Goal: Task Accomplishment & Management: Manage account settings

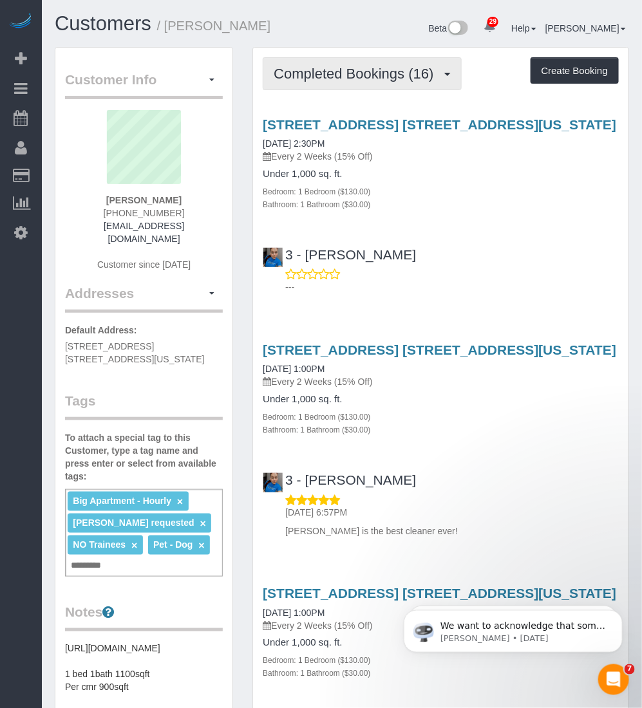
click at [330, 71] on span "Completed Bookings (16)" at bounding box center [357, 74] width 166 height 16
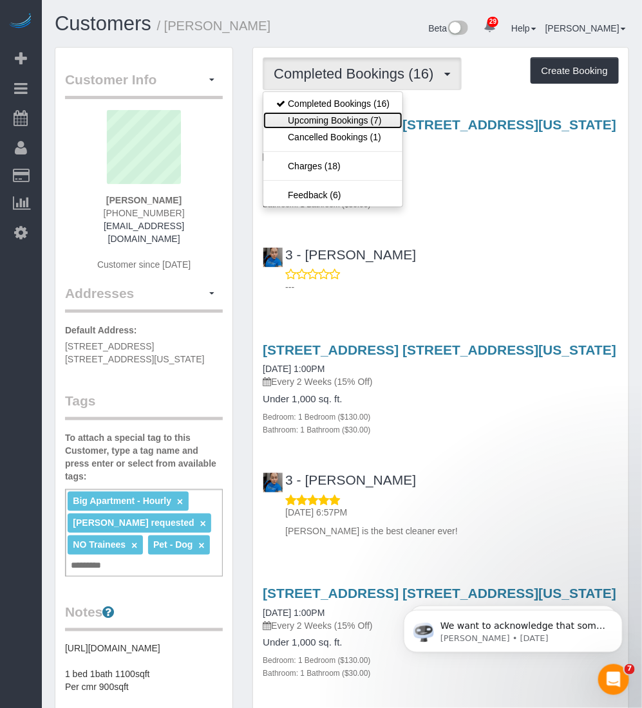
click at [335, 122] on link "Upcoming Bookings (7)" at bounding box center [332, 120] width 139 height 17
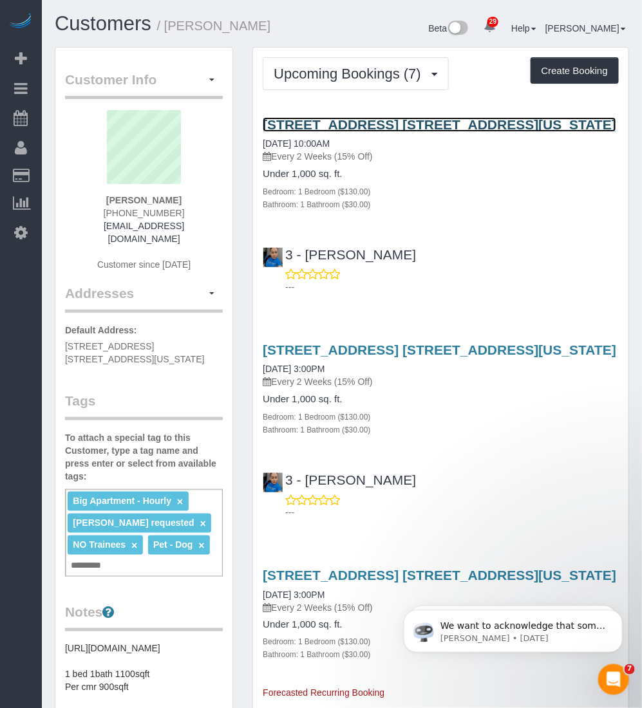
click at [335, 122] on link "200 East 71st Street, Apt. 6k, New York, NY 10021" at bounding box center [439, 124] width 353 height 15
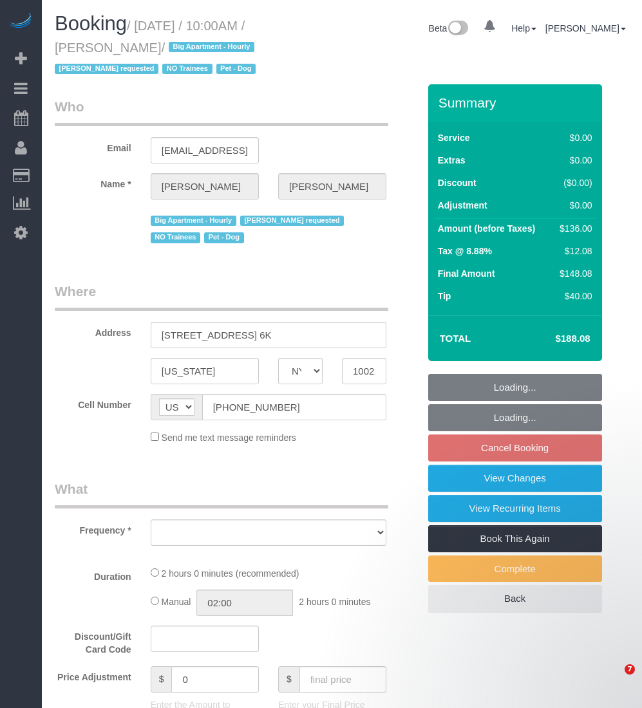
select select "NY"
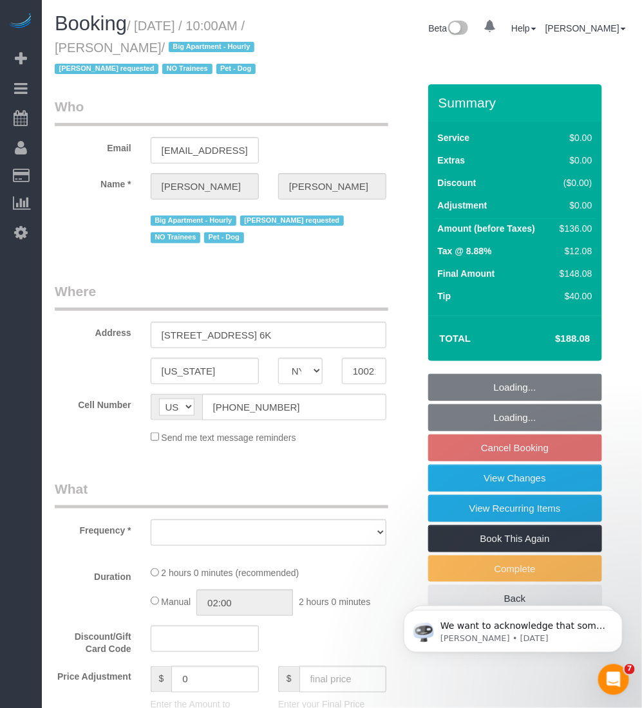
select select "number:57"
select select "number:75"
select select "number:13"
select select "number:6"
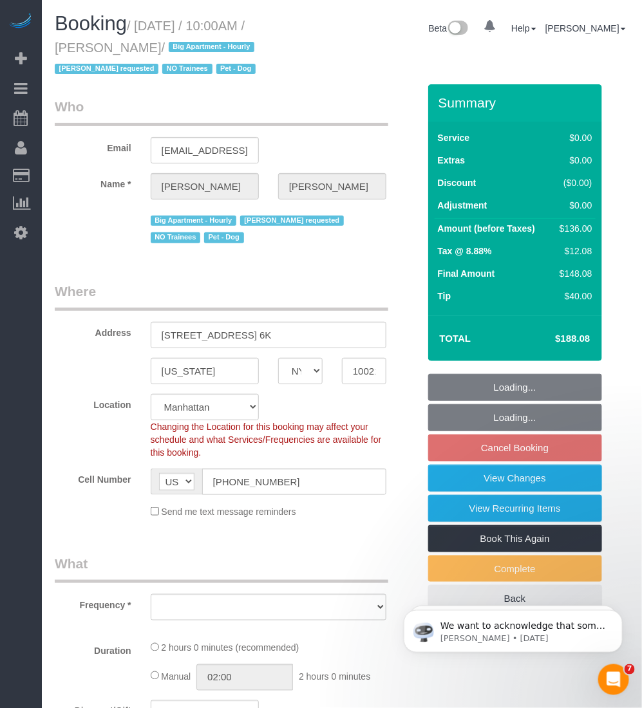
select select "object:980"
select select "string:stripe-pm_1QROV34VGloSiKo7AmWsE2mn"
select select "1"
select select "spot3"
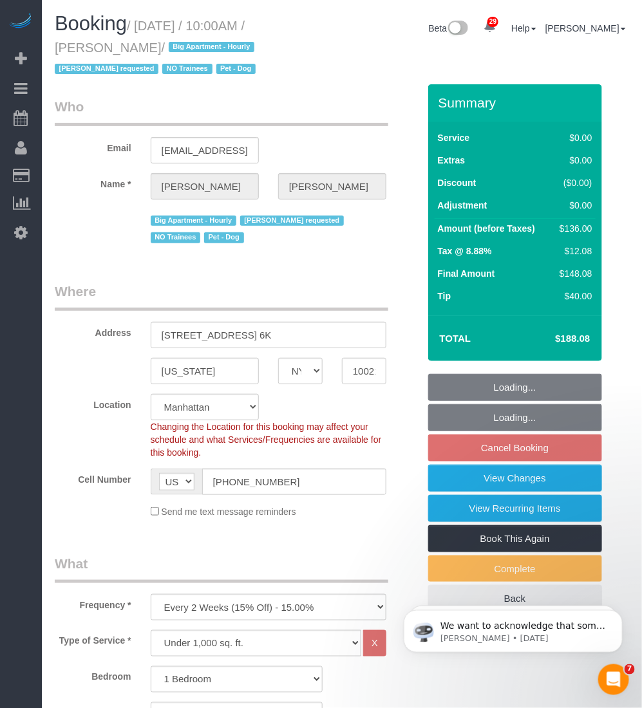
select select "object:1545"
select select "1"
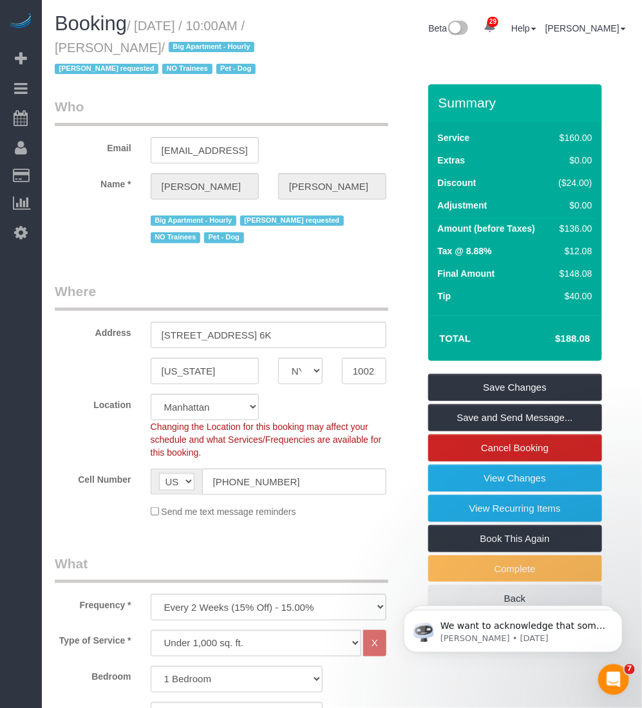
drag, startPoint x: 140, startPoint y: 24, endPoint x: 136, endPoint y: 44, distance: 19.7
click at [136, 44] on small "/ October 03, 2025 / 10:00AM / Megan Maher / Big Apartment - Hourly Geraldin Ba…" at bounding box center [157, 48] width 205 height 58
copy small "October 03, 2025 / 10:00AM / Megan Maher"
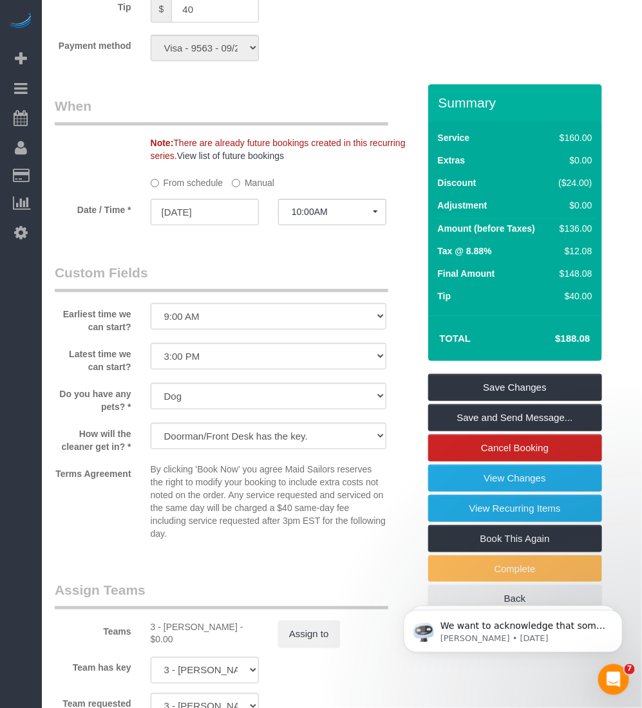
scroll to position [1529, 0]
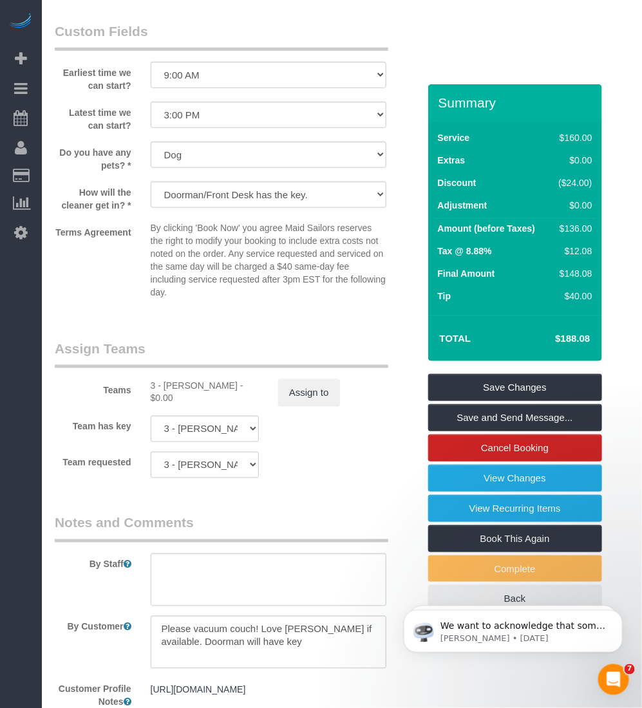
click at [173, 384] on div "3 - Geraldin Bastidas - $0.00" at bounding box center [205, 392] width 108 height 26
copy div "Geraldin"
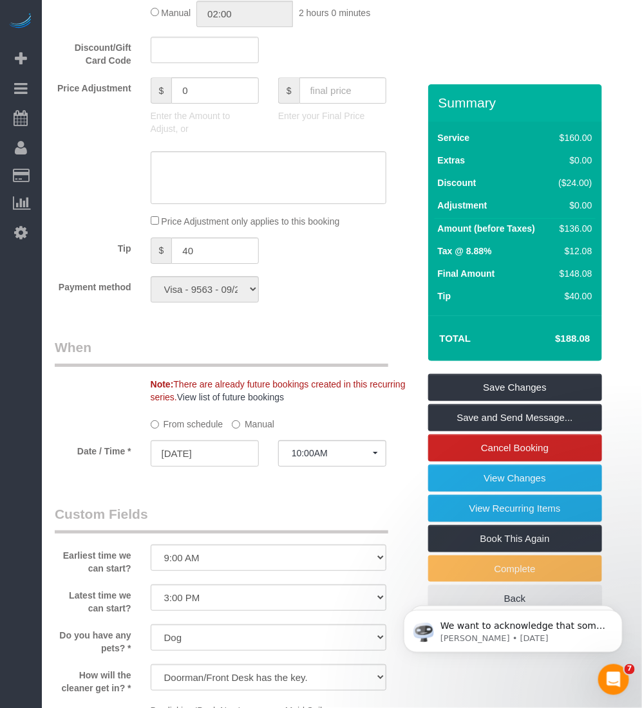
scroll to position [1207, 0]
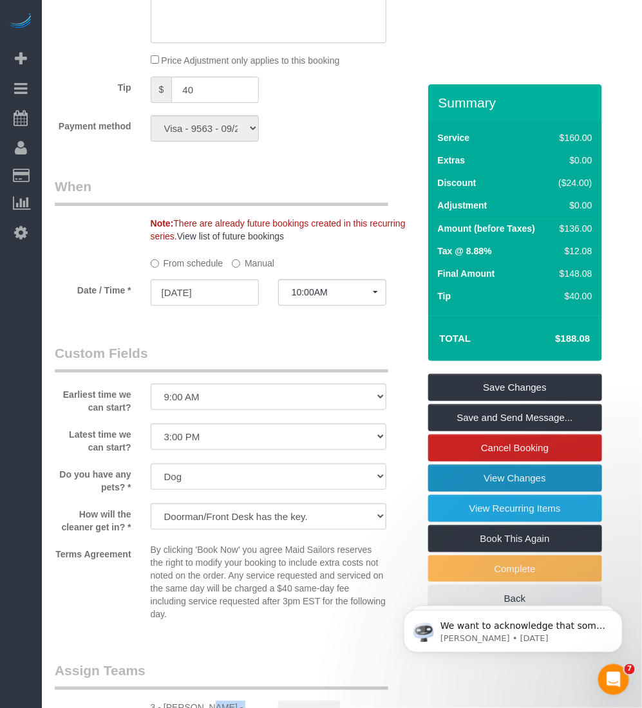
click at [549, 477] on link "View Changes" at bounding box center [515, 478] width 174 height 27
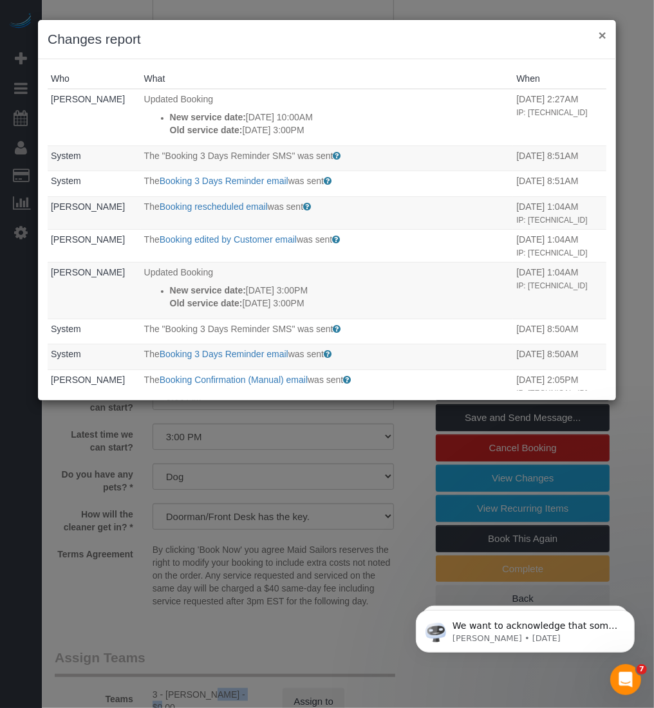
click at [599, 34] on button "×" at bounding box center [603, 35] width 8 height 14
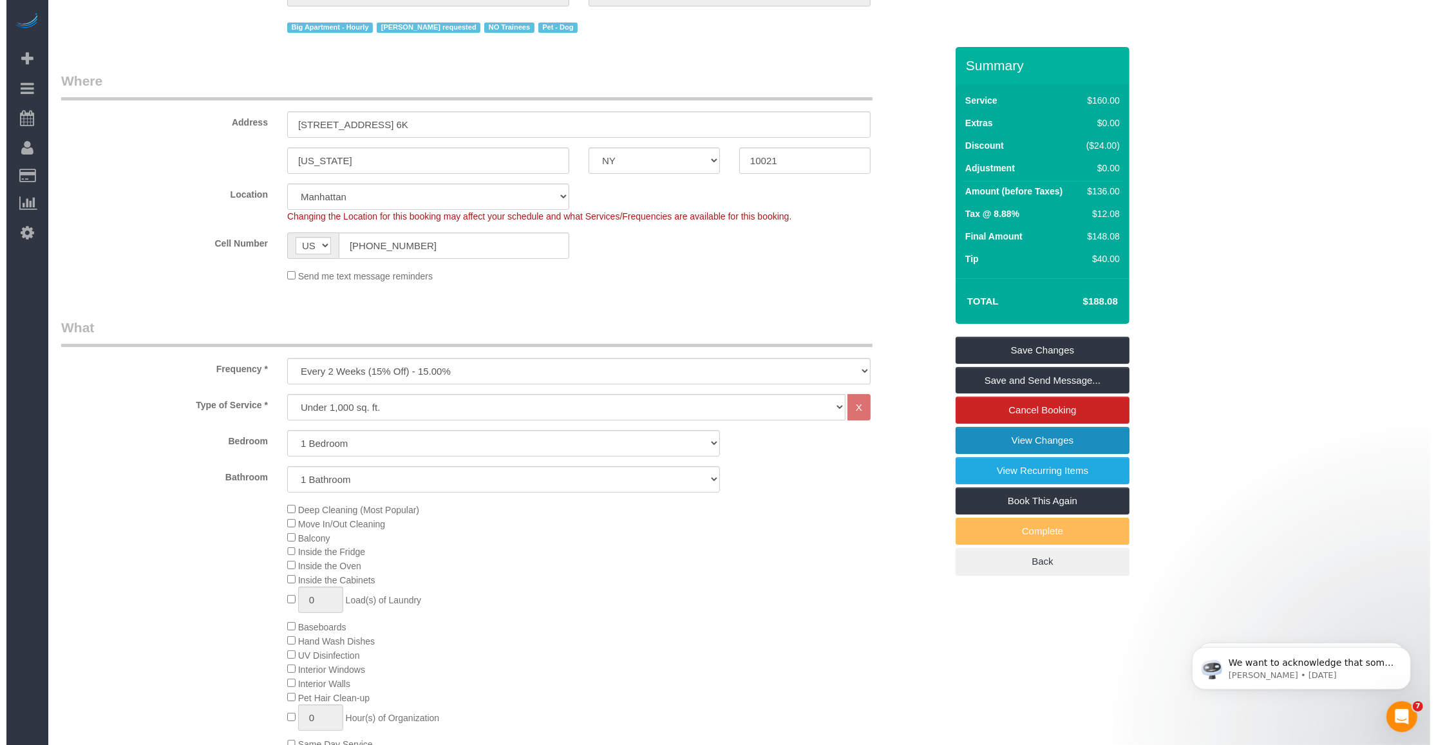
scroll to position [0, 0]
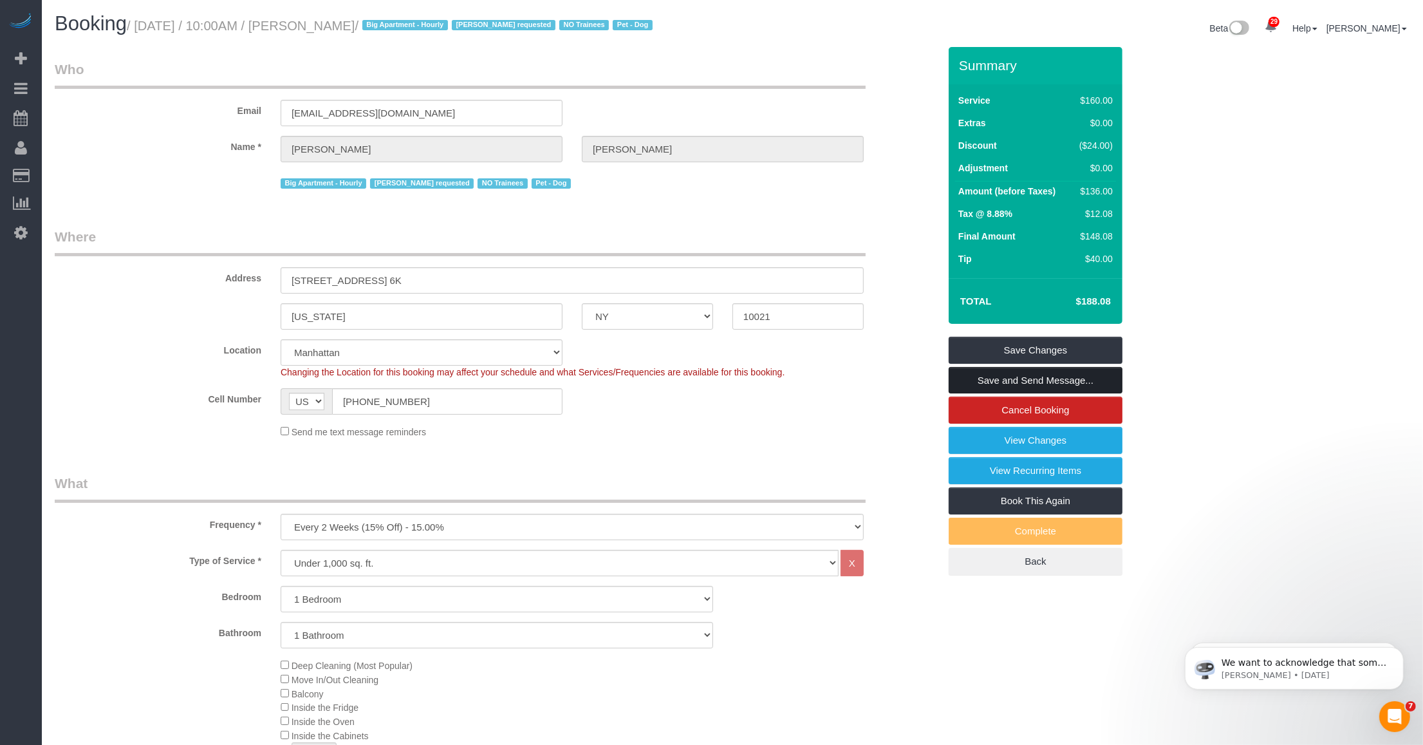
click at [641, 384] on link "Save and Send Message..." at bounding box center [1036, 380] width 174 height 27
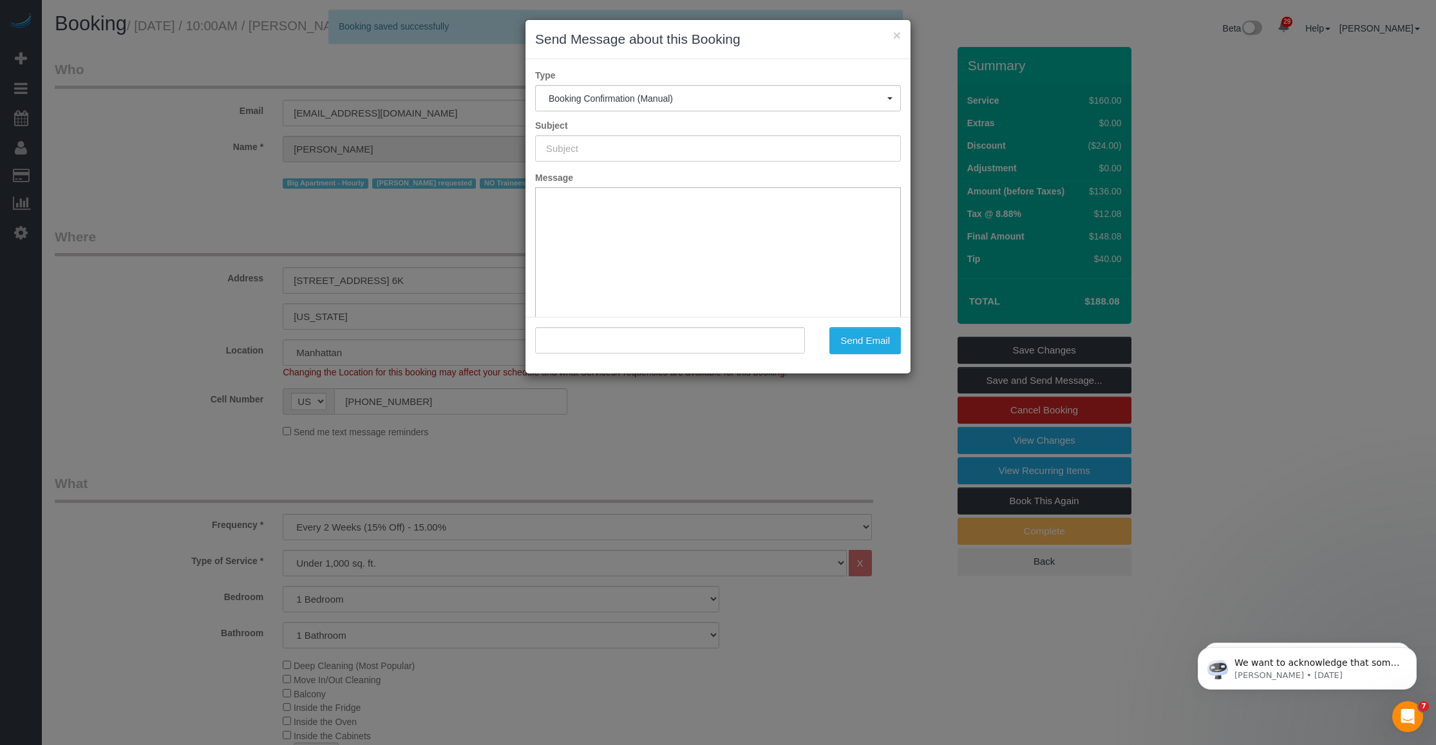
type input "Cleaning Confirmed for 10/03/2025 at 10:00am"
type input ""Megan Maher" <megan.maher08@gmail.com>"
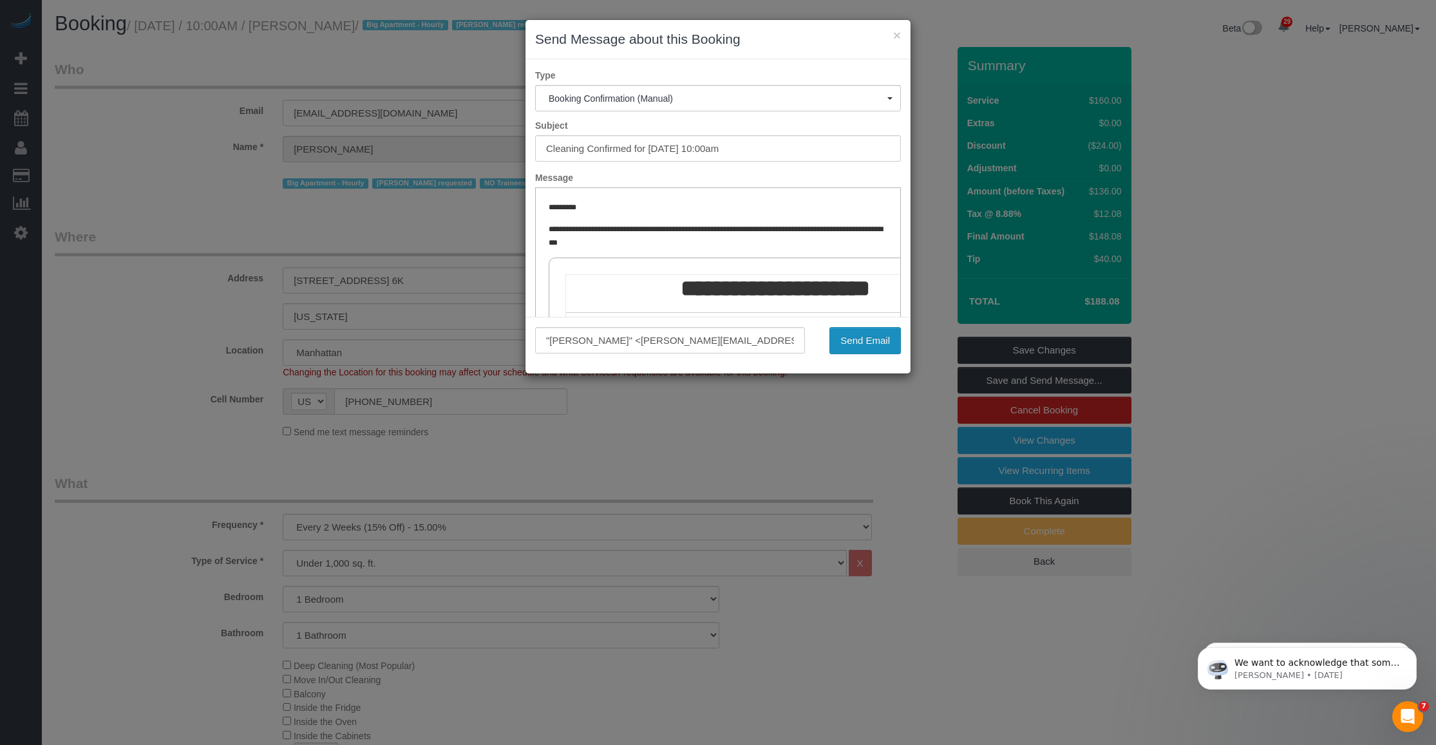
click at [641, 335] on button "Send Email" at bounding box center [864, 340] width 71 height 27
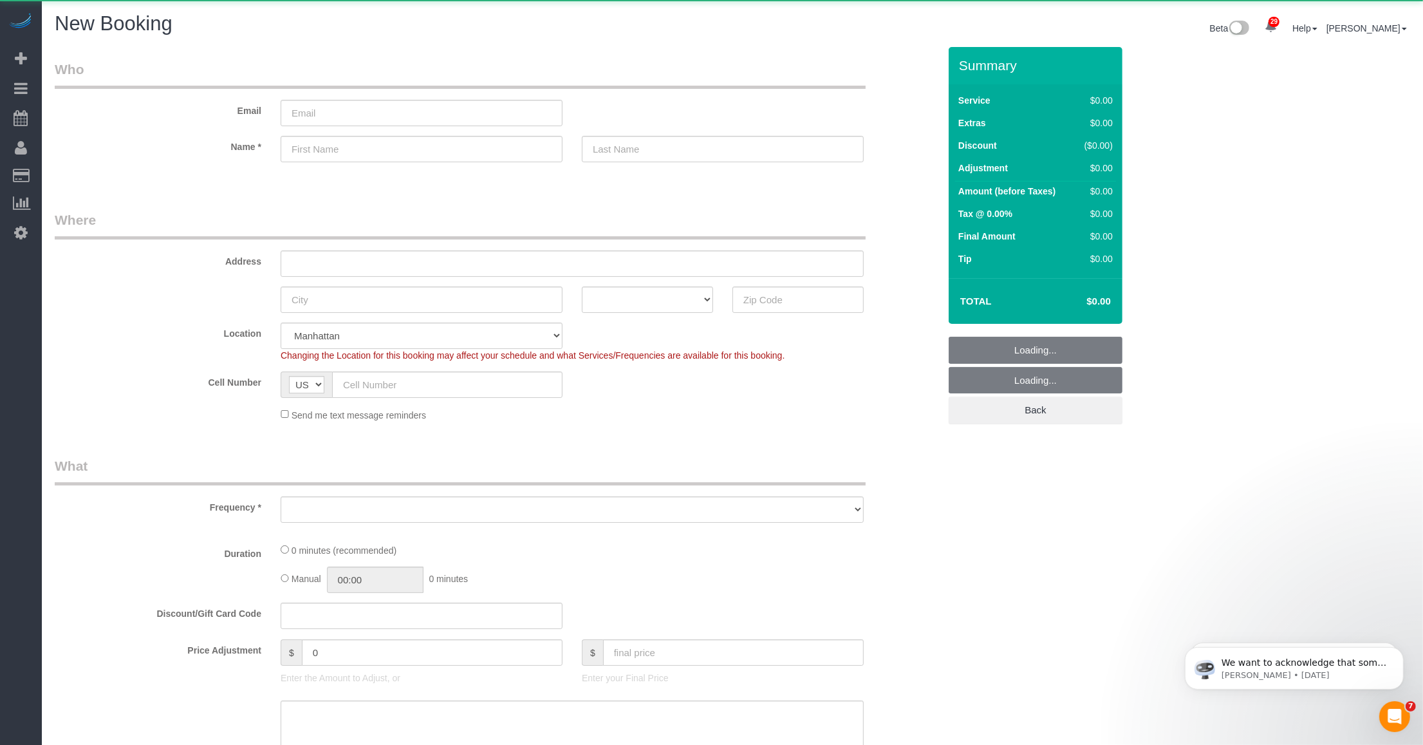
select select "number:89"
select select "number:90"
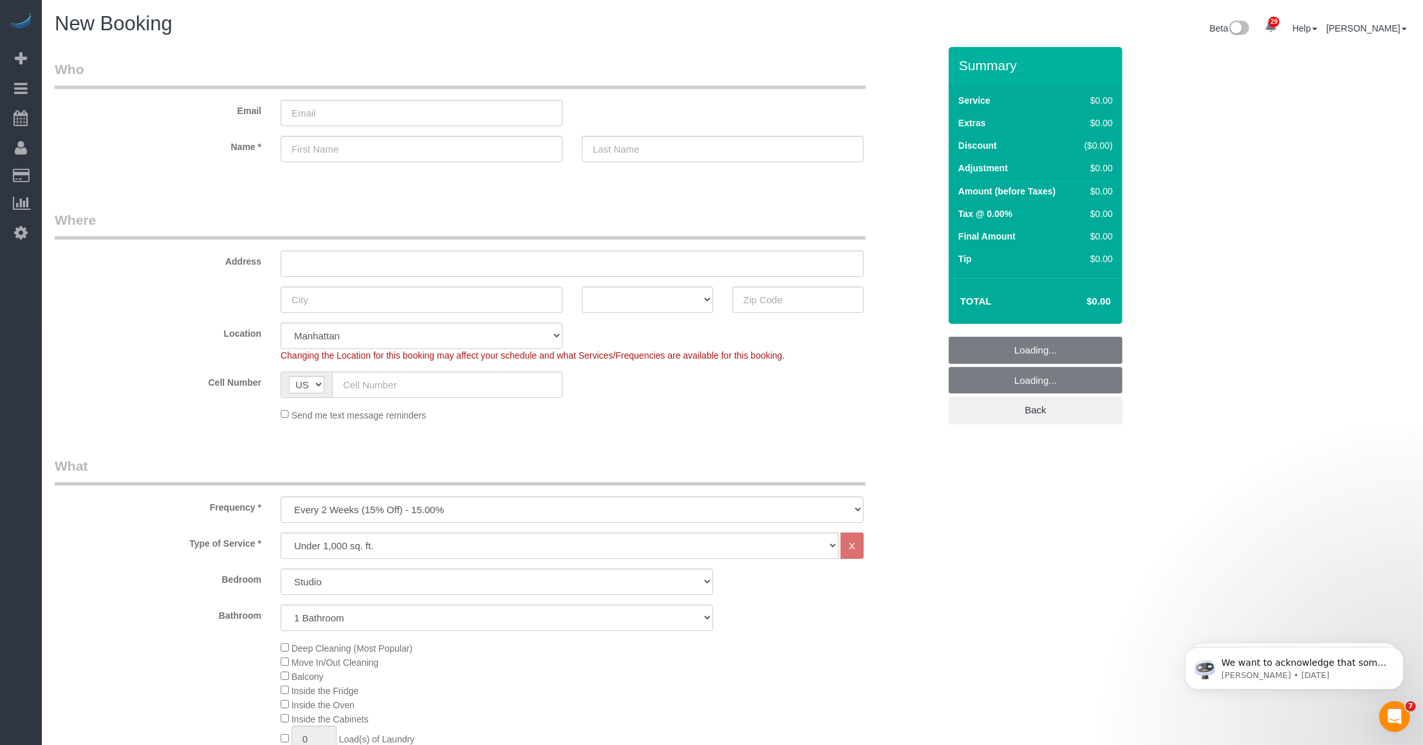
drag, startPoint x: 372, startPoint y: 127, endPoint x: 909, endPoint y: 270, distance: 555.6
click at [371, 127] on sui-booking-customer "Email Name *" at bounding box center [497, 117] width 885 height 115
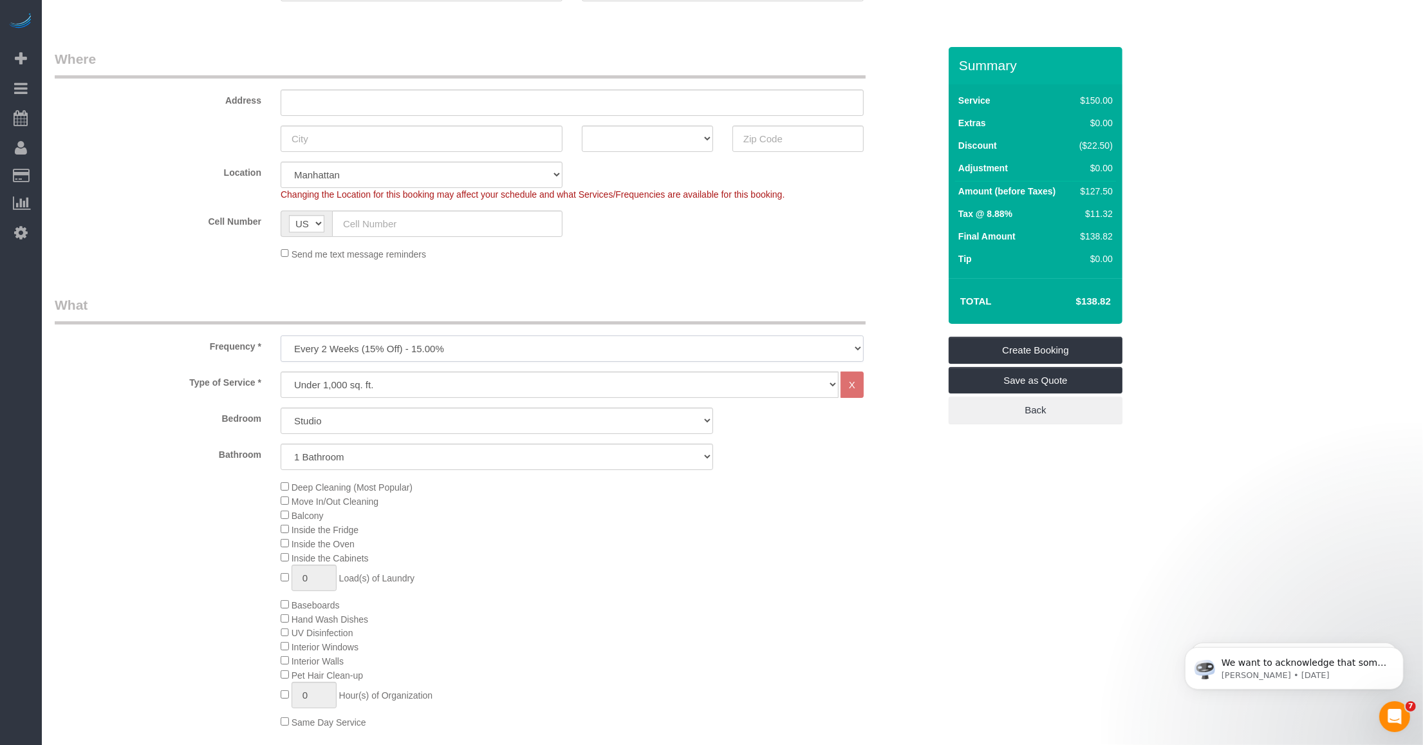
click at [493, 361] on select "One Time Weekly (20% Off) - 20.00% Every 2 Weeks (15% Off) - 15.00% Every 4 Wee…" at bounding box center [572, 348] width 583 height 26
select select "object:2468"
click at [281, 335] on select "One Time Weekly (20% Off) - 20.00% Every 2 Weeks (15% Off) - 15.00% Every 4 Wee…" at bounding box center [572, 348] width 583 height 26
click at [425, 380] on select "Under 1,000 sq. ft. 1,001 - 1,500 sq. ft. 1,500+ sq. ft. Custom Cleaning Office…" at bounding box center [560, 384] width 558 height 26
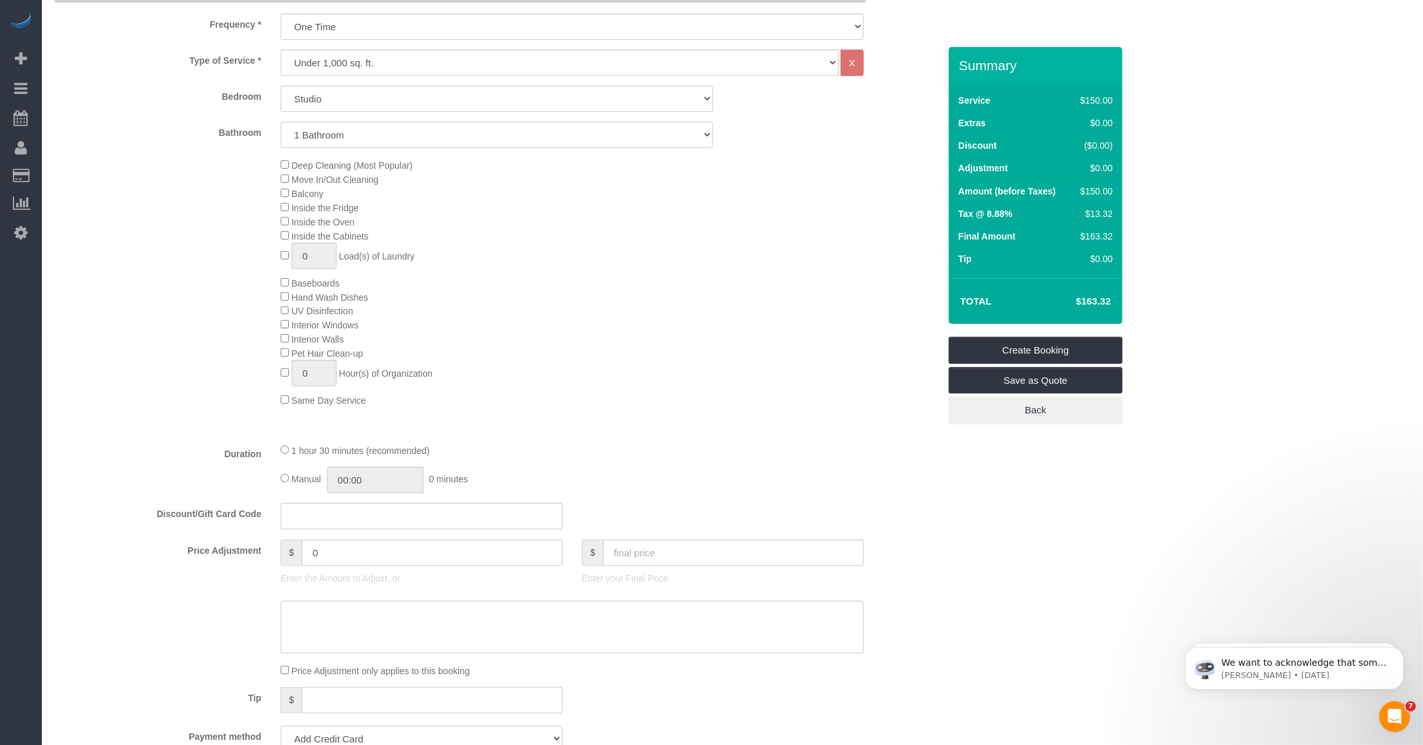
scroll to position [563, 0]
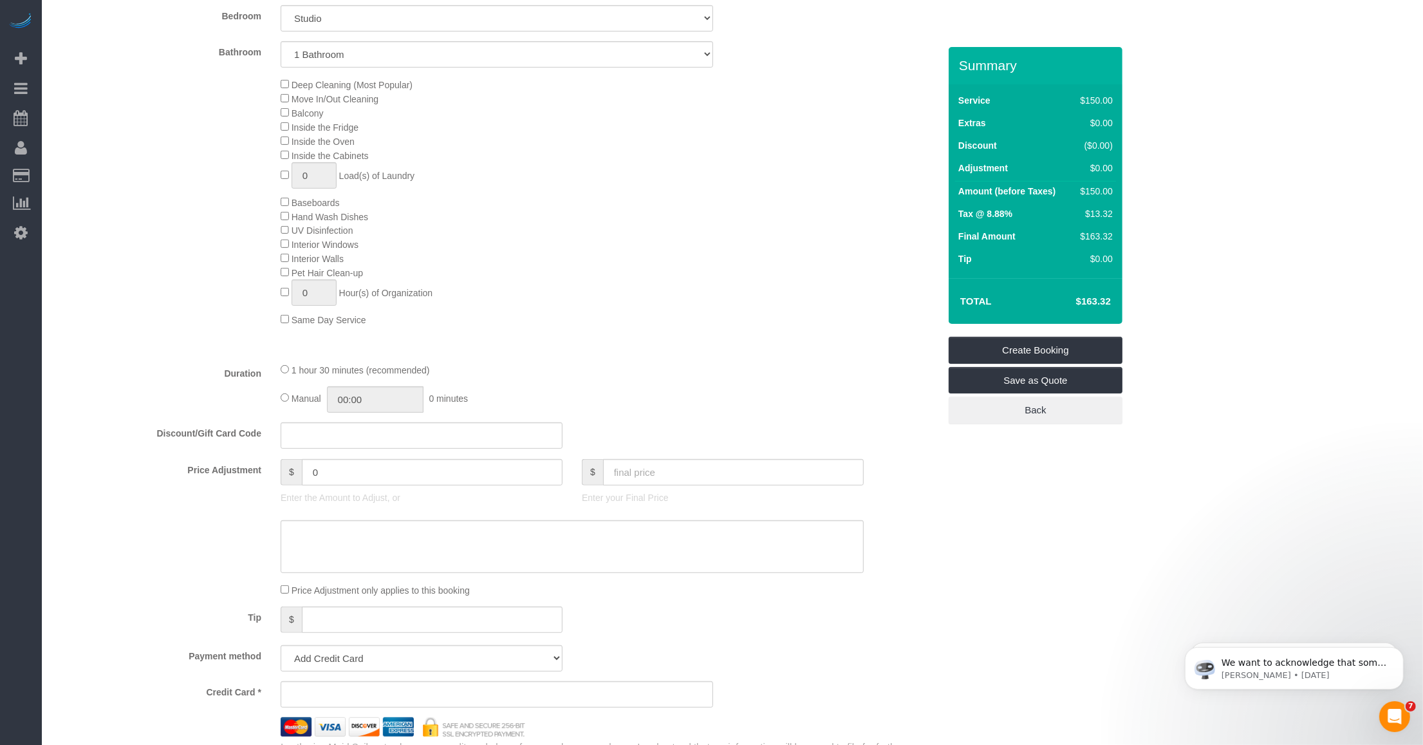
click at [663, 380] on div "1 hour 30 minutes (recommended) Manual 00:00 0 minutes" at bounding box center [572, 387] width 603 height 50
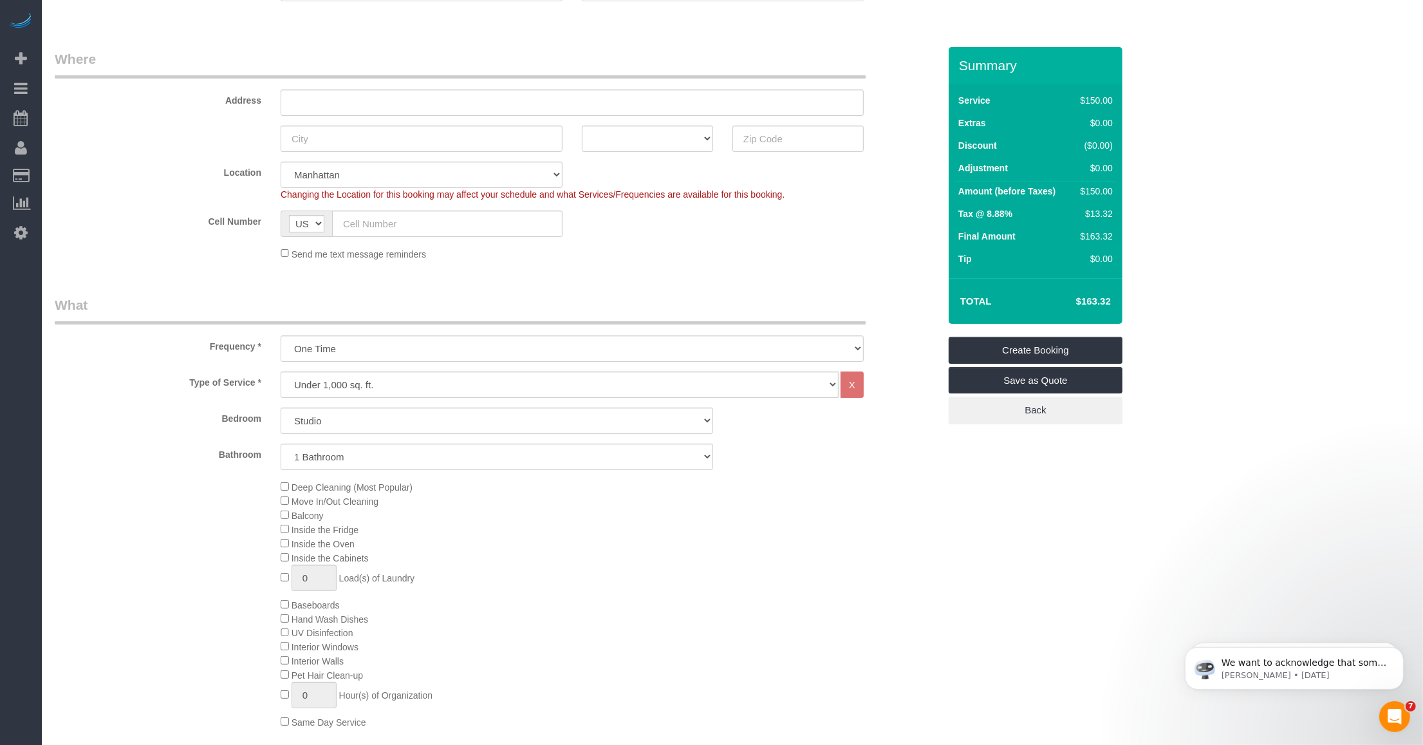
scroll to position [0, 0]
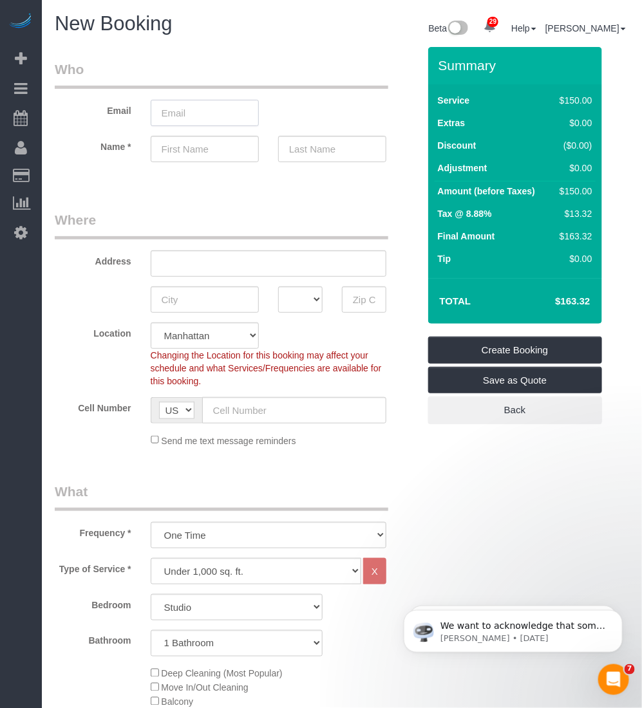
click at [227, 114] on input "email" at bounding box center [205, 113] width 108 height 26
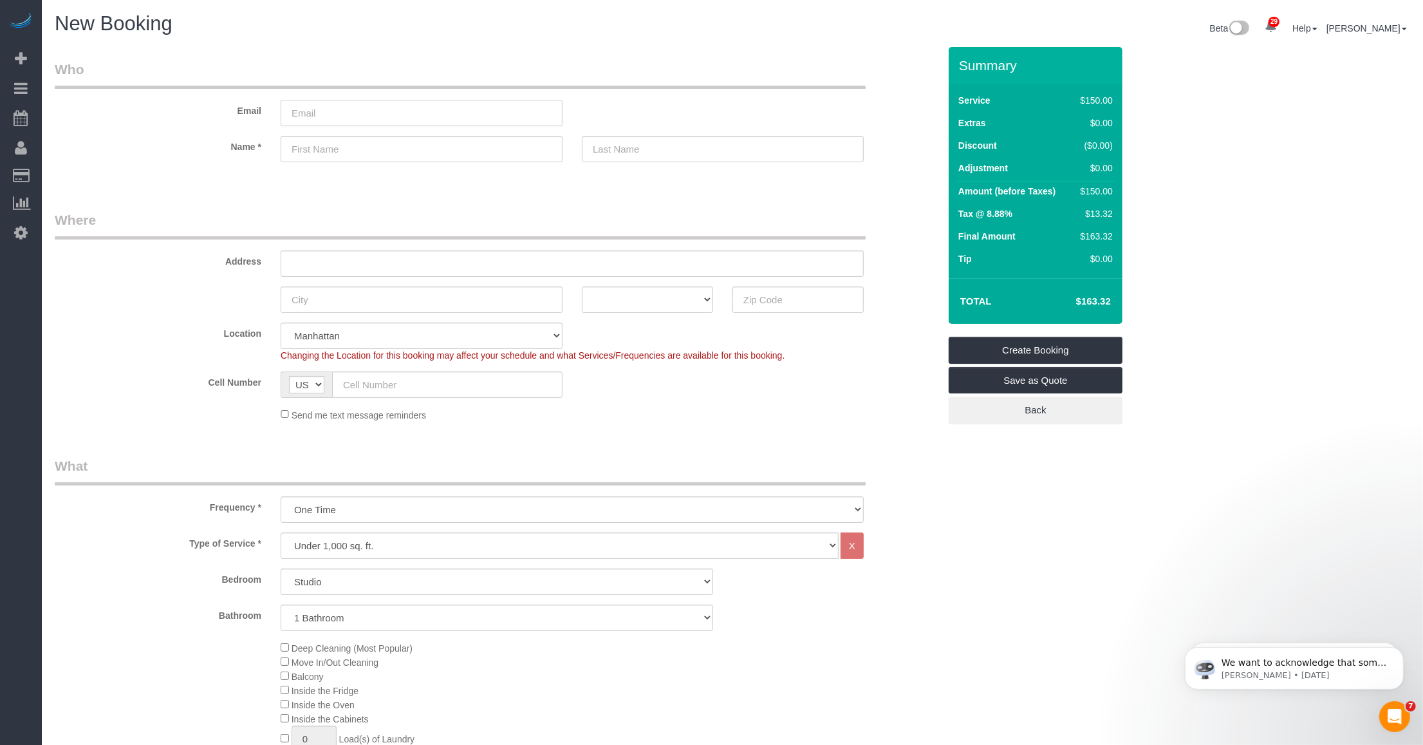
click at [324, 113] on input "email" at bounding box center [422, 113] width 282 height 26
paste input "role.routers.7i@icloud.com"
type input "role.routers.7i@icloud.com"
click at [346, 142] on input "text" at bounding box center [422, 149] width 282 height 26
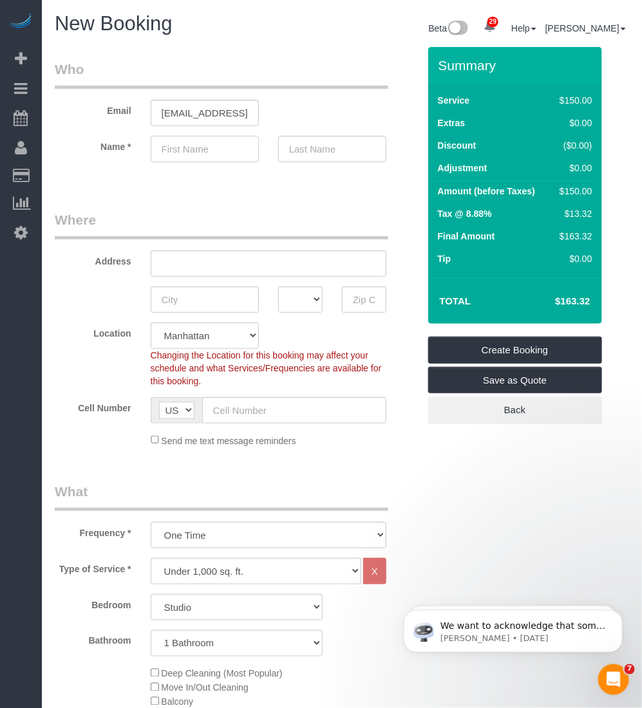
click at [179, 148] on input "text" at bounding box center [205, 149] width 108 height 26
paste input "Trishank"
type input "Trishank"
click at [348, 155] on input "text" at bounding box center [332, 149] width 108 height 26
paste input "Kuppusamy"
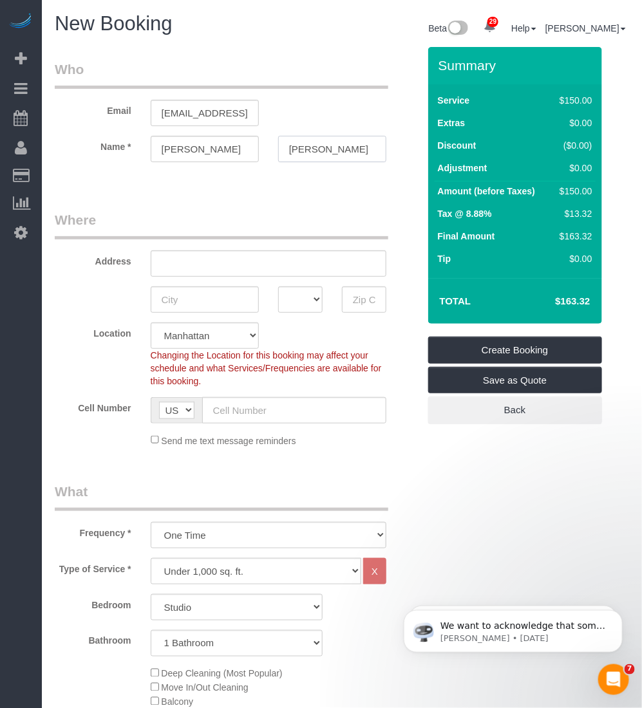
type input "Kuppusamy"
click at [227, 151] on input "Trishank" at bounding box center [205, 149] width 108 height 26
type input "Trishank"
click at [232, 223] on legend "Where" at bounding box center [221, 225] width 333 height 29
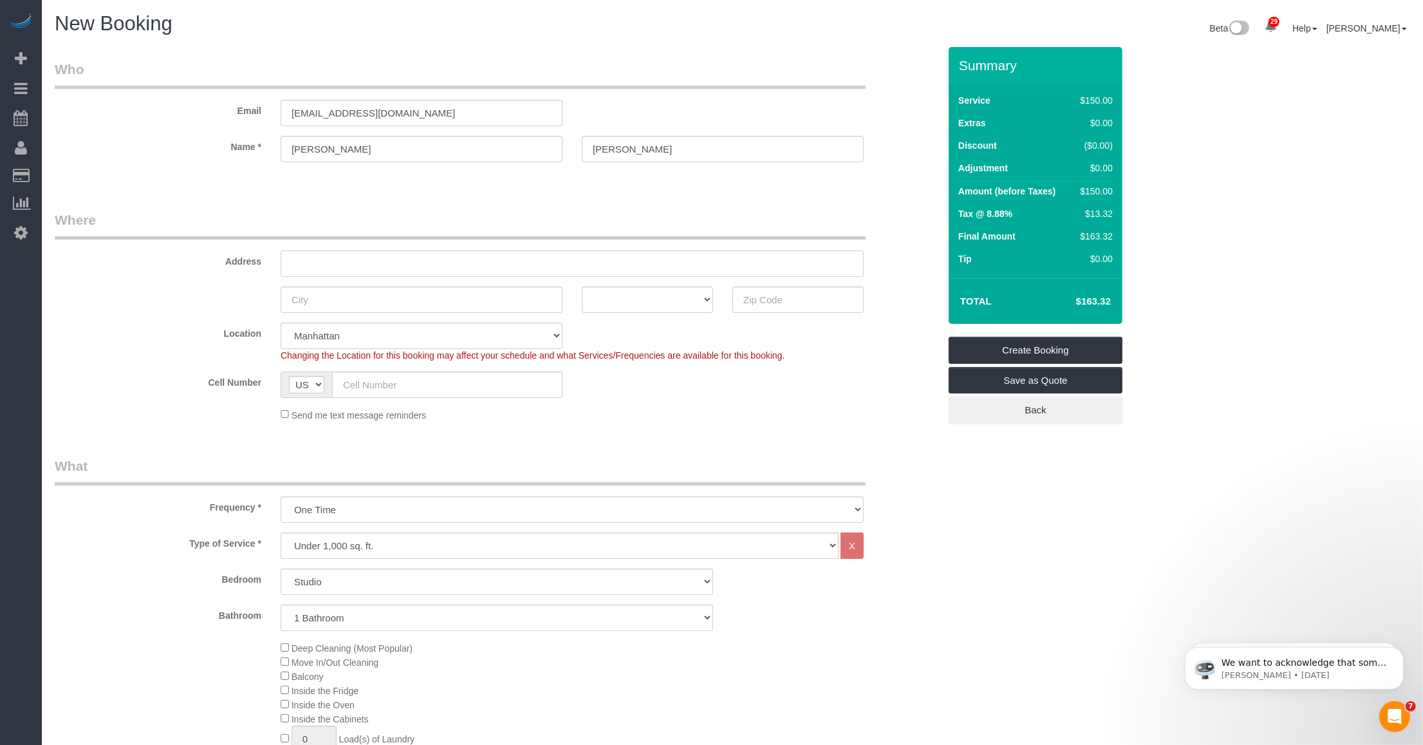
click at [419, 255] on input "text" at bounding box center [572, 263] width 583 height 26
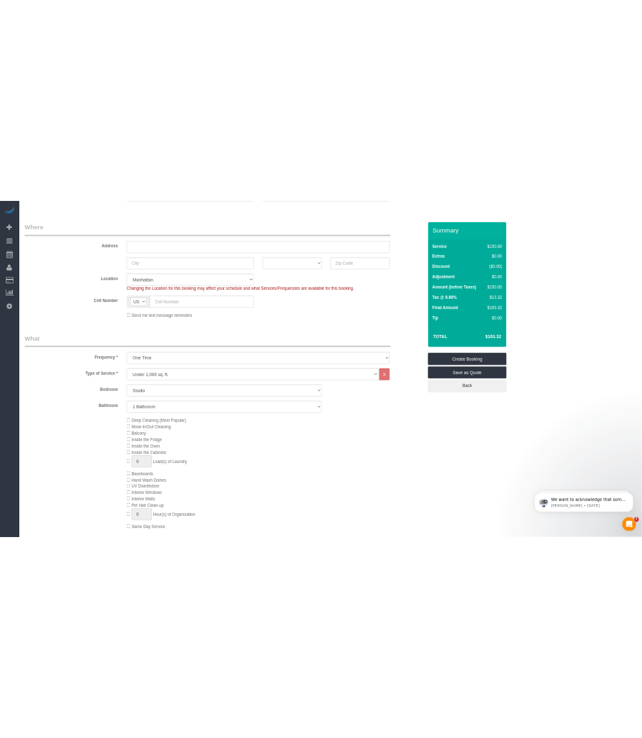
scroll to position [241, 0]
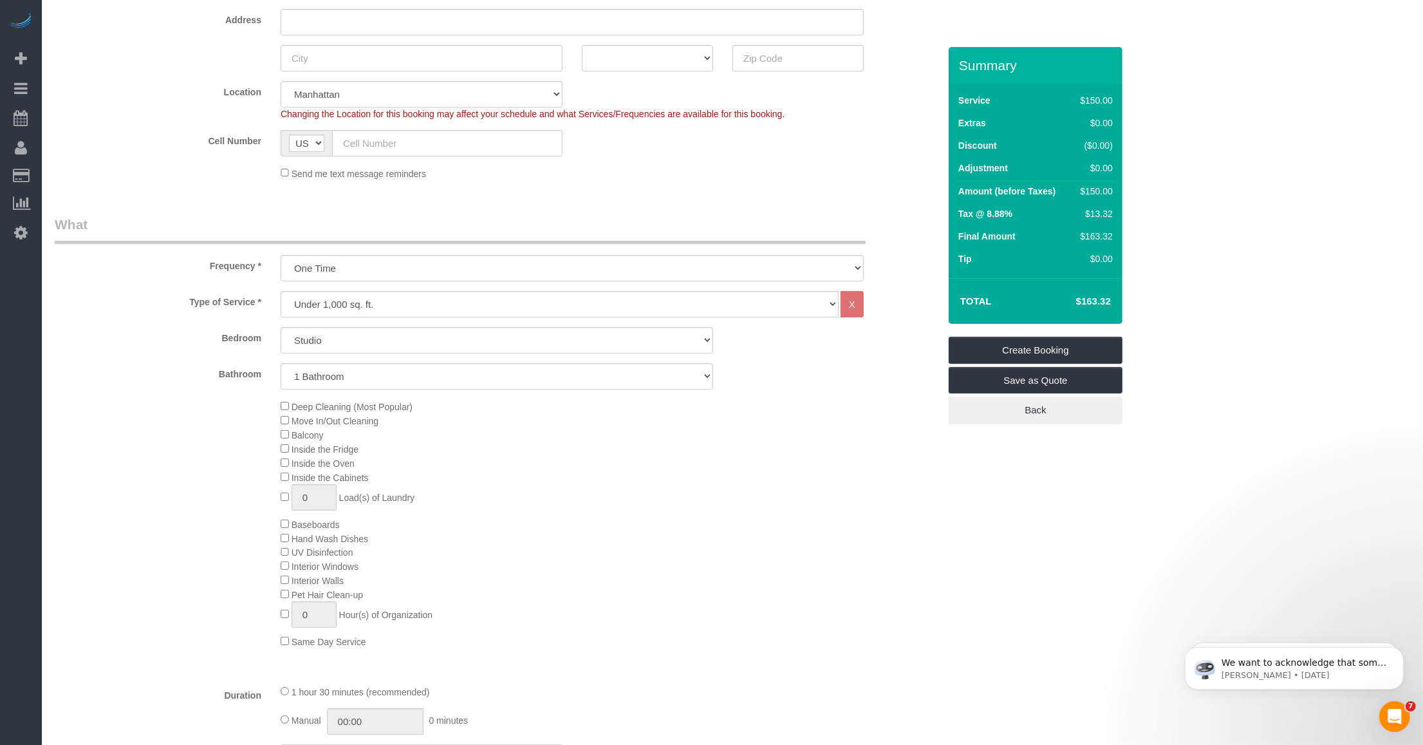
click at [744, 509] on div "Deep Cleaning (Most Popular) Move In/Out Cleaning Balcony Inside the Fridge Ins…" at bounding box center [610, 523] width 678 height 249
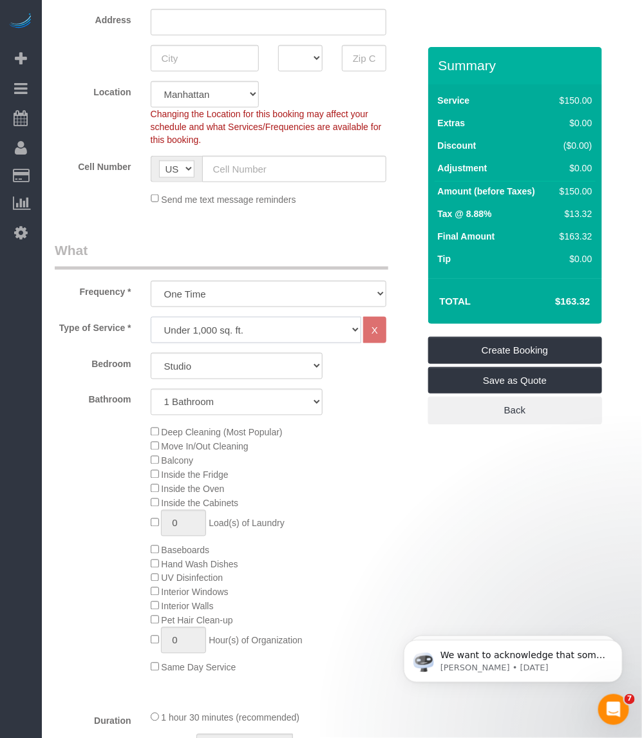
click at [205, 328] on select "Under 1,000 sq. ft. 1,001 - 1,500 sq. ft. 1,500+ sq. ft. Custom Cleaning Office…" at bounding box center [256, 330] width 211 height 26
click at [151, 317] on select "Under 1,000 sq. ft. 1,001 - 1,500 sq. ft. 1,500+ sq. ft. Custom Cleaning Office…" at bounding box center [256, 330] width 211 height 26
click at [185, 368] on select "Studio 1 Bedroom 2 Bedrooms 3 Bedrooms" at bounding box center [237, 366] width 172 height 26
click at [111, 404] on label "Bathroom" at bounding box center [93, 397] width 96 height 17
click at [194, 361] on select "Studio 1 Bedroom 2 Bedrooms 3 Bedrooms" at bounding box center [237, 366] width 172 height 26
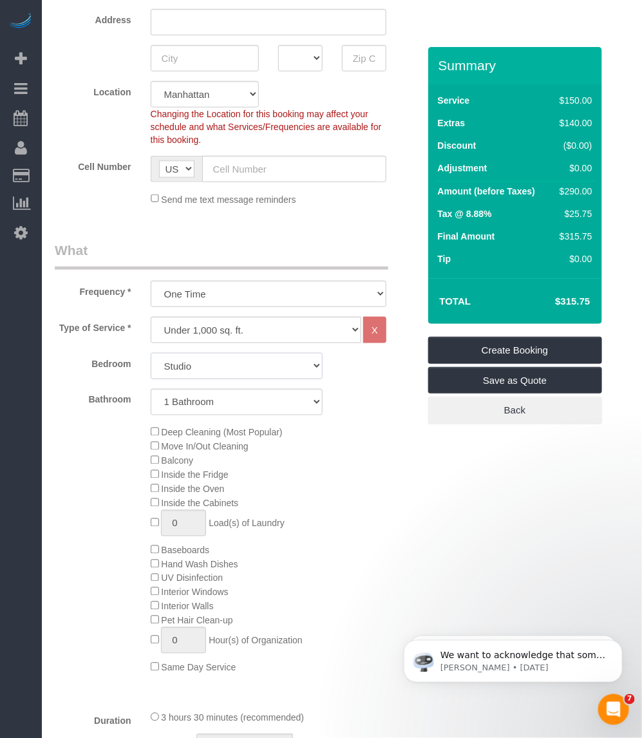
select select "1"
click at [151, 353] on select "Studio 1 Bedroom 2 Bedrooms 3 Bedrooms" at bounding box center [237, 366] width 172 height 26
click at [206, 402] on select "1 Bathroom 2 Bathrooms" at bounding box center [237, 402] width 172 height 26
click at [151, 389] on select "1 Bathroom 2 Bathrooms" at bounding box center [237, 402] width 172 height 26
click at [372, 504] on div "Deep Cleaning (Most Popular) Move In/Out Cleaning Balcony Inside the Fridge Ins…" at bounding box center [284, 549] width 287 height 249
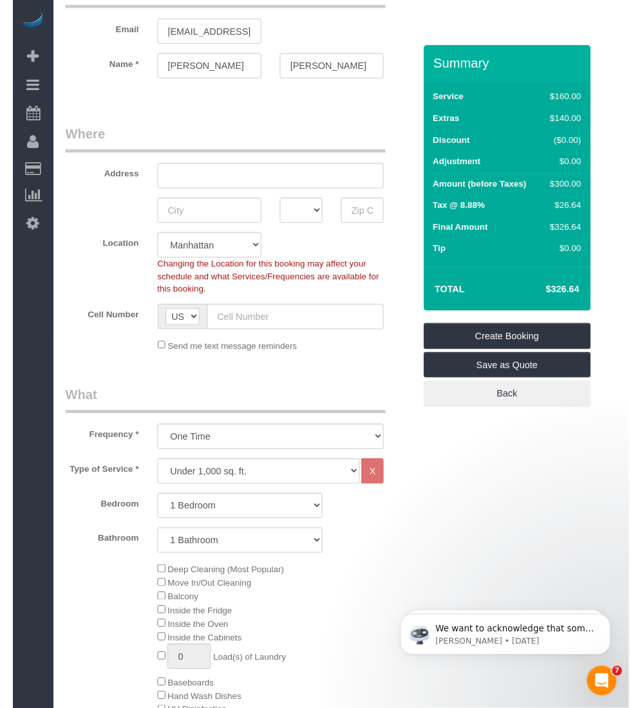
scroll to position [0, 0]
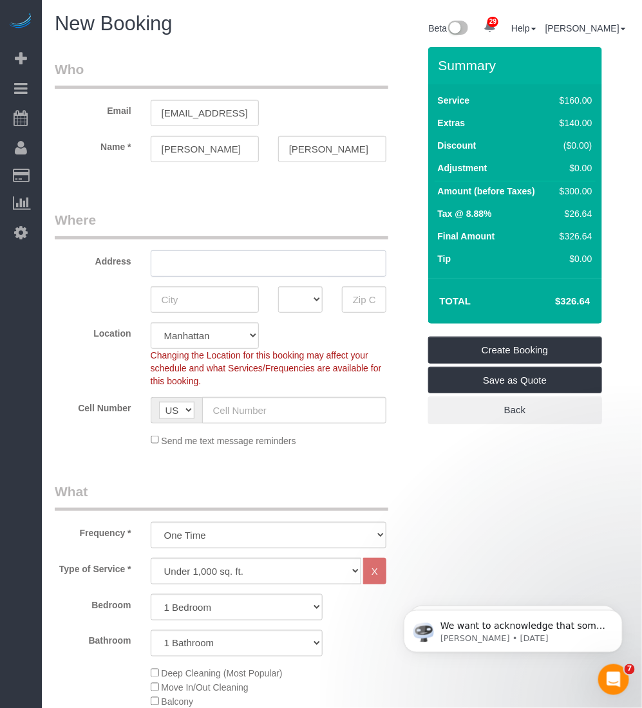
click at [205, 268] on input "text" at bounding box center [269, 263] width 236 height 26
paste input "333 Schermerhorn Street, Apt. 21H"
type input "333 Schermerhorn Street, Apt. 21H"
click at [178, 310] on input "text" at bounding box center [205, 299] width 108 height 26
paste input "[GEOGRAPHIC_DATA]"
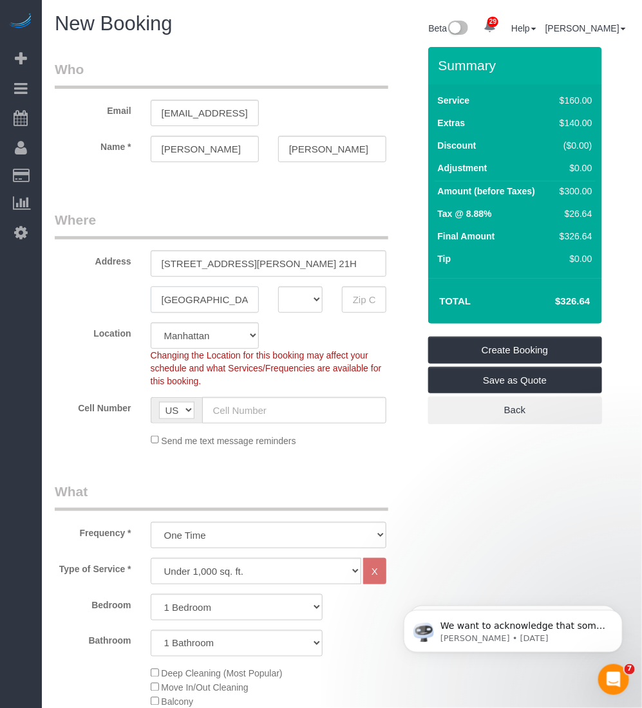
type input "[GEOGRAPHIC_DATA]"
click at [293, 304] on select "AK AL AR AZ CA CO CT DC DE FL GA HI IA ID IL IN KS KY LA MA MD ME MI MN MO MS M…" at bounding box center [300, 299] width 44 height 26
select select "NY"
click at [278, 286] on select "AK AL AR AZ CA CO CT DC DE FL GA HI IA ID IL IN KS KY LA MA MD ME MI MN MO MS M…" at bounding box center [300, 299] width 44 height 26
click at [362, 292] on input "text" at bounding box center [364, 299] width 44 height 26
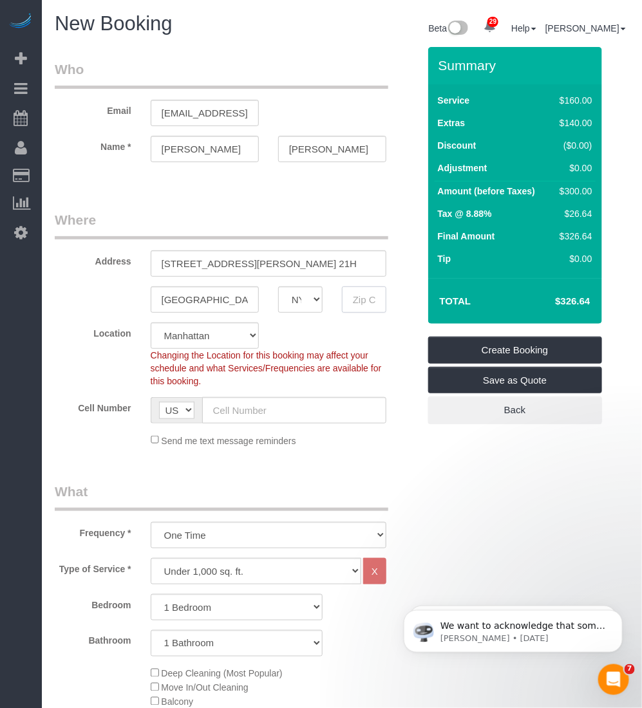
paste input "11217"
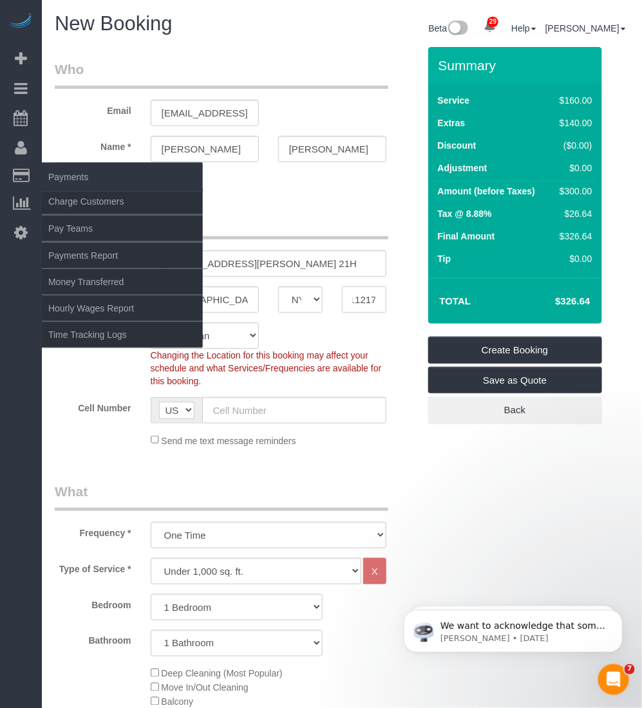
type input "11217"
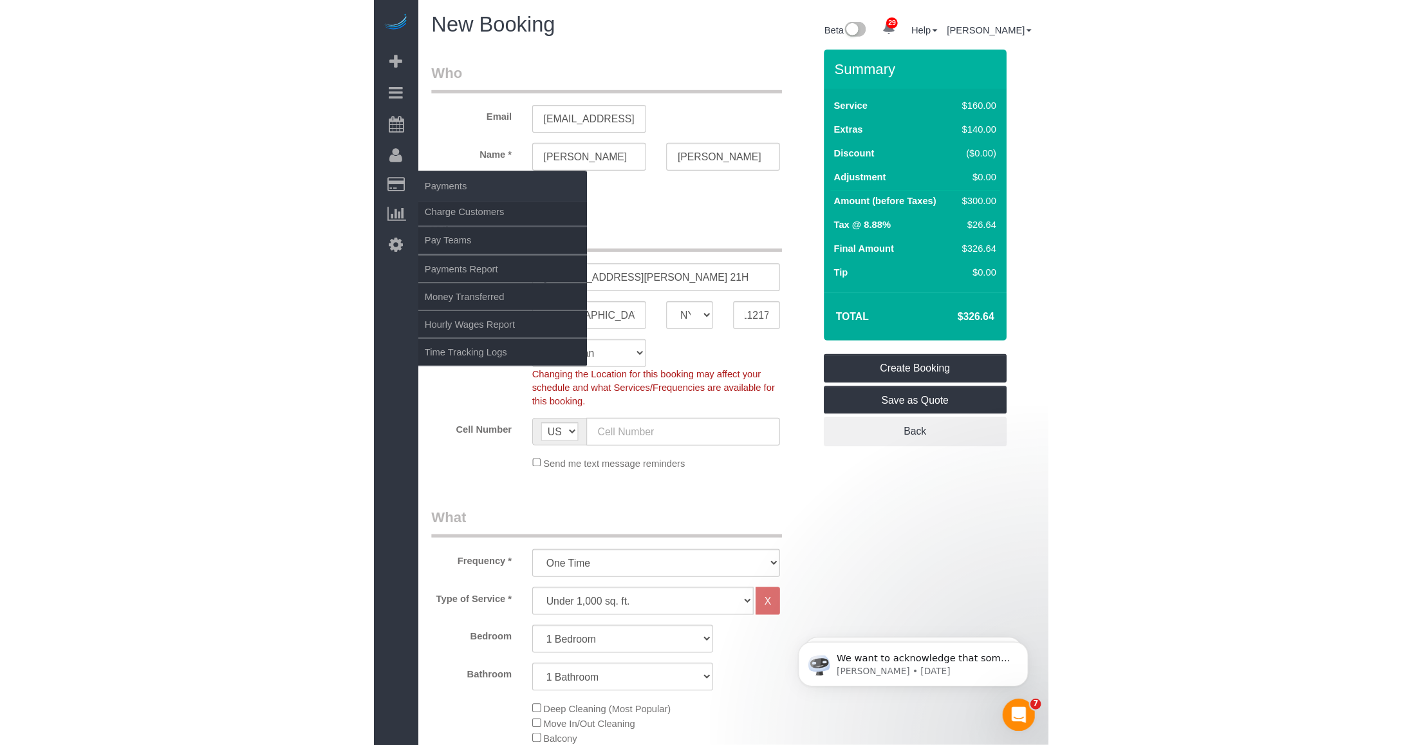
scroll to position [0, 0]
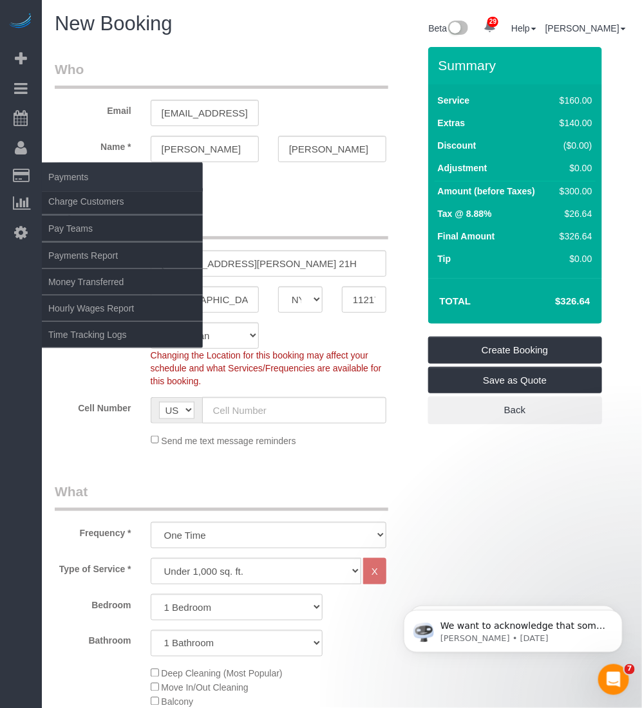
select select "6"
select select "object:2518"
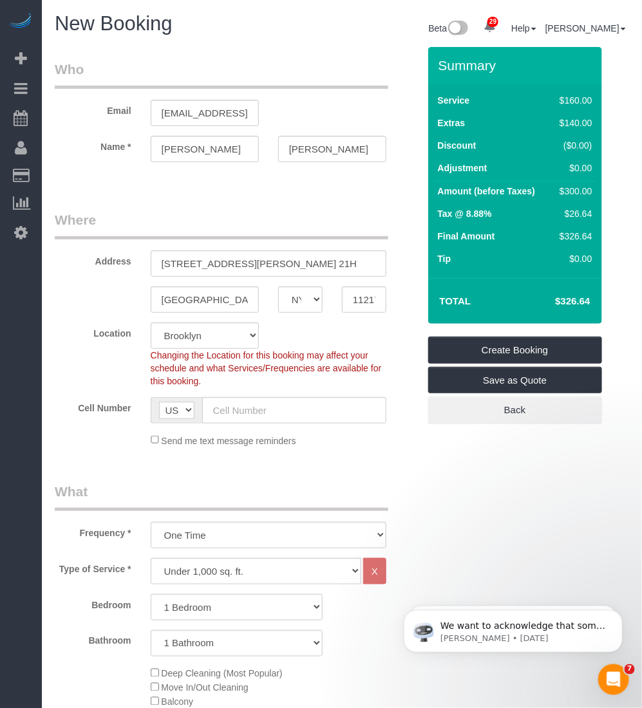
select select "1"
click at [239, 411] on input "text" at bounding box center [294, 410] width 184 height 26
paste input "(347) 286-1270"
type input "(347) 286-1270"
drag, startPoint x: 368, startPoint y: 464, endPoint x: 480, endPoint y: 91, distance: 389.0
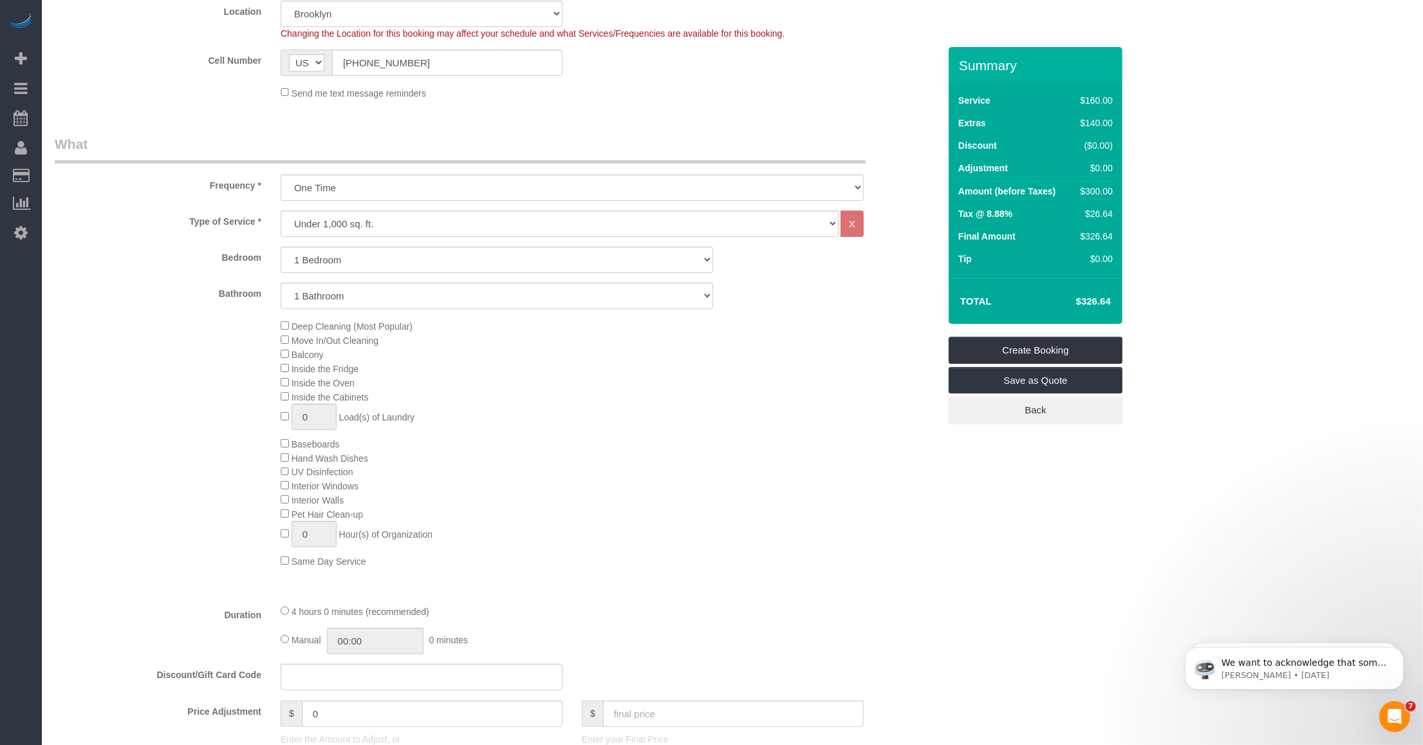
scroll to position [402, 0]
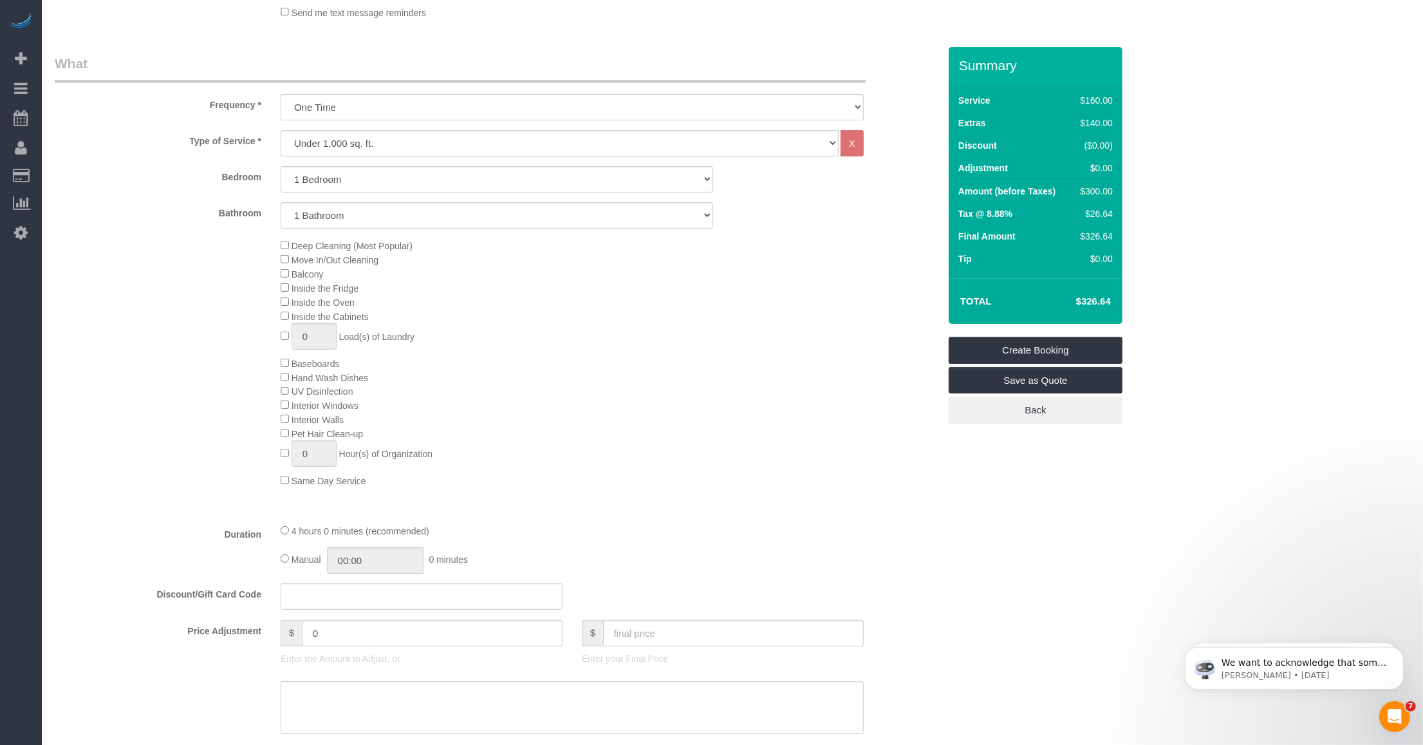
click at [766, 491] on div "Type of Service * Under 1,000 sq. ft. 1,001 - 1,500 sq. ft. 1,500+ sq. ft. Cust…" at bounding box center [497, 321] width 885 height 383
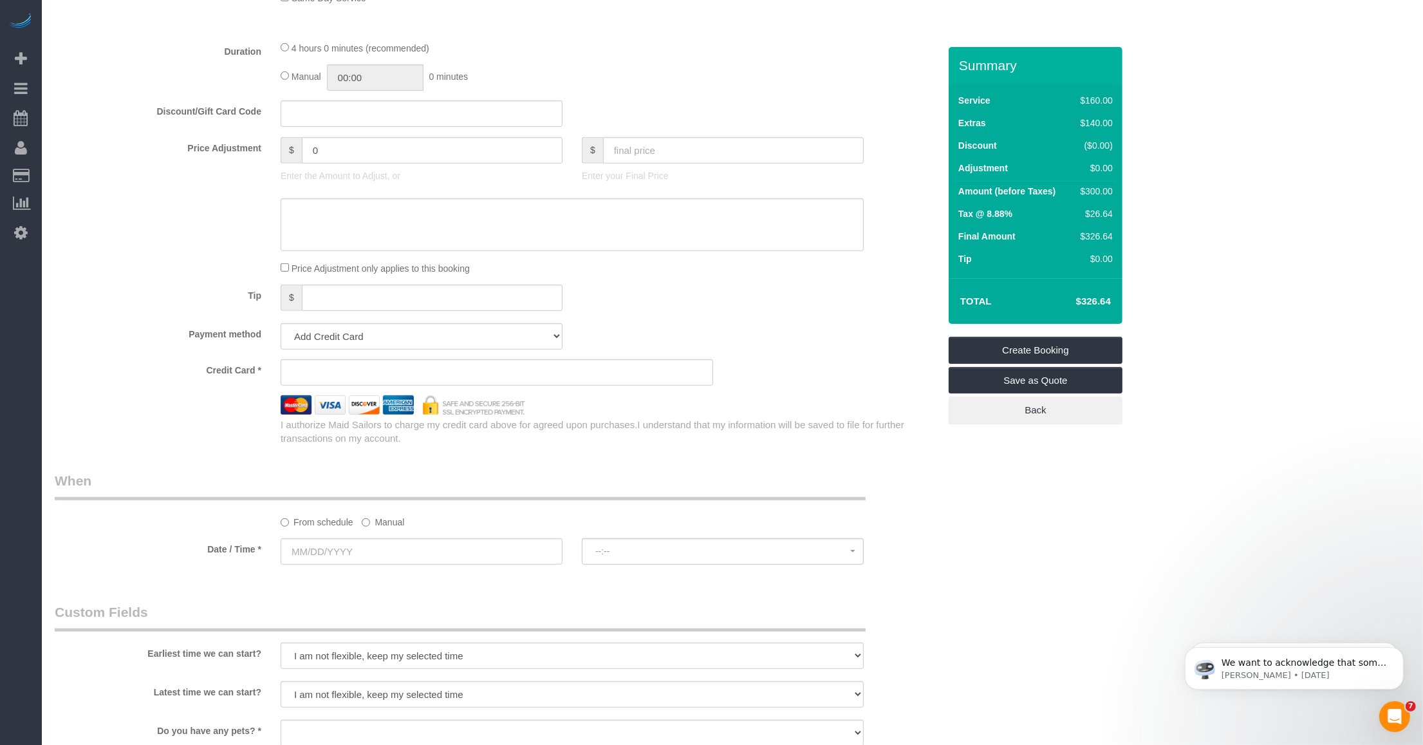
scroll to position [966, 0]
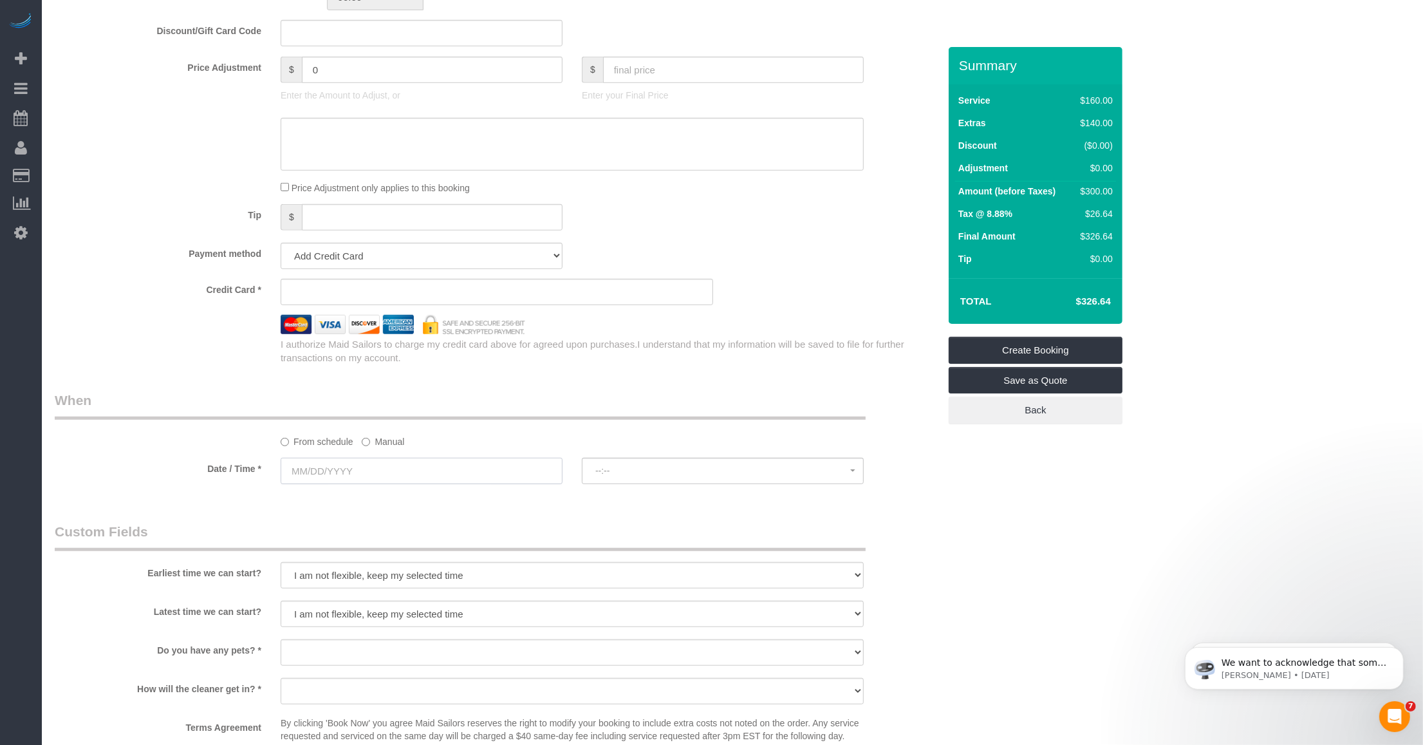
click at [400, 474] on input "text" at bounding box center [422, 471] width 282 height 26
drag, startPoint x: 177, startPoint y: 499, endPoint x: 201, endPoint y: 507, distance: 25.2
click at [177, 499] on div "Who Email role.routers.7i@icloud.com Name * Trishank Kuppusamy Where Address 33…" at bounding box center [497, 114] width 904 height 2066
click at [492, 583] on select "I am not flexible, keep my selected time 8:00 AM 9:00 AM 10:00 AM 11:00 AM 12:0…" at bounding box center [572, 575] width 583 height 26
click at [200, 409] on legend "When" at bounding box center [460, 405] width 811 height 29
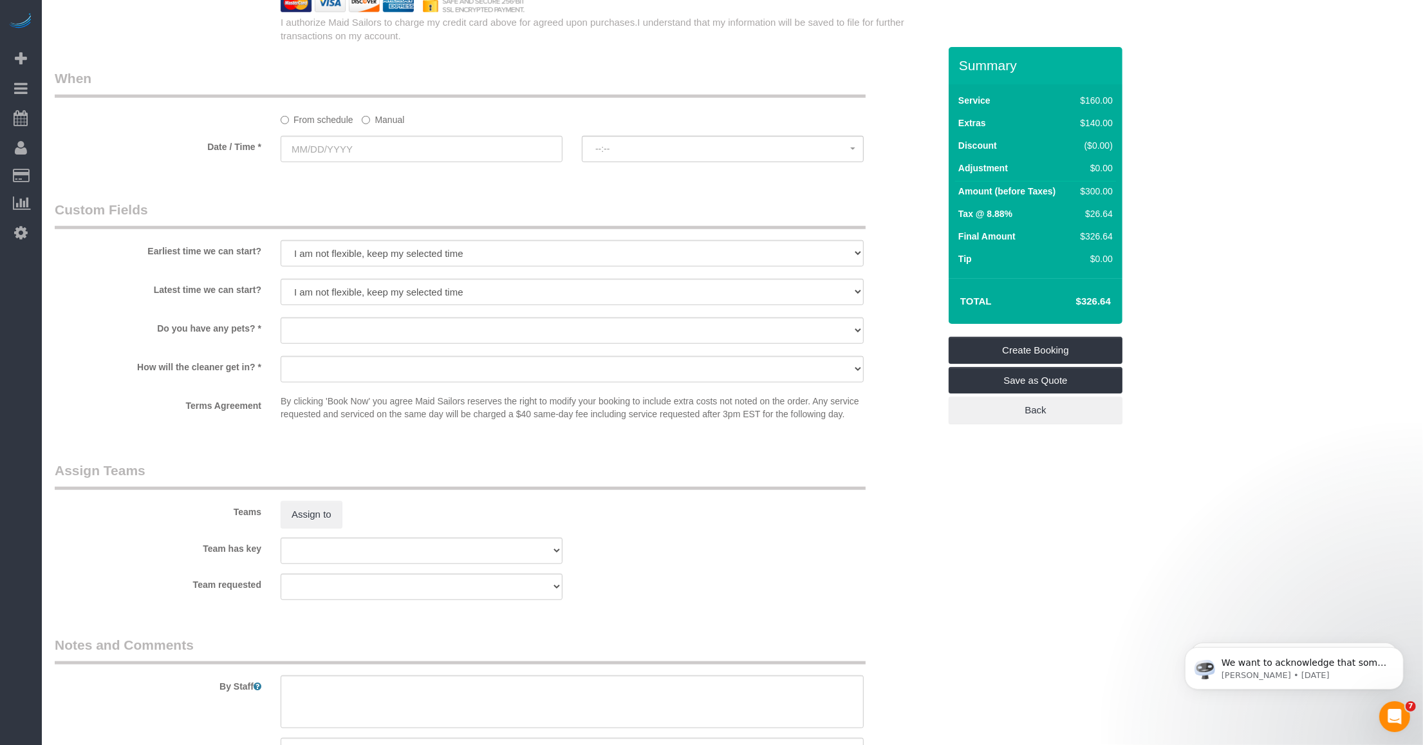
scroll to position [1368, 0]
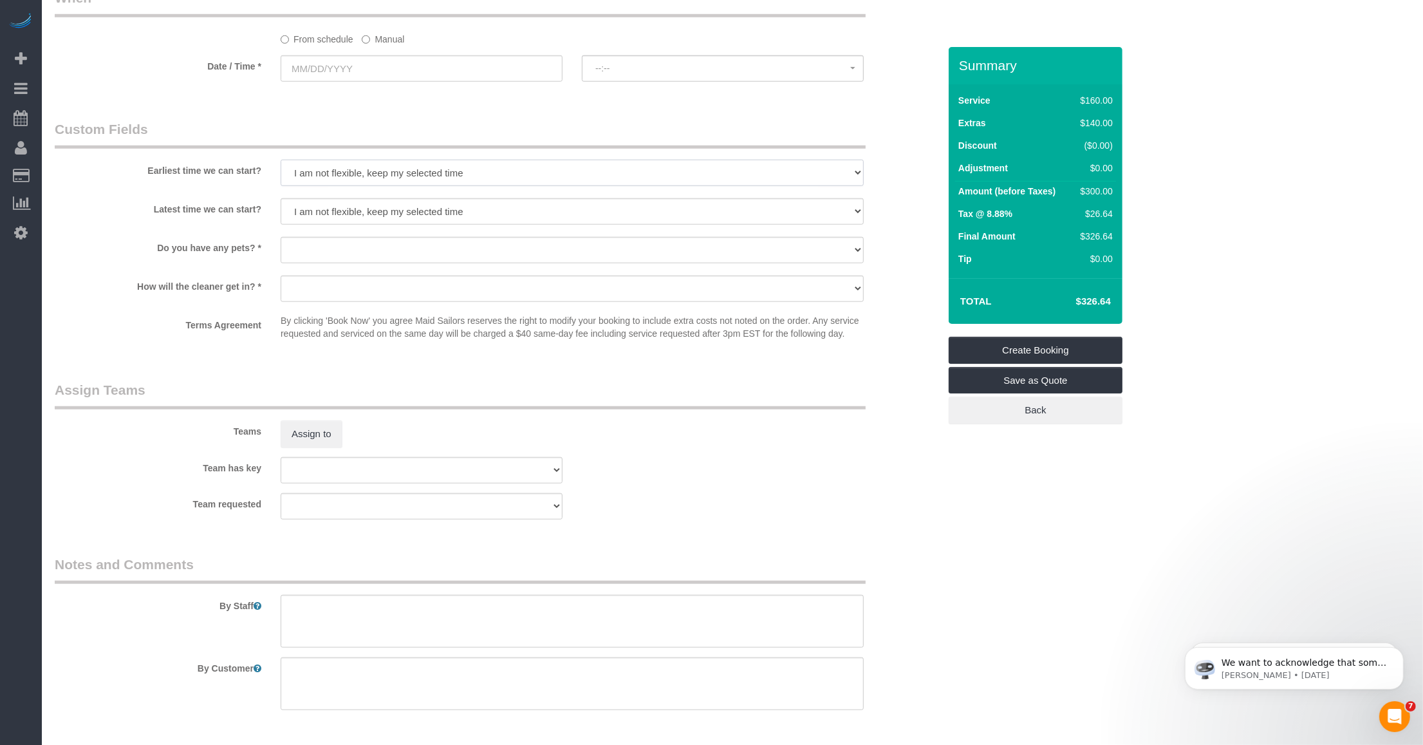
click at [459, 174] on select "I am not flexible, keep my selected time 8:00 AM 9:00 AM 10:00 AM 11:00 AM 12:0…" at bounding box center [572, 173] width 583 height 26
drag, startPoint x: 236, startPoint y: 224, endPoint x: 254, endPoint y: 220, distance: 19.1
click at [238, 224] on div "Latest time we can start? I am not flexible, keep my selected time 8:00 AM 9:00…" at bounding box center [497, 212] width 904 height 29
drag, startPoint x: 388, startPoint y: 210, endPoint x: 385, endPoint y: 216, distance: 6.9
click at [388, 210] on select "I am not flexible, keep my selected time 8:00 AM 9:00 AM 10:00 AM 11:00 AM 12:0…" at bounding box center [572, 211] width 583 height 26
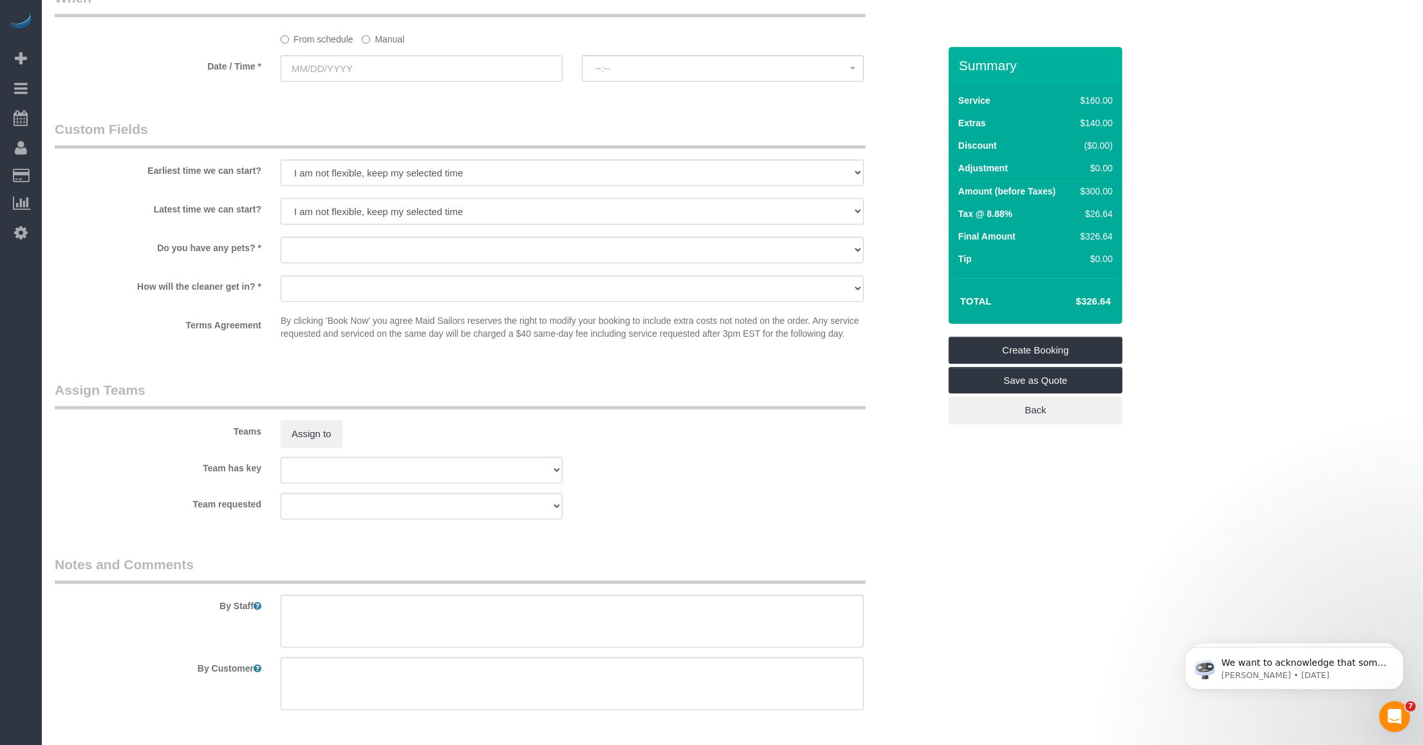
select select "number:77"
click at [281, 198] on select "I am not flexible, keep my selected time 8:00 AM 9:00 AM 10:00 AM 11:00 AM 12:0…" at bounding box center [572, 211] width 583 height 26
click at [182, 398] on legend "Assign Teams" at bounding box center [460, 394] width 811 height 29
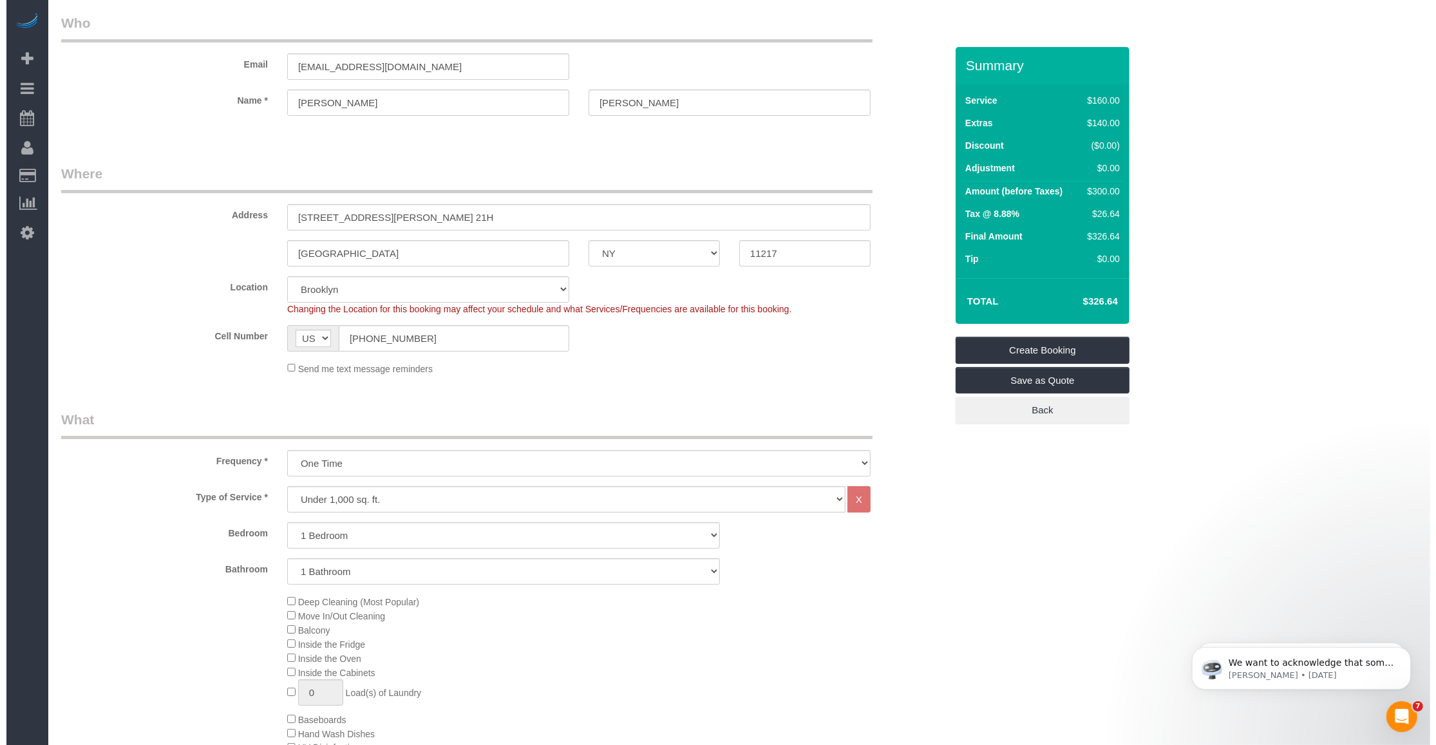
scroll to position [0, 0]
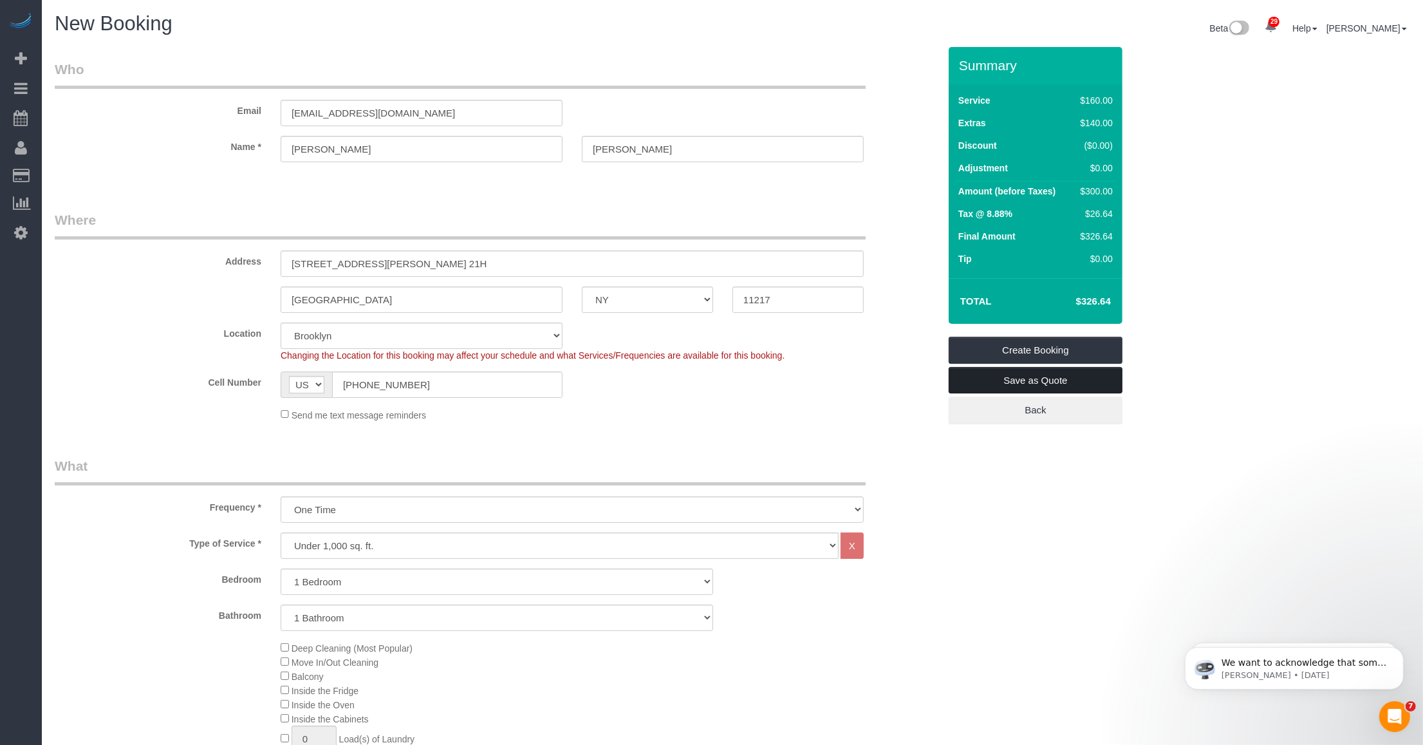
click at [992, 383] on link "Save as Quote" at bounding box center [1036, 380] width 174 height 27
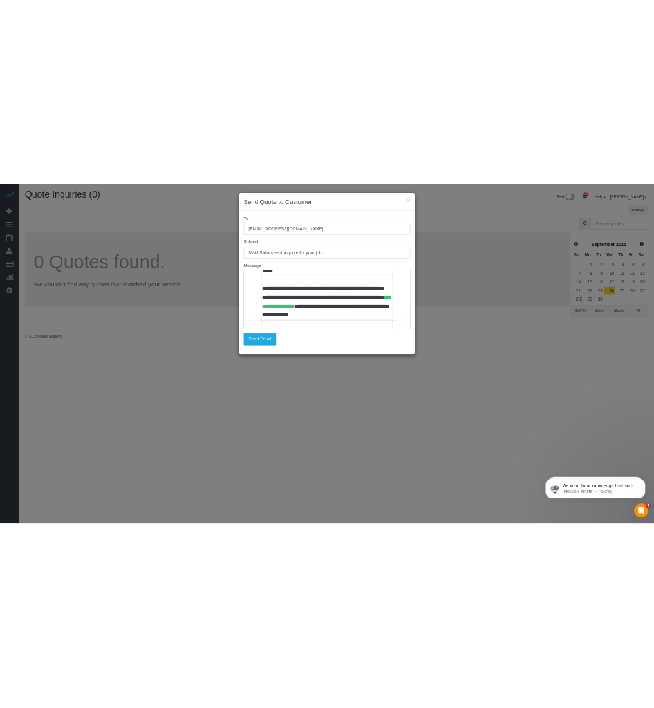
scroll to position [322, 0]
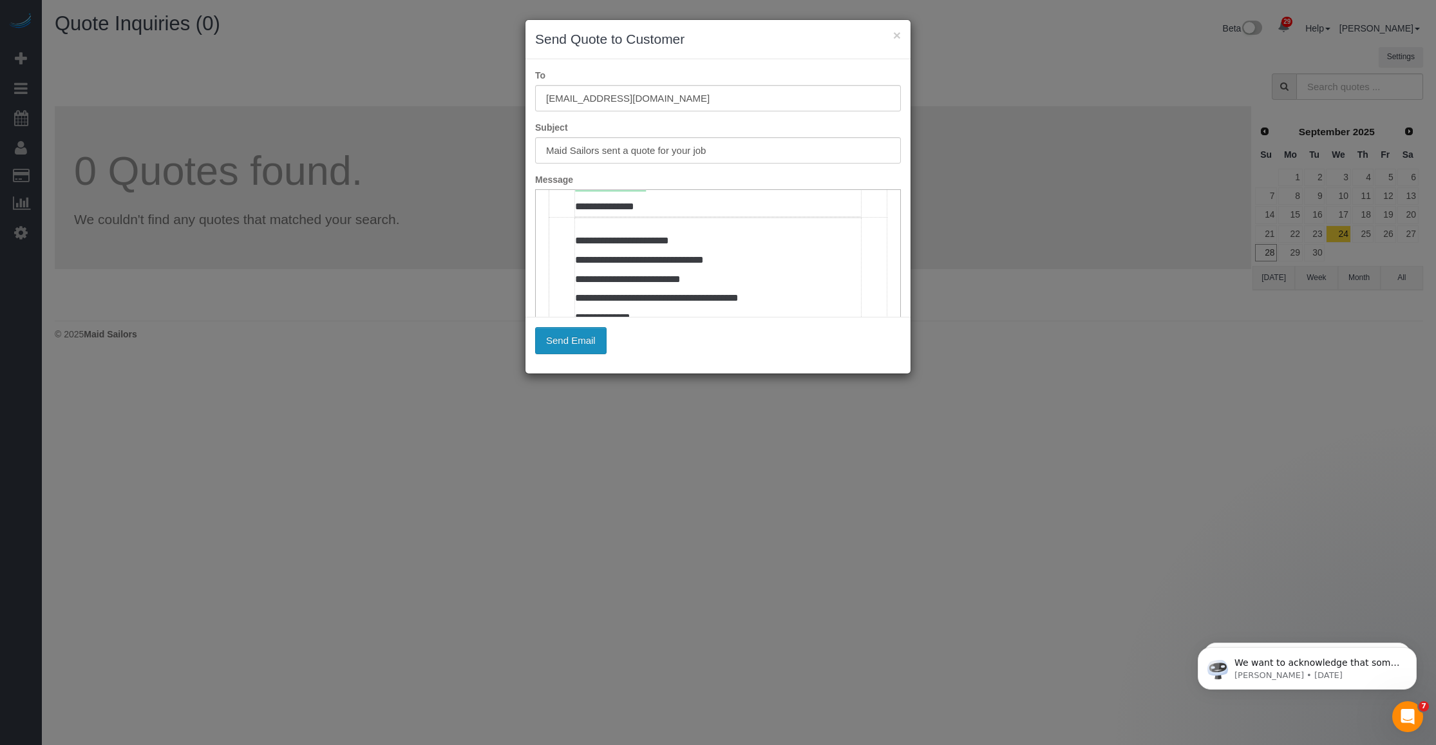
click at [538, 346] on button "Send Email" at bounding box center [570, 340] width 71 height 27
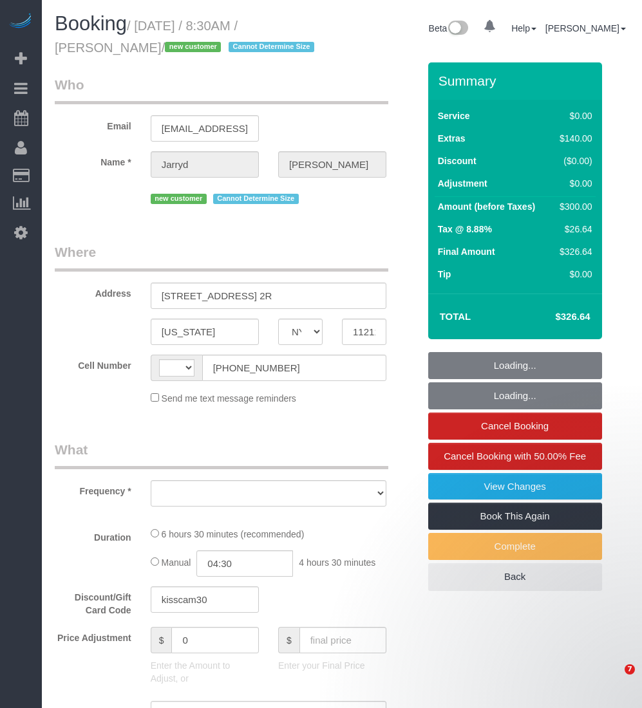
select select "NY"
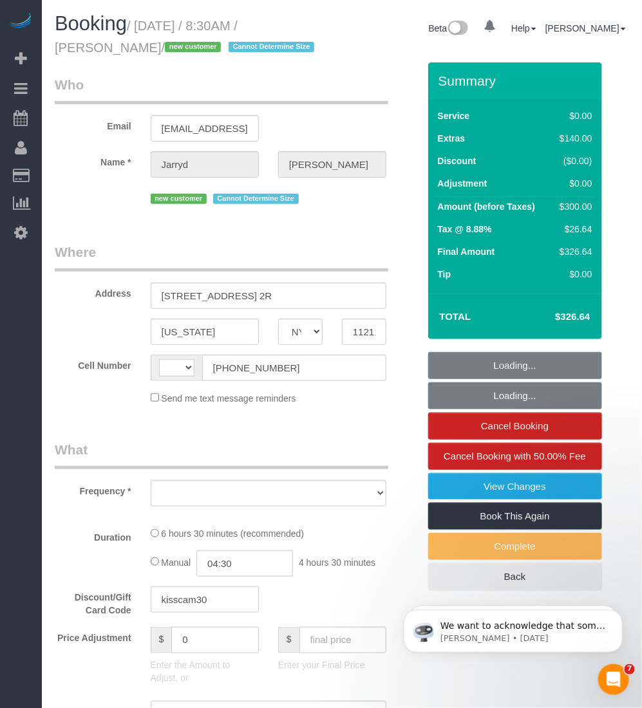
select select "string:[GEOGRAPHIC_DATA]"
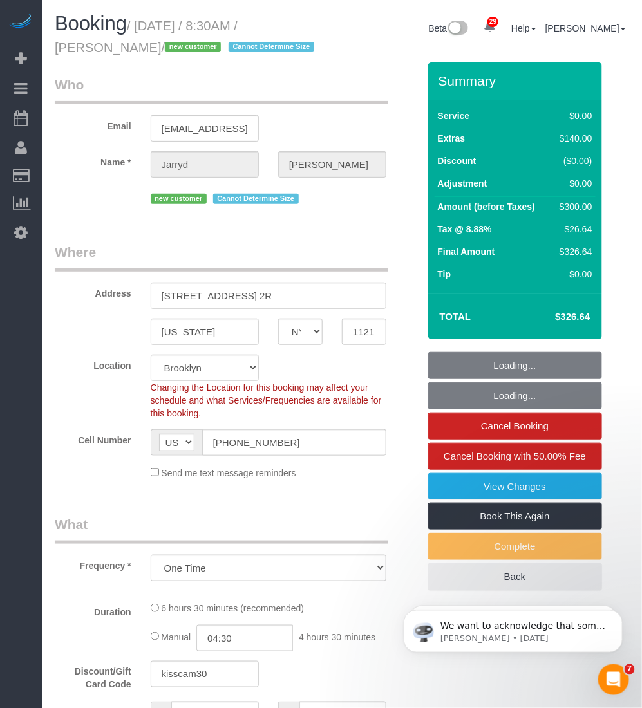
select select "object:829"
select select "number:89"
select select "number:69"
select select "number:15"
select select "number:5"
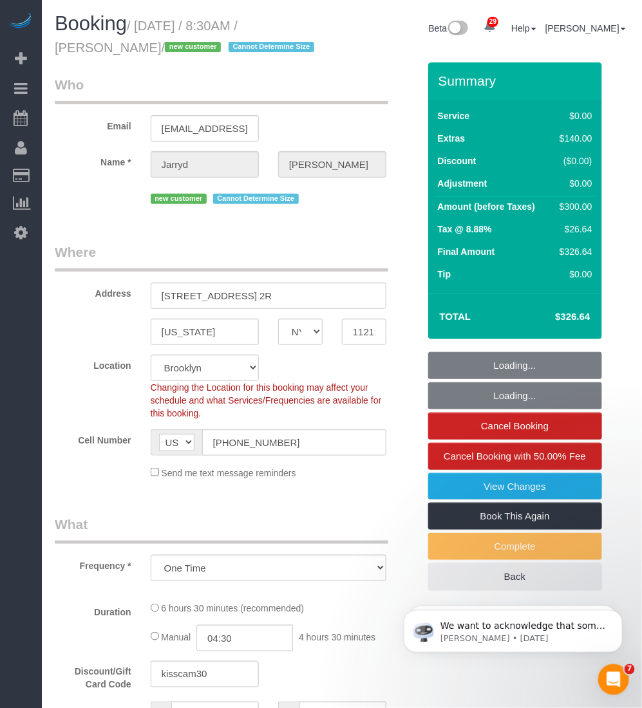
select select "2"
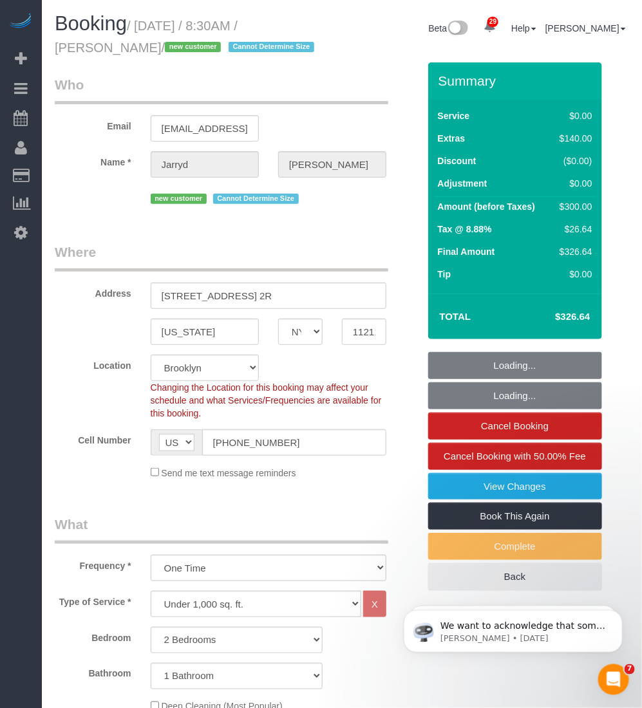
select select "string:stripe-pm_1SB2hk4VGloSiKo7wBMXRqYv"
select select "2"
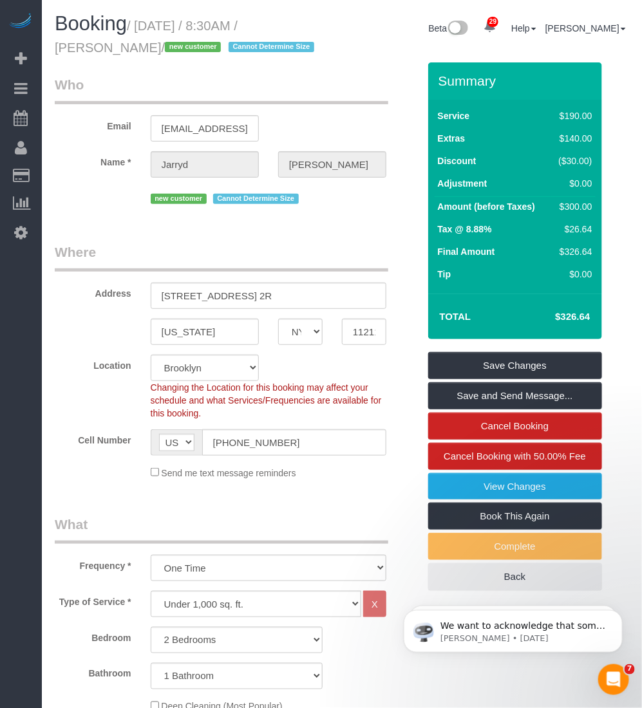
drag, startPoint x: 139, startPoint y: 26, endPoint x: 124, endPoint y: 50, distance: 28.9
click at [124, 50] on small "/ [DATE] / 8:30AM / [PERSON_NAME] / new customer Cannot Determine Size" at bounding box center [186, 37] width 263 height 36
copy small "[DATE] / 8:30AM / [PERSON_NAME]"
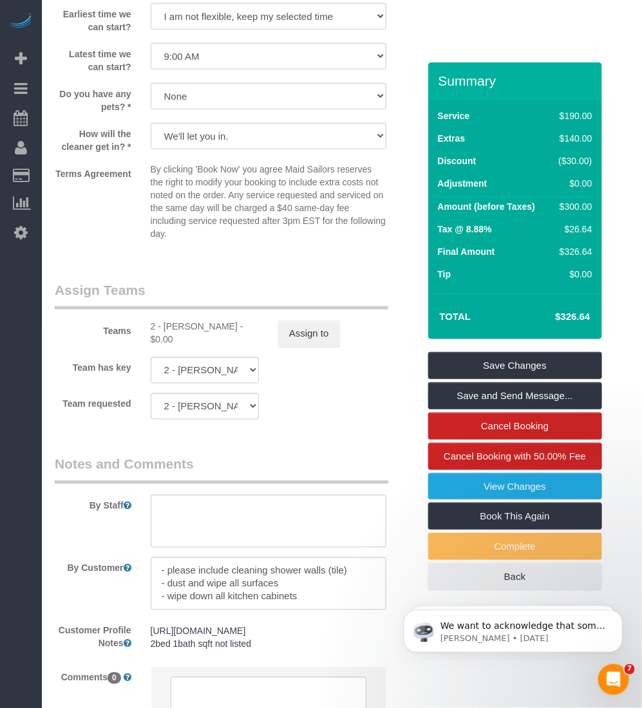
scroll to position [1770, 0]
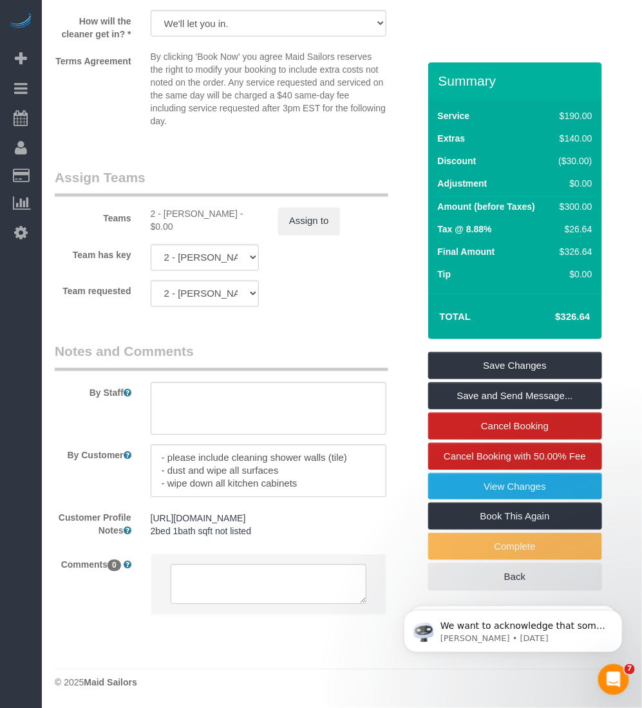
click at [182, 168] on div "Teams 2 - [PERSON_NAME] - $0.00 Assign to" at bounding box center [236, 201] width 383 height 67
copy div "[PERSON_NAME]"
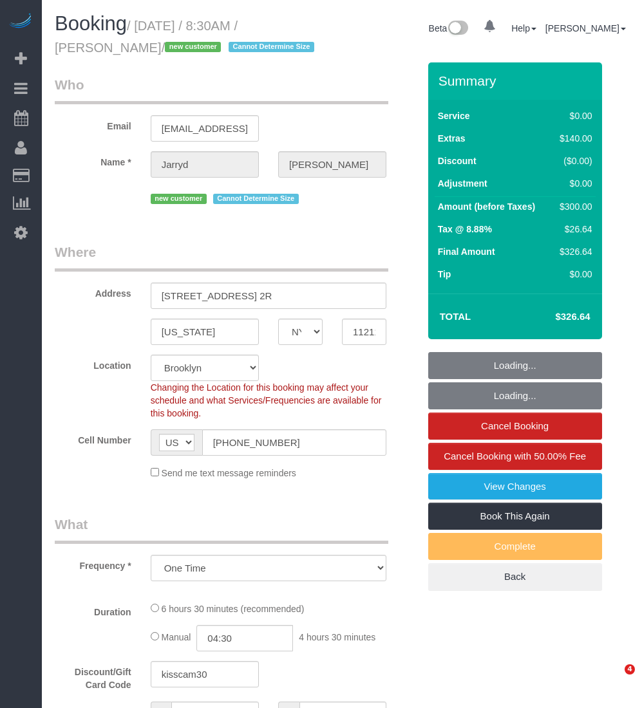
select select "NY"
select select "object:968"
select select "string:stripe-pm_1SB2hk4VGloSiKo7wBMXRqYv"
select select "2"
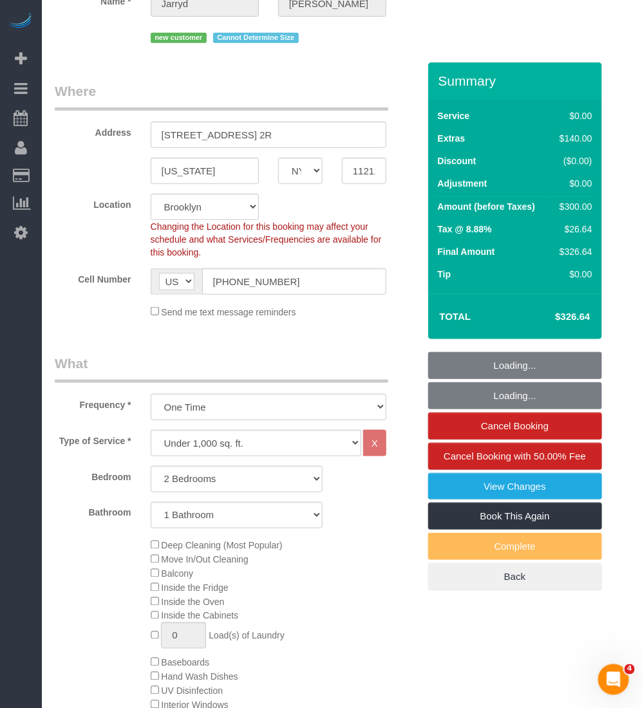
select select "number:89"
select select "number:69"
select select "number:15"
select select "number:5"
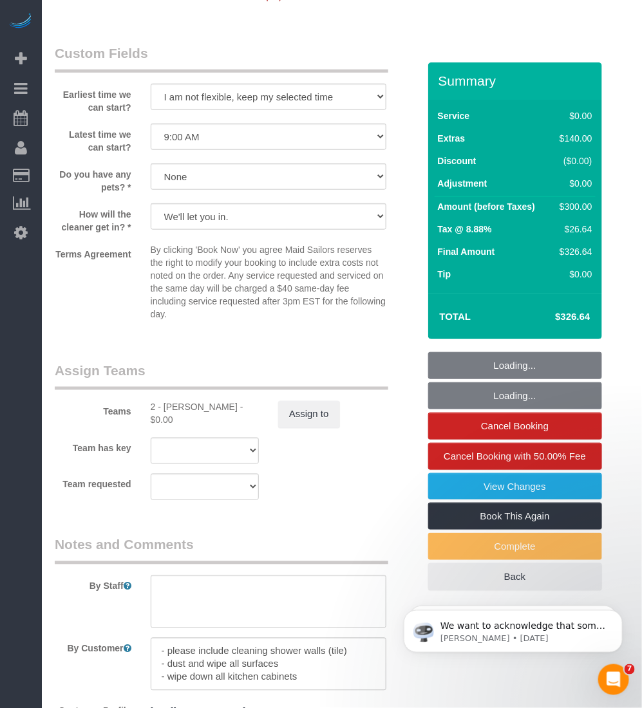
scroll to position [1690, 0]
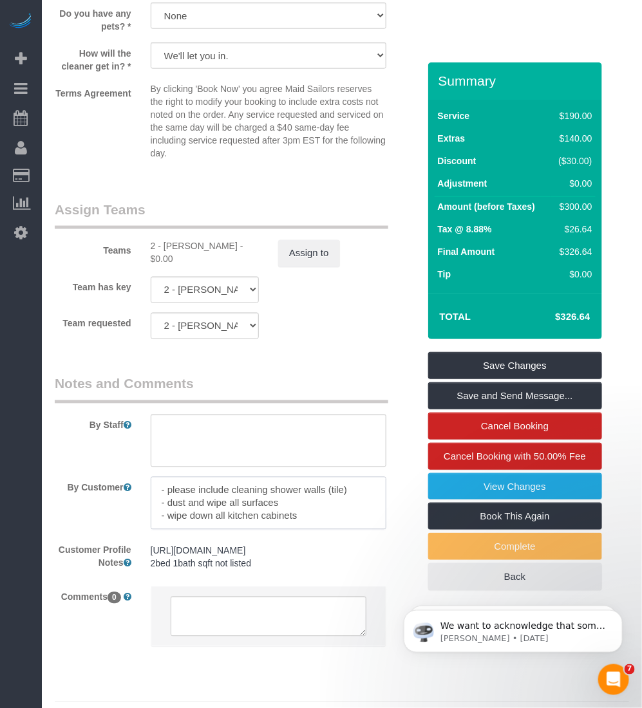
click at [288, 510] on textarea at bounding box center [269, 503] width 236 height 53
click at [221, 447] on textarea at bounding box center [269, 441] width 236 height 53
type textarea "Please contact support"
type textarea "The customer's buzzer is not working. Please contact support once you arrived s…"
click at [311, 309] on sui-booking-teams "Teams 2 - Maria Puetate - $0.00 Assign to Team has key 2 - Maria Puetate 000- D…" at bounding box center [237, 269] width 364 height 139
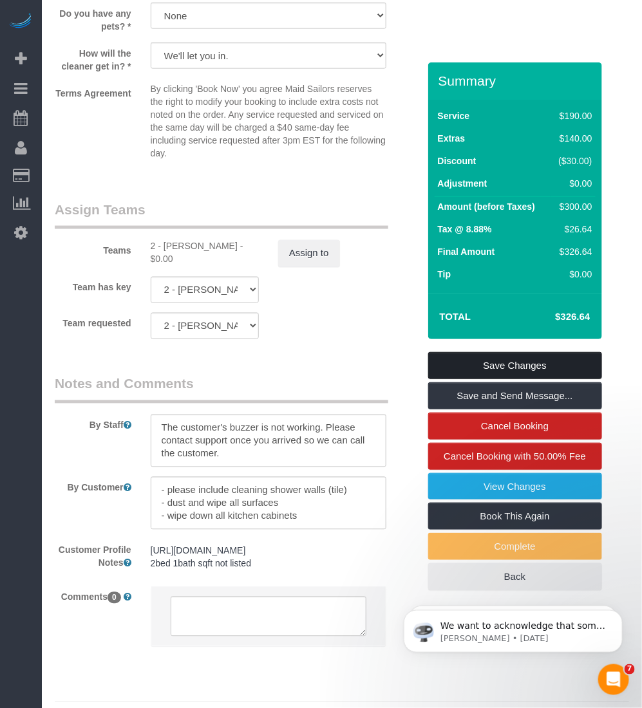
click at [445, 355] on link "Save Changes" at bounding box center [515, 365] width 174 height 27
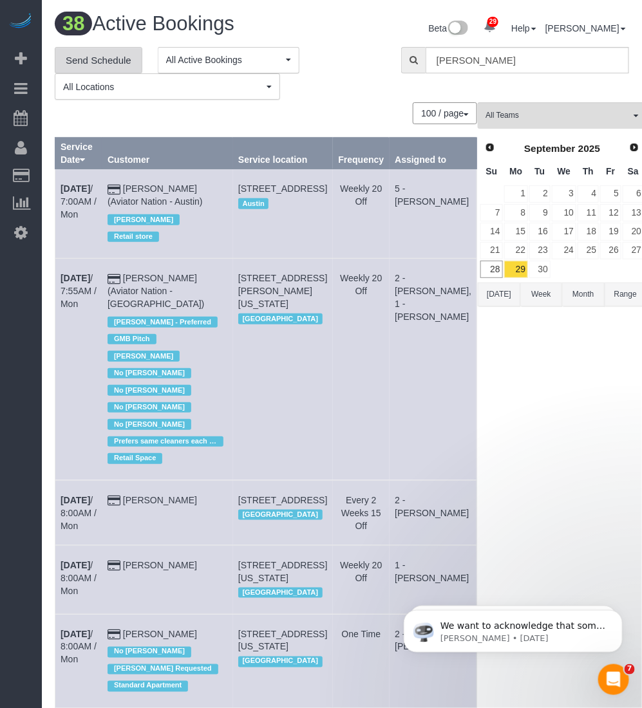
click at [98, 68] on link "Send Schedule" at bounding box center [99, 60] width 88 height 27
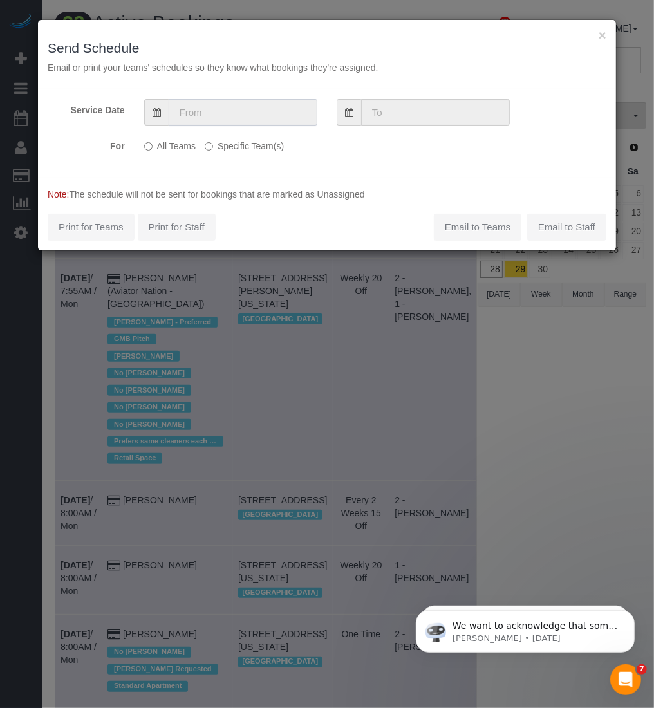
click at [236, 113] on input "text" at bounding box center [243, 112] width 149 height 26
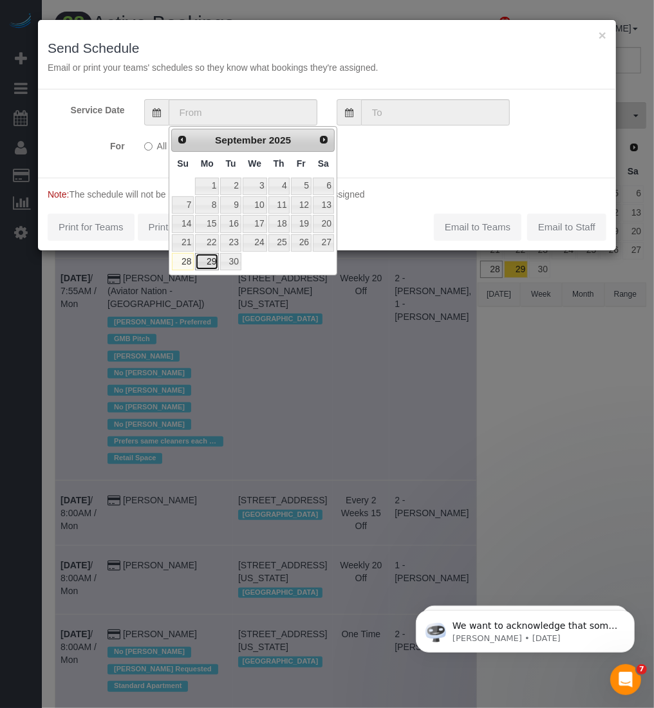
click at [207, 259] on link "29" at bounding box center [207, 261] width 24 height 17
type input "09/29/2025"
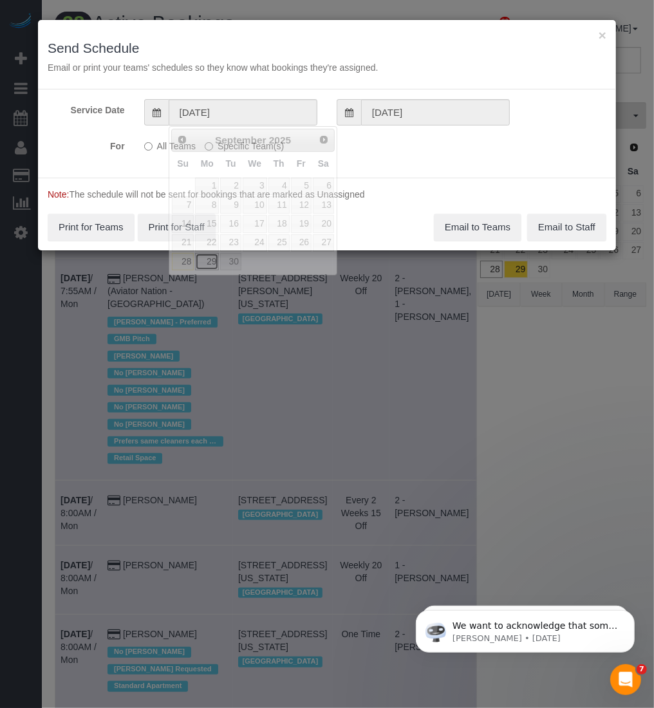
click at [207, 259] on link "29" at bounding box center [207, 261] width 24 height 17
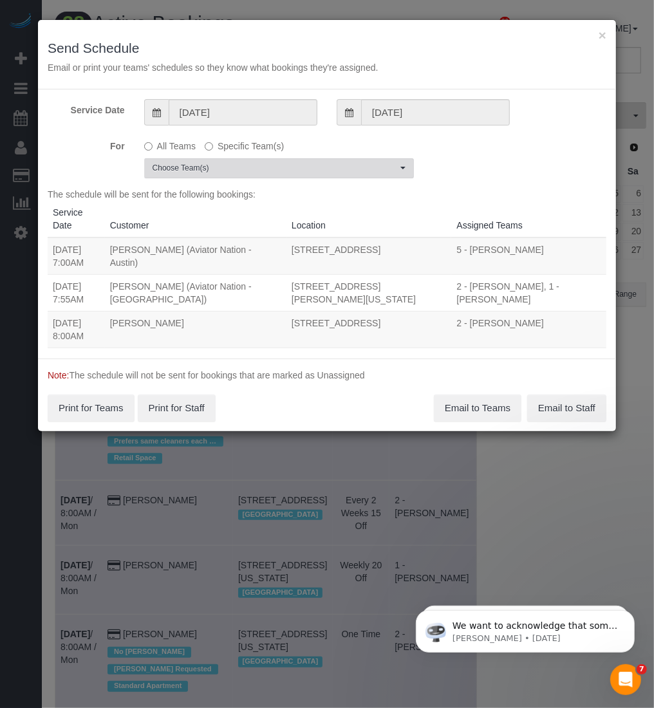
click at [301, 165] on span "Choose Team(s)" at bounding box center [275, 168] width 245 height 11
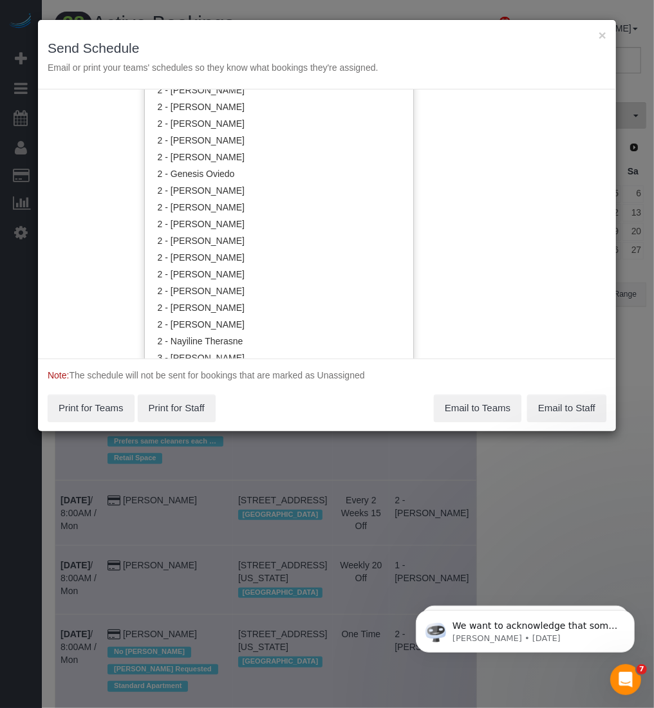
scroll to position [885, 0]
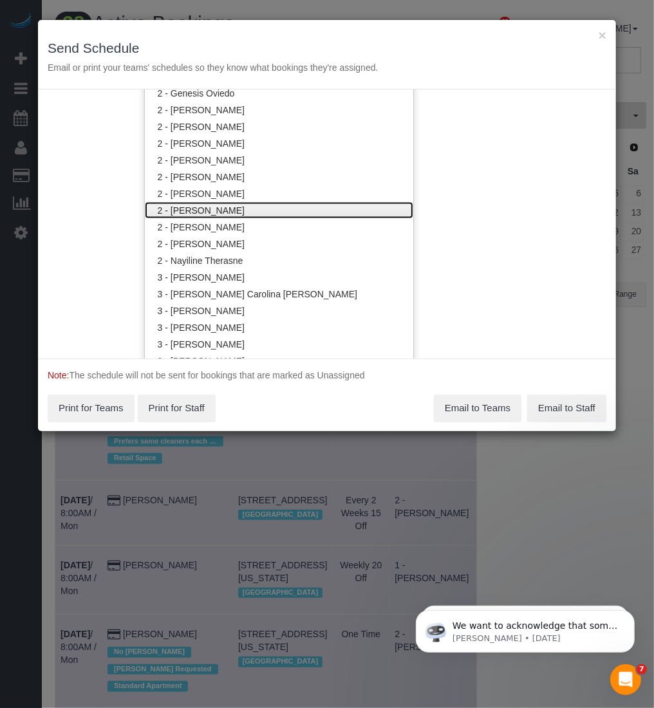
click at [268, 216] on link "2 - Maria Puetate" at bounding box center [279, 210] width 268 height 17
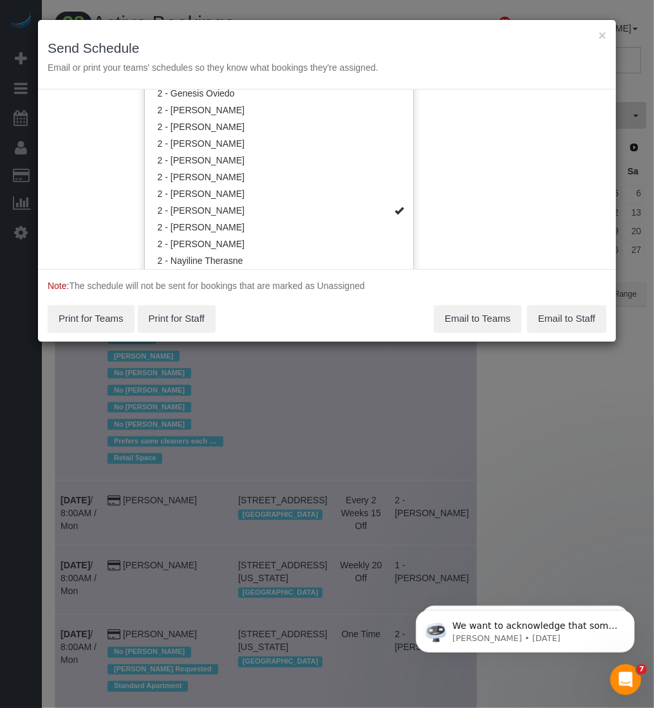
click at [561, 159] on div "Service Date 09/29/2025 09/29/2025 For All Teams Specific Team(s) 2 - Maria Pue…" at bounding box center [327, 179] width 578 height 180
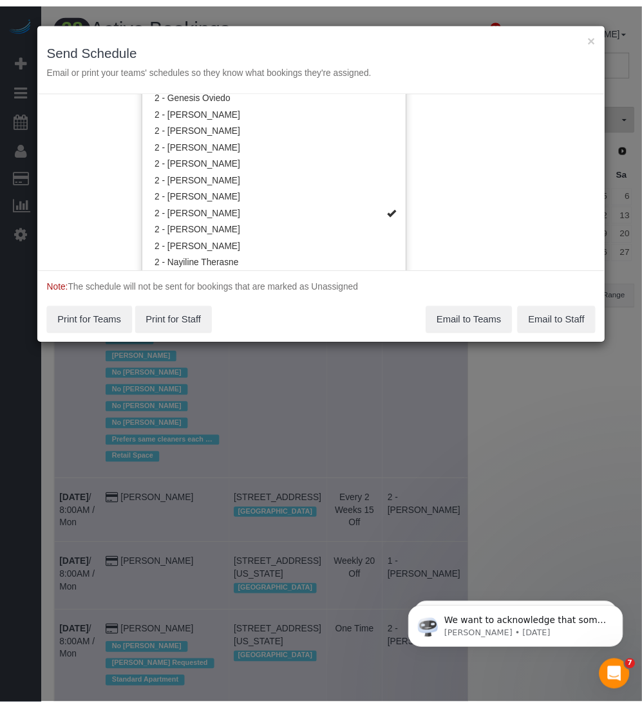
scroll to position [0, 0]
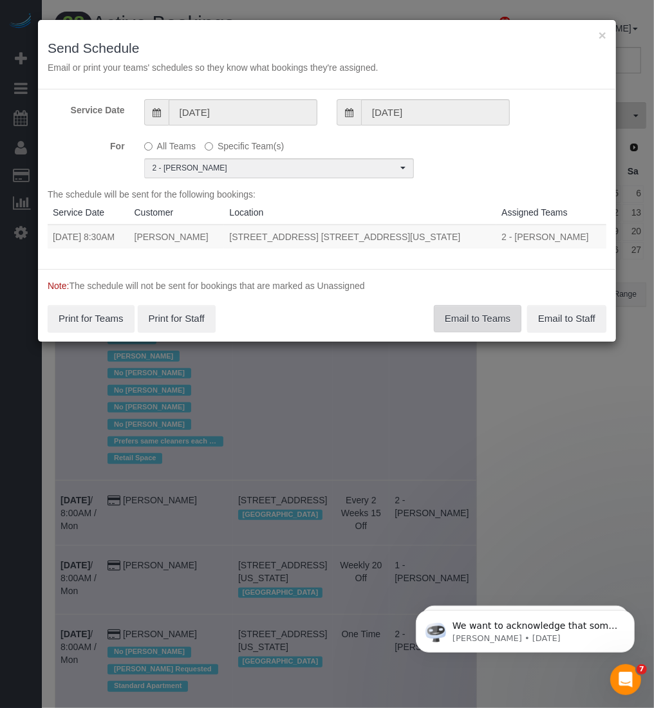
click at [464, 321] on button "Email to Teams" at bounding box center [478, 318] width 88 height 27
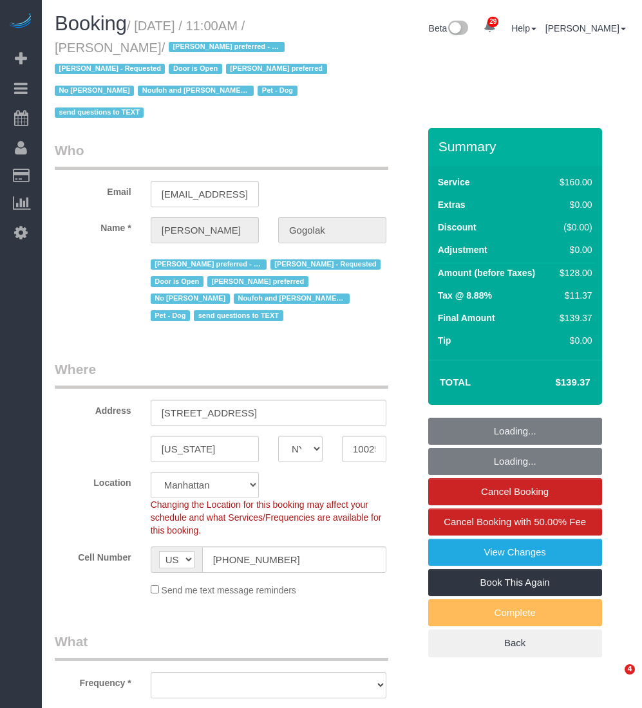
select select "NY"
select select "string:stripe-pm_1RfNyY4VGloSiKo7jWnzrFGY"
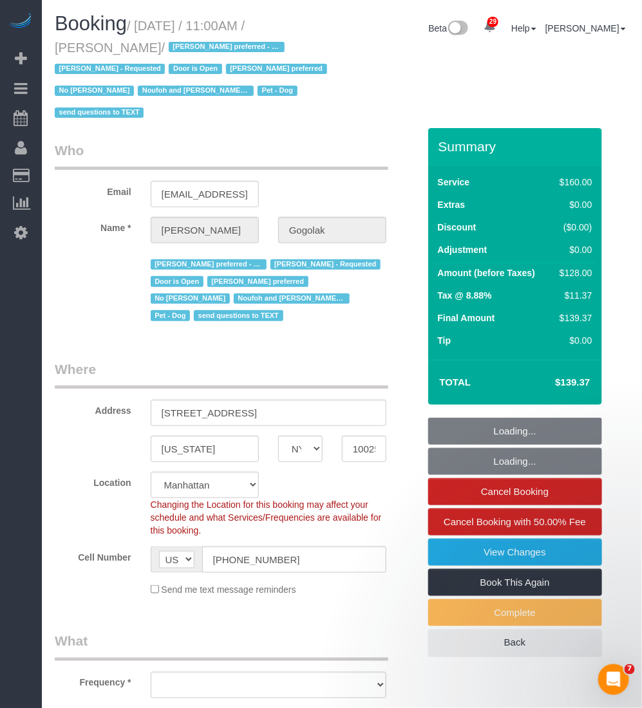
select select "object:849"
select select "spot1"
select select "number:58"
select select "number:76"
select select "number:13"
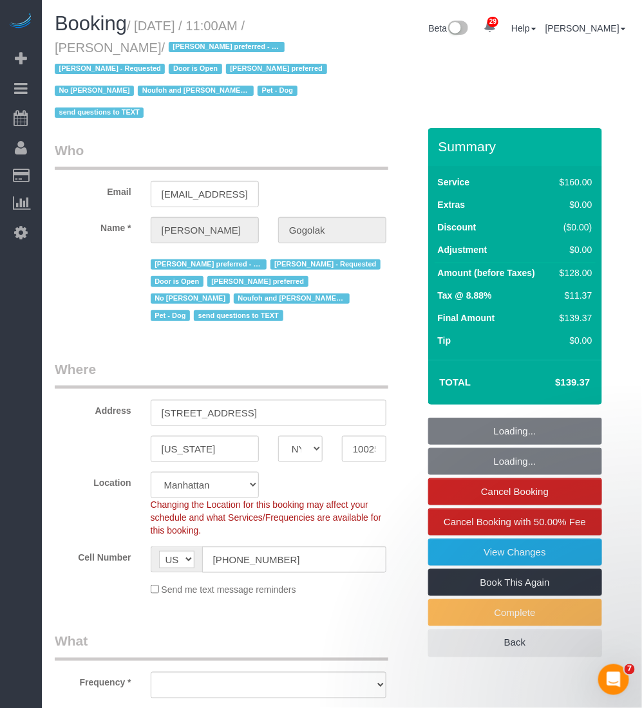
select select "number:5"
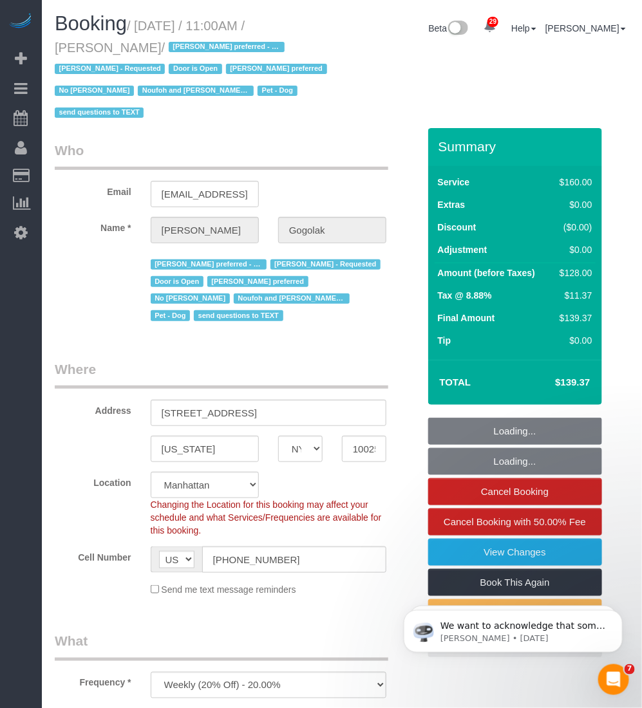
select select "object:1553"
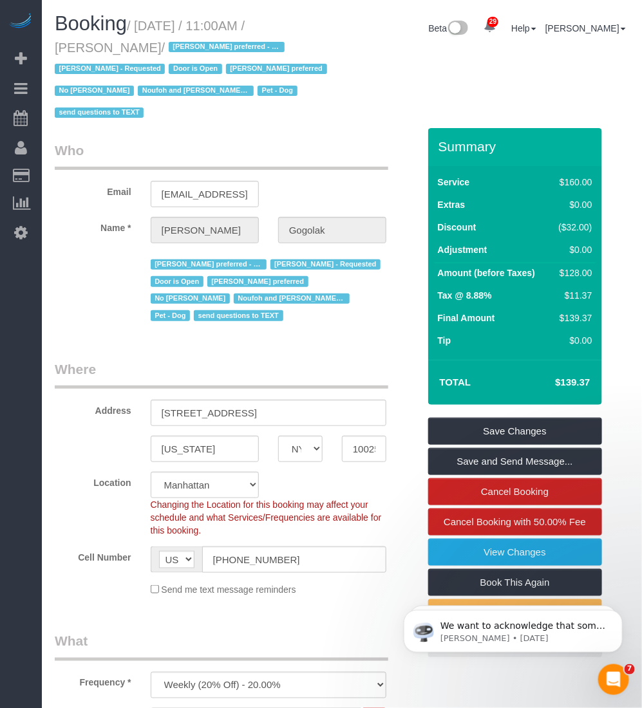
drag, startPoint x: 142, startPoint y: 23, endPoint x: 153, endPoint y: 50, distance: 29.8
click at [153, 50] on small "/ September 29, 2025 / 11:00AM / Leonora Gogolak / Ana Araujo preferred - Monda…" at bounding box center [193, 70] width 276 height 102
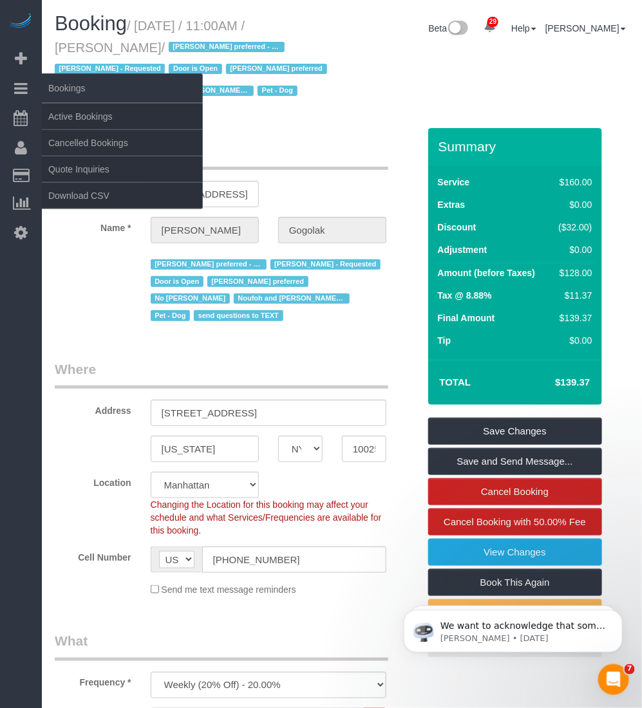
copy small "September 29, 2025 / 11:00AM / Leonora Gogolak"
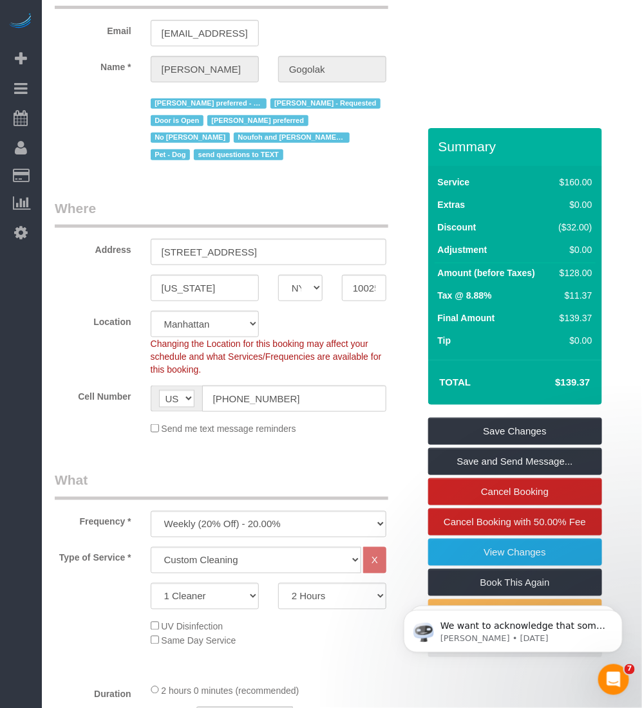
scroll to position [322, 0]
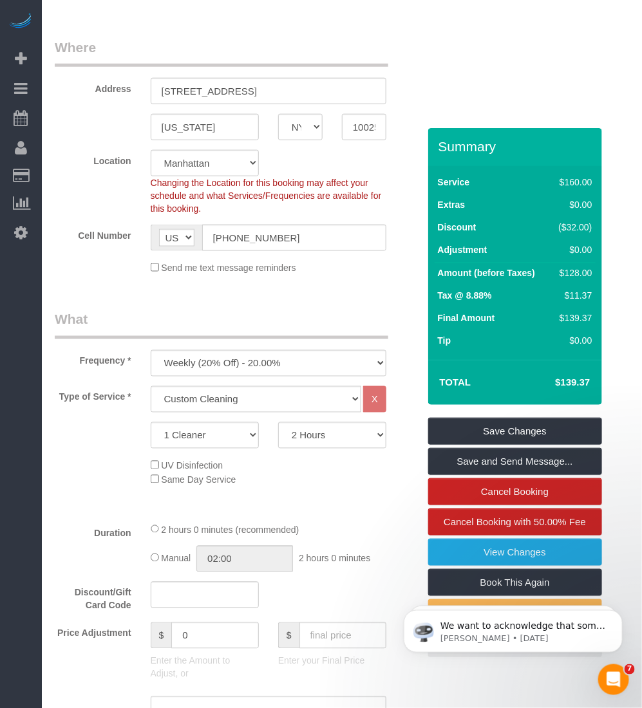
click at [65, 393] on label "Type of Service *" at bounding box center [93, 394] width 96 height 17
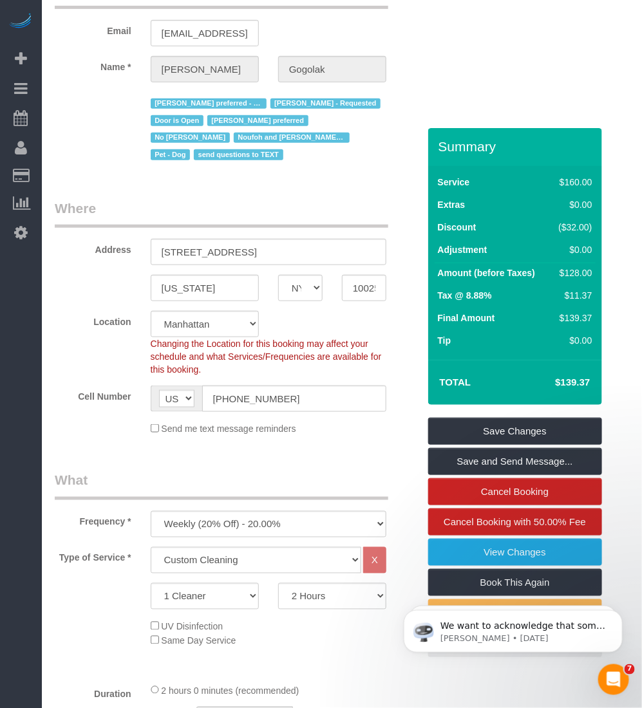
scroll to position [0, 0]
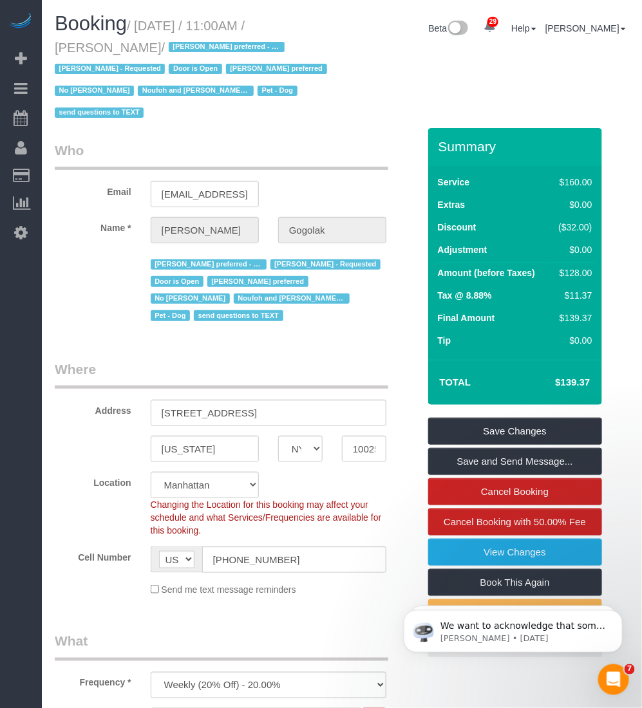
click at [68, 45] on small "/ September 29, 2025 / 11:00AM / Leonora Gogolak / Ana Araujo preferred - Monda…" at bounding box center [193, 70] width 276 height 102
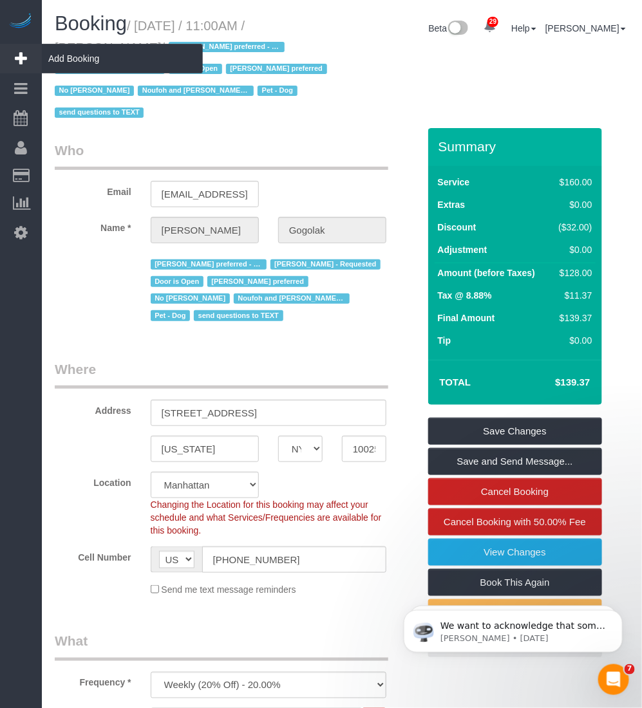
copy small "Leonora"
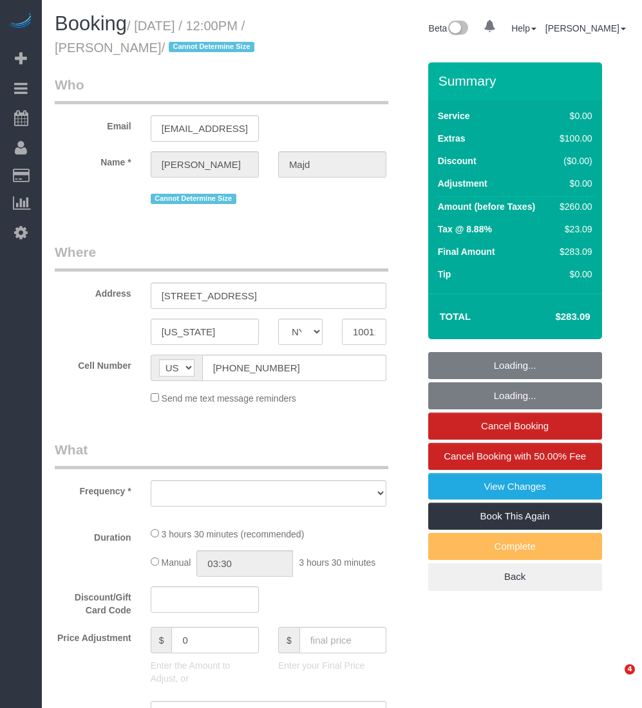
select select "NY"
select select "number:89"
select select "number:90"
select select "number:15"
select select "number:5"
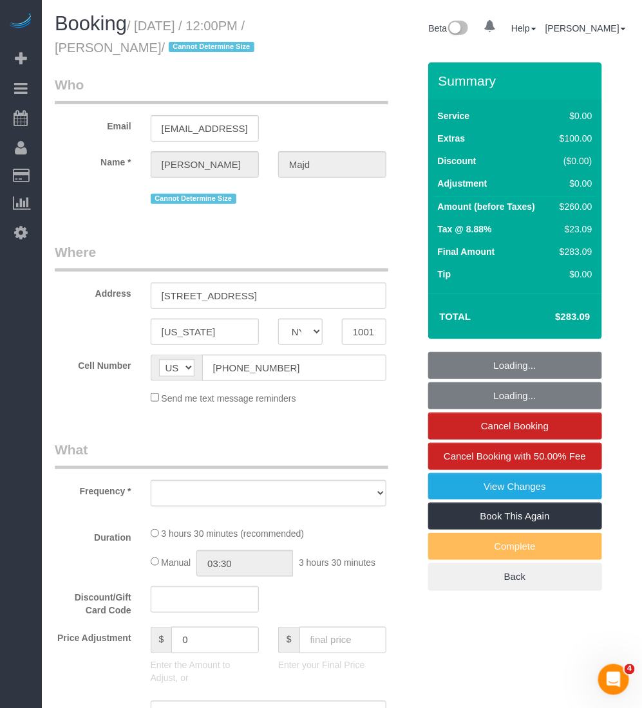
select select "string:stripe-pm_1SBHy84VGloSiKo74KjwRX3l"
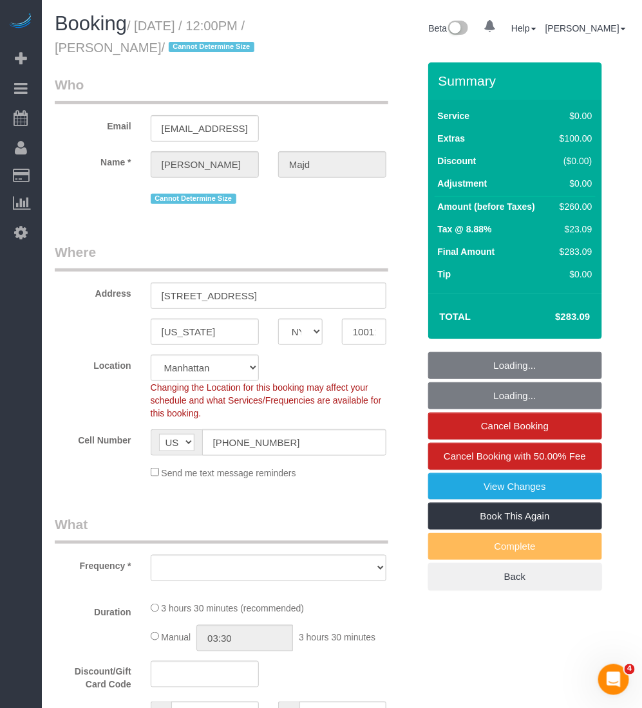
select select "object:1496"
select select "1"
select select "spot1"
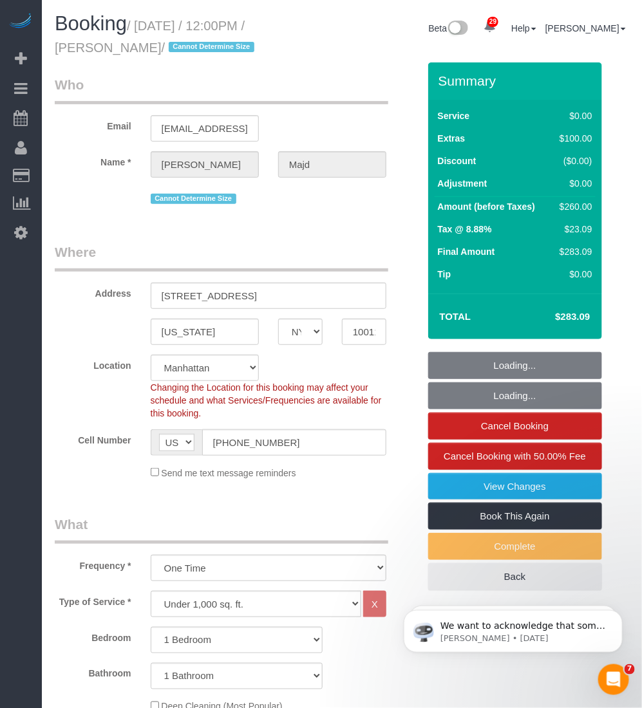
select select "1"
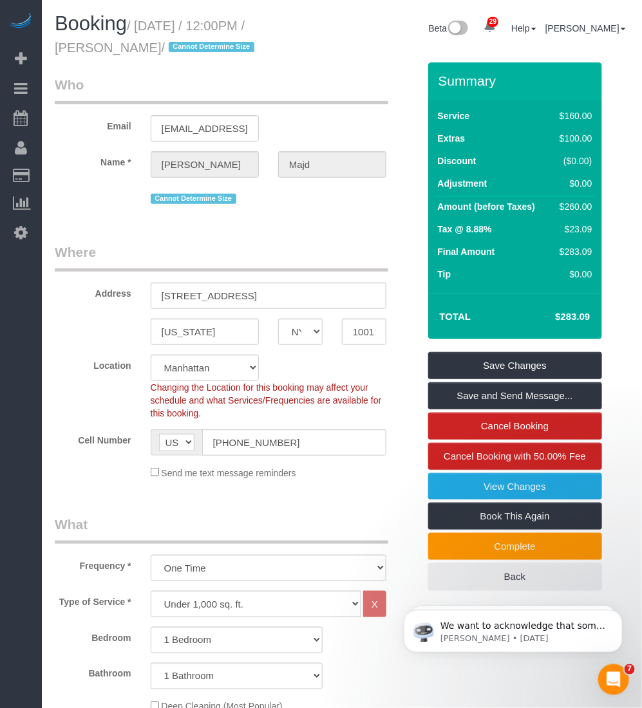
drag, startPoint x: 138, startPoint y: 23, endPoint x: 123, endPoint y: 47, distance: 28.4
click at [123, 47] on small "/ September 28, 2025 / 12:00PM / Darius Majd / Cannot Determine Size" at bounding box center [156, 37] width 203 height 36
copy small "September 28, 2025 / 12:00PM / Darius Majd"
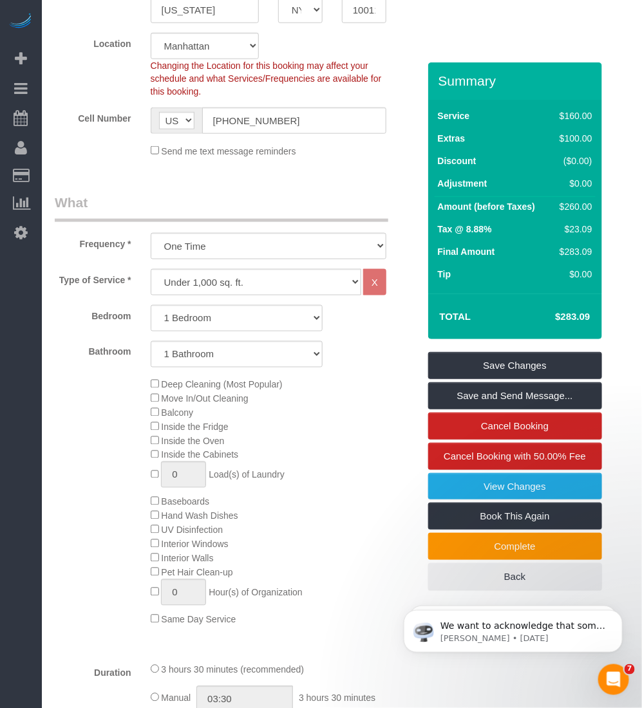
scroll to position [402, 0]
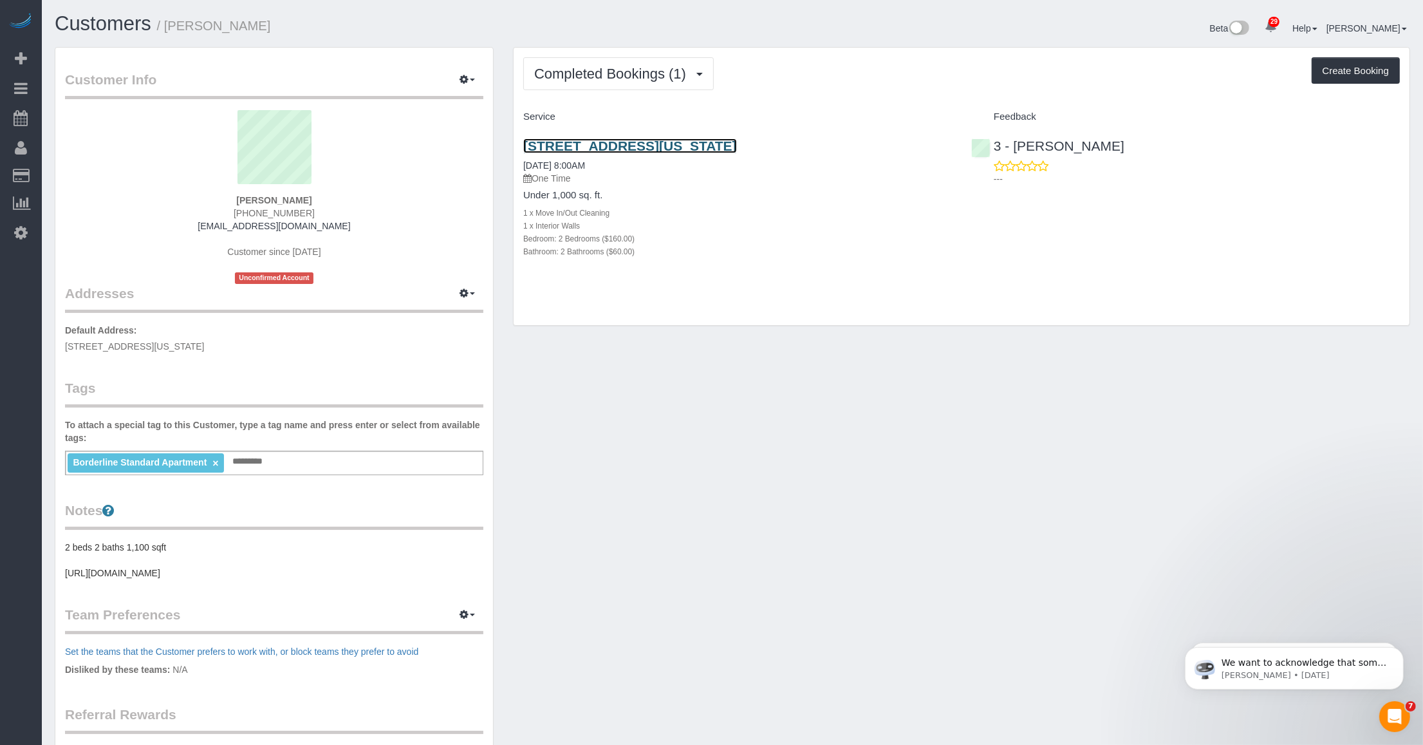
click at [639, 144] on link "[STREET_ADDRESS][US_STATE]" at bounding box center [630, 145] width 214 height 15
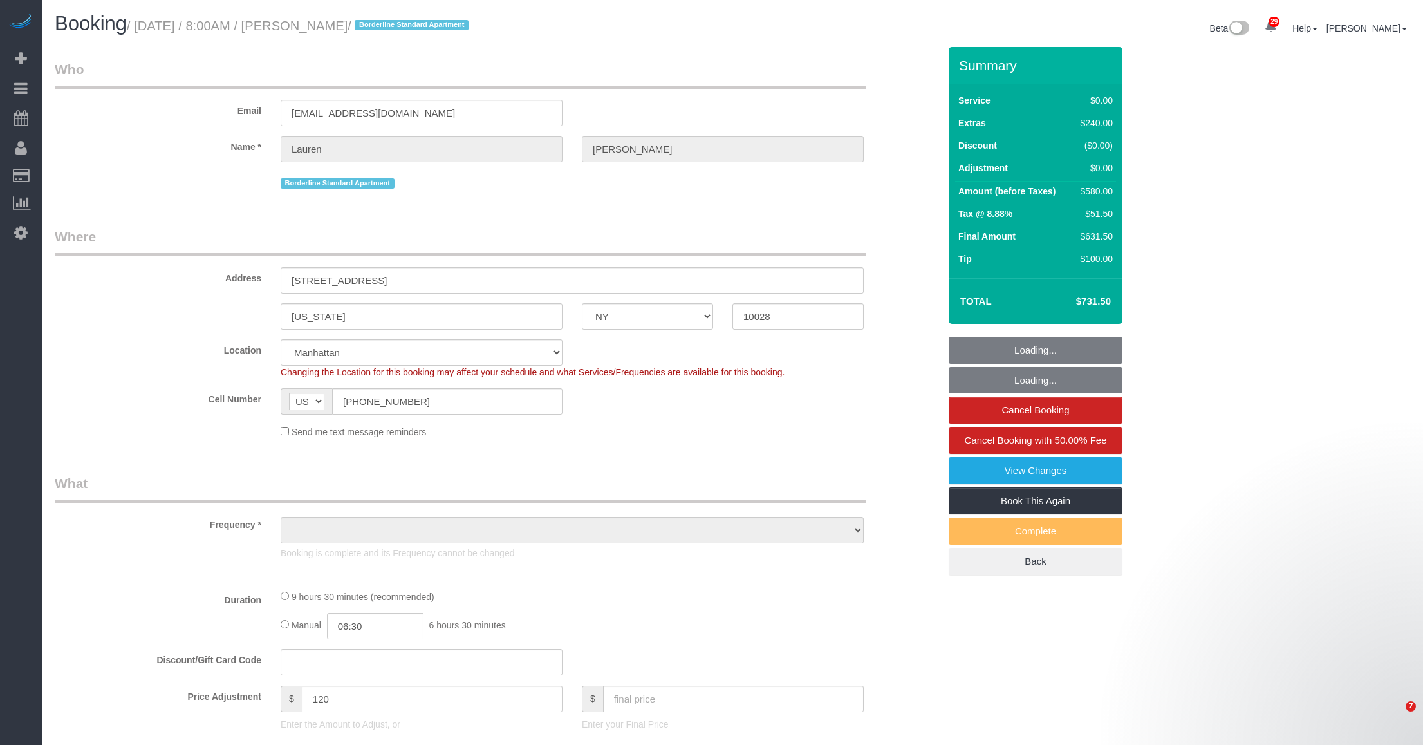
select select "NY"
select select "number:56"
select select "number:72"
select select "number:15"
select select "number:6"
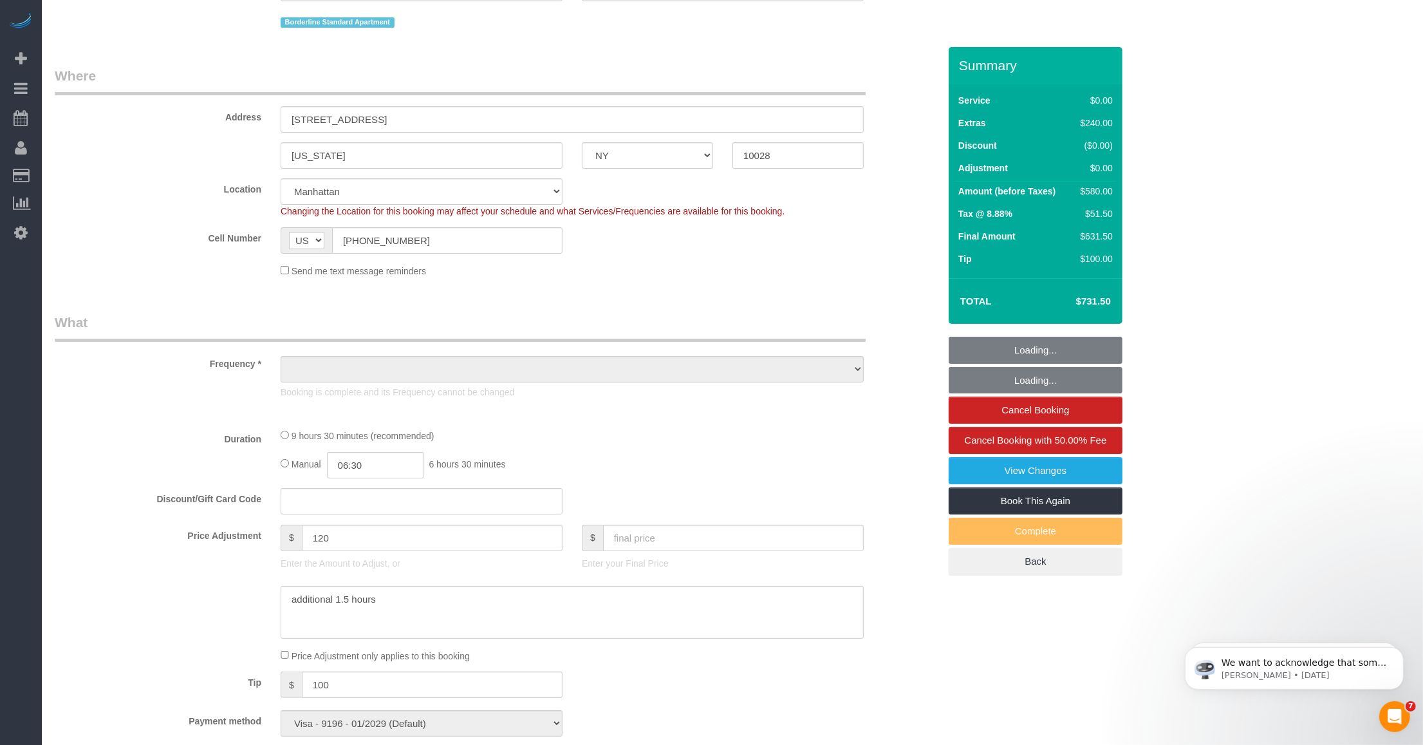
select select "object:971"
select select "spot1"
select select "2"
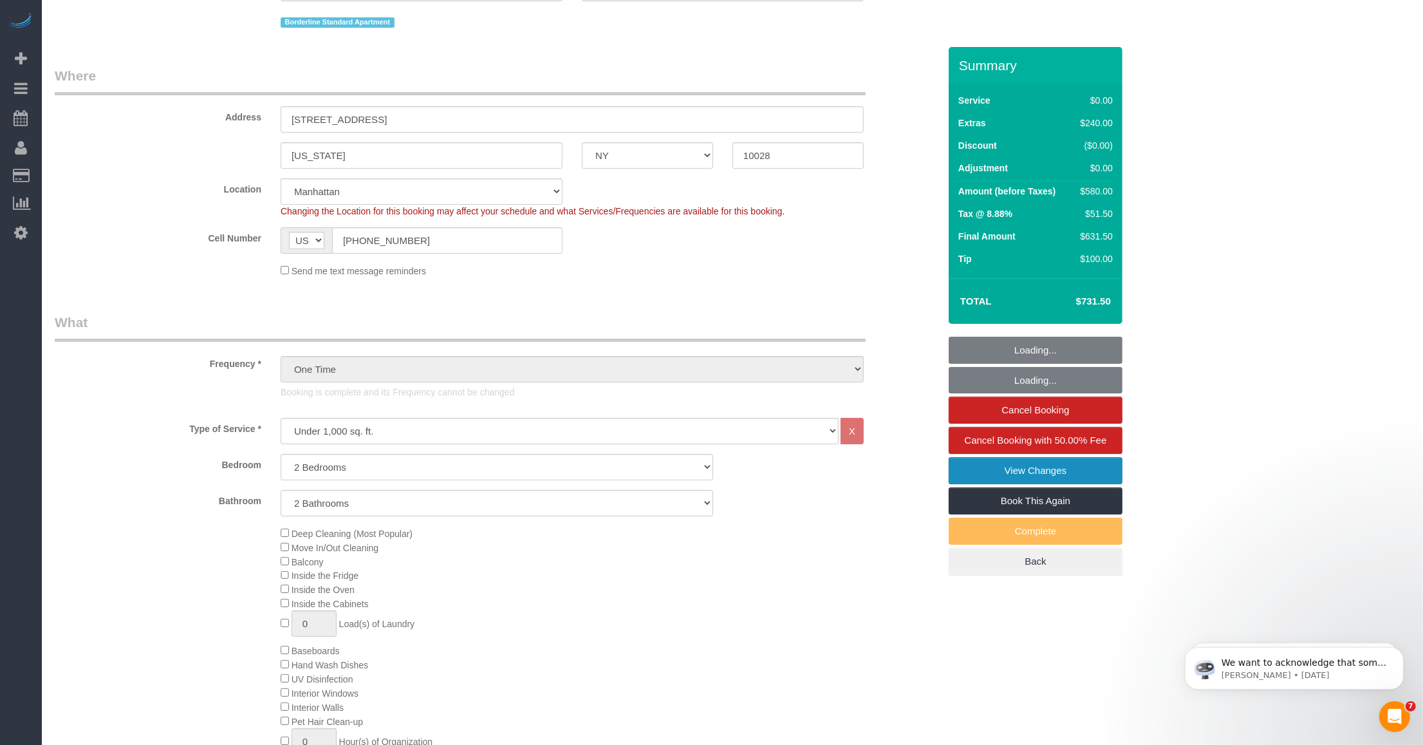
select select "object:1503"
select select "2"
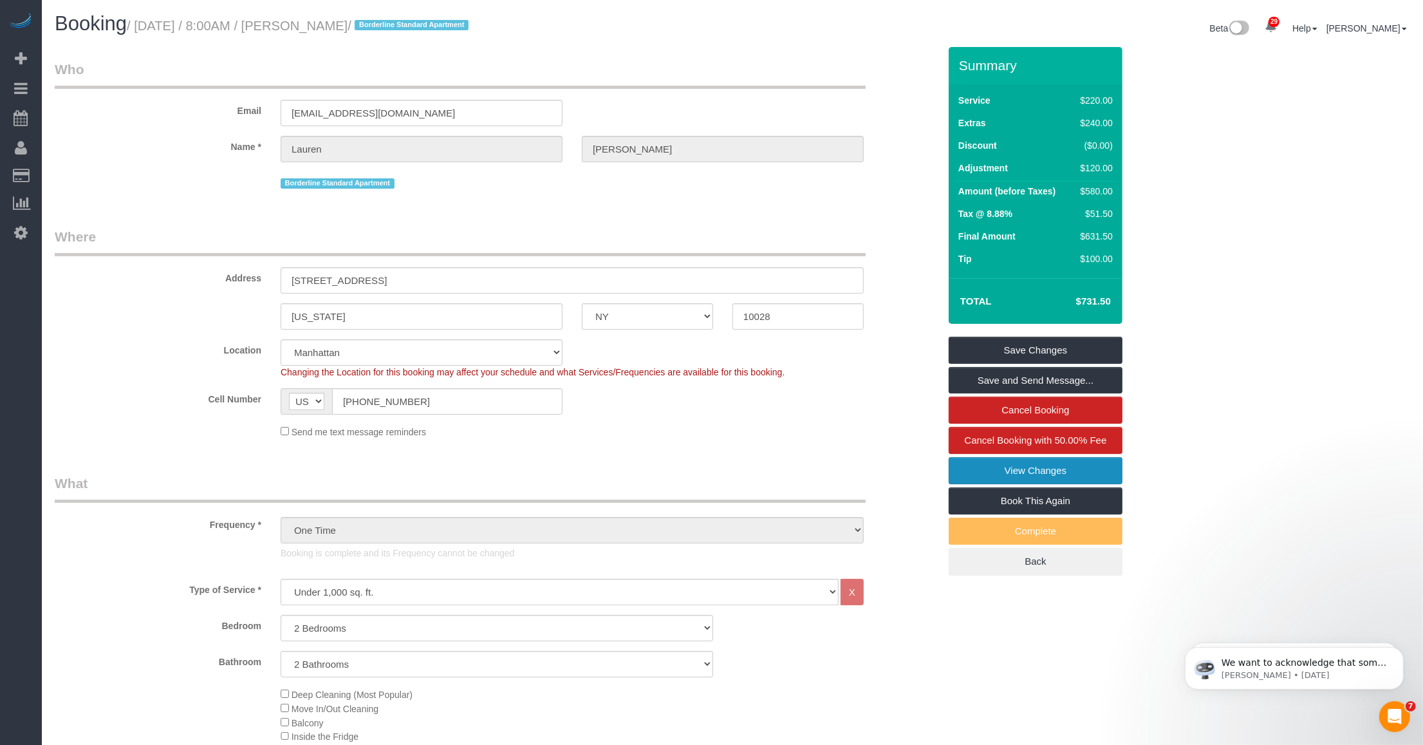
click at [1003, 464] on link "View Changes" at bounding box center [1036, 470] width 174 height 27
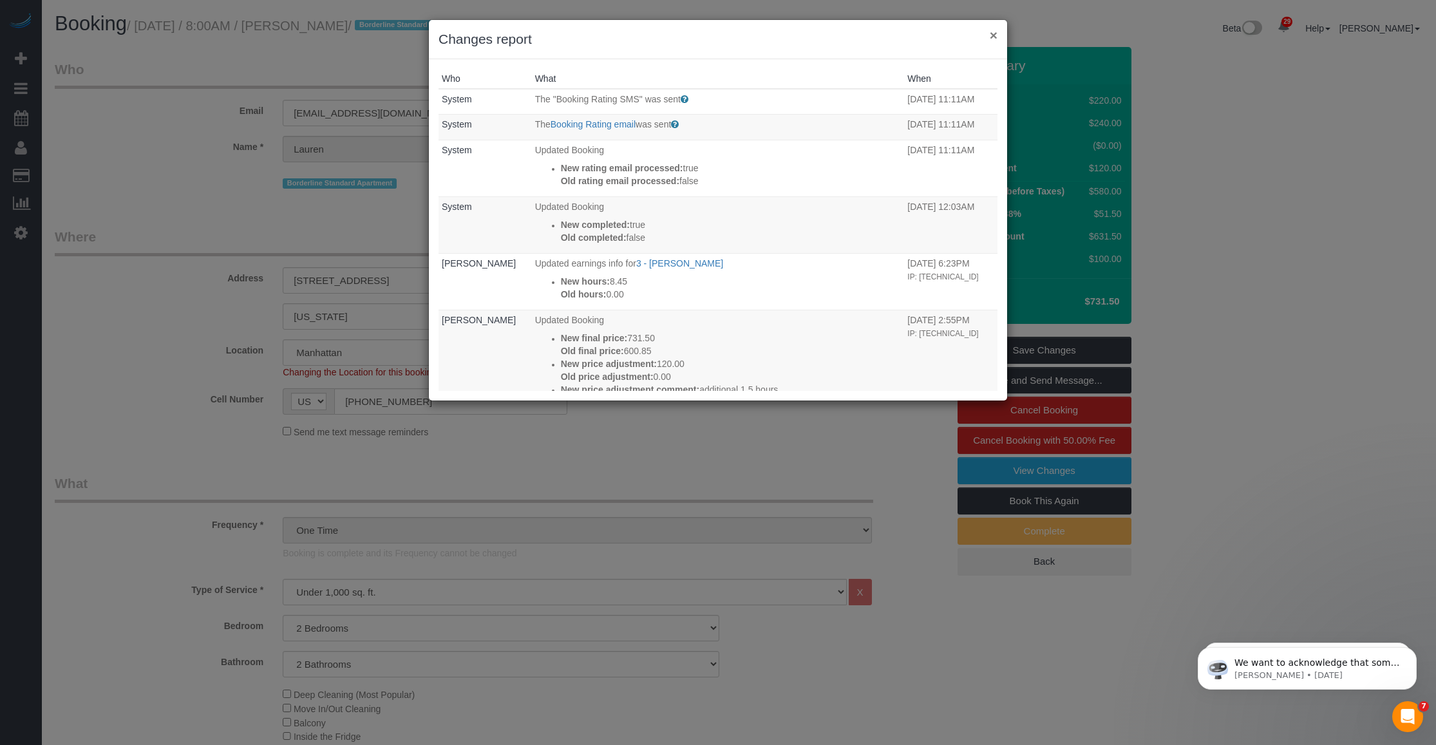
click at [992, 33] on button "×" at bounding box center [993, 35] width 8 height 14
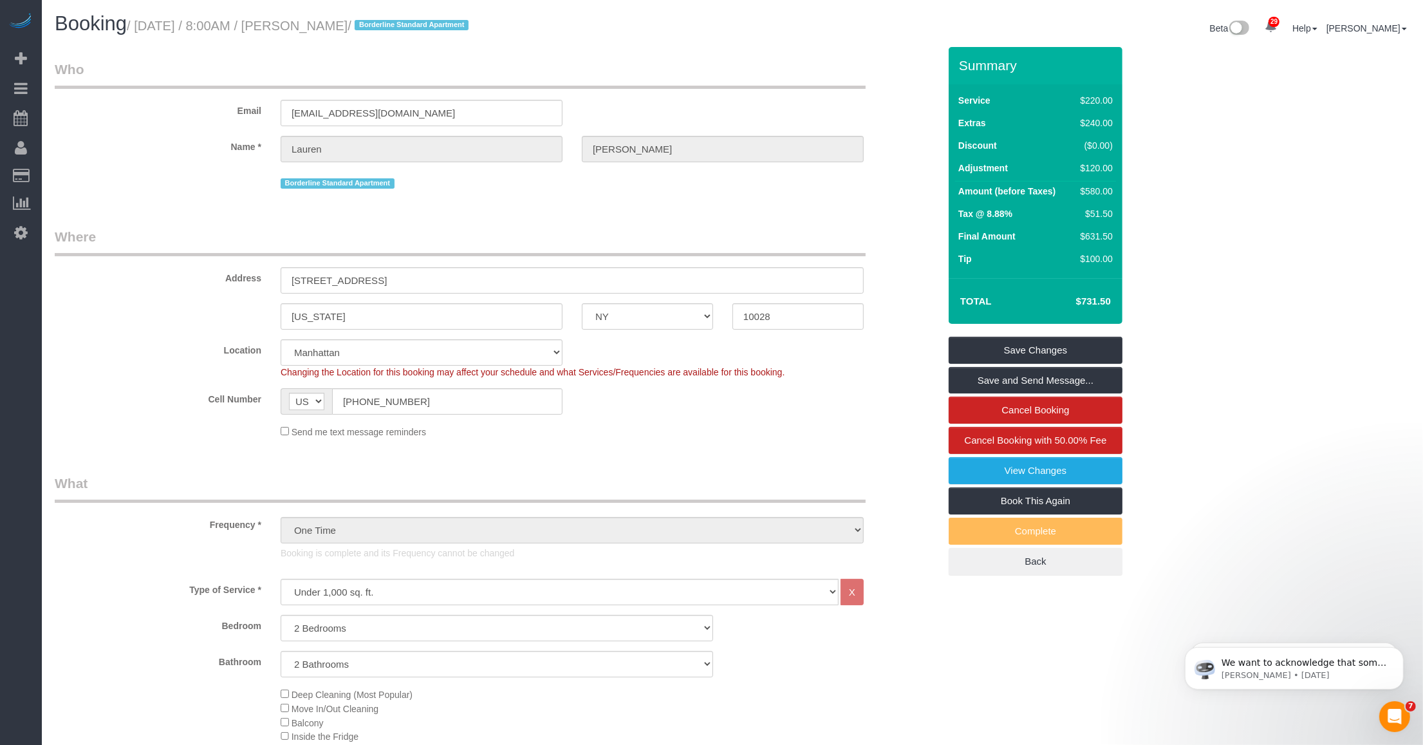
drag, startPoint x: 324, startPoint y: 28, endPoint x: 411, endPoint y: 26, distance: 86.9
click at [411, 26] on small "/ [DATE] / 8:00AM / [PERSON_NAME] / Borderline Standard Apartment" at bounding box center [300, 26] width 346 height 14
copy small "[PERSON_NAME]"
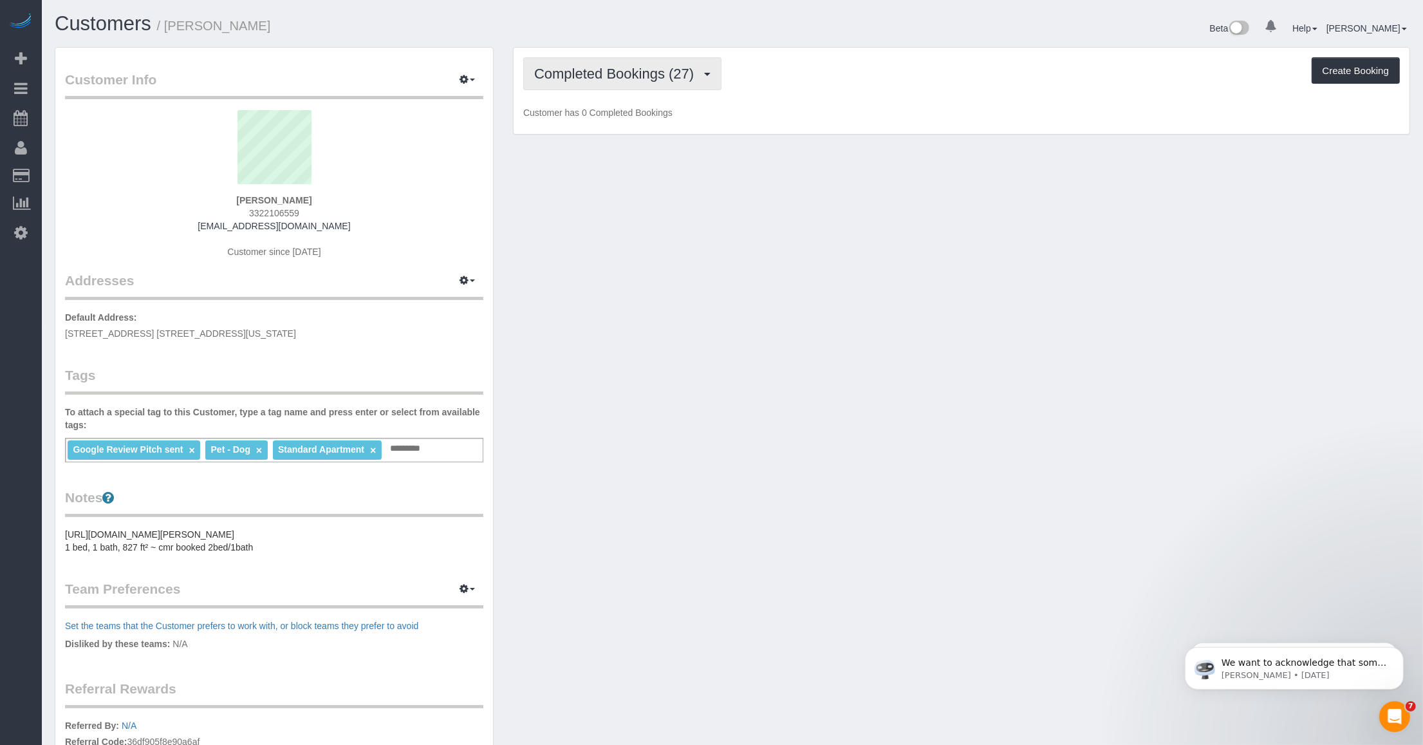
click at [644, 63] on button "Completed Bookings (27)" at bounding box center [622, 73] width 198 height 33
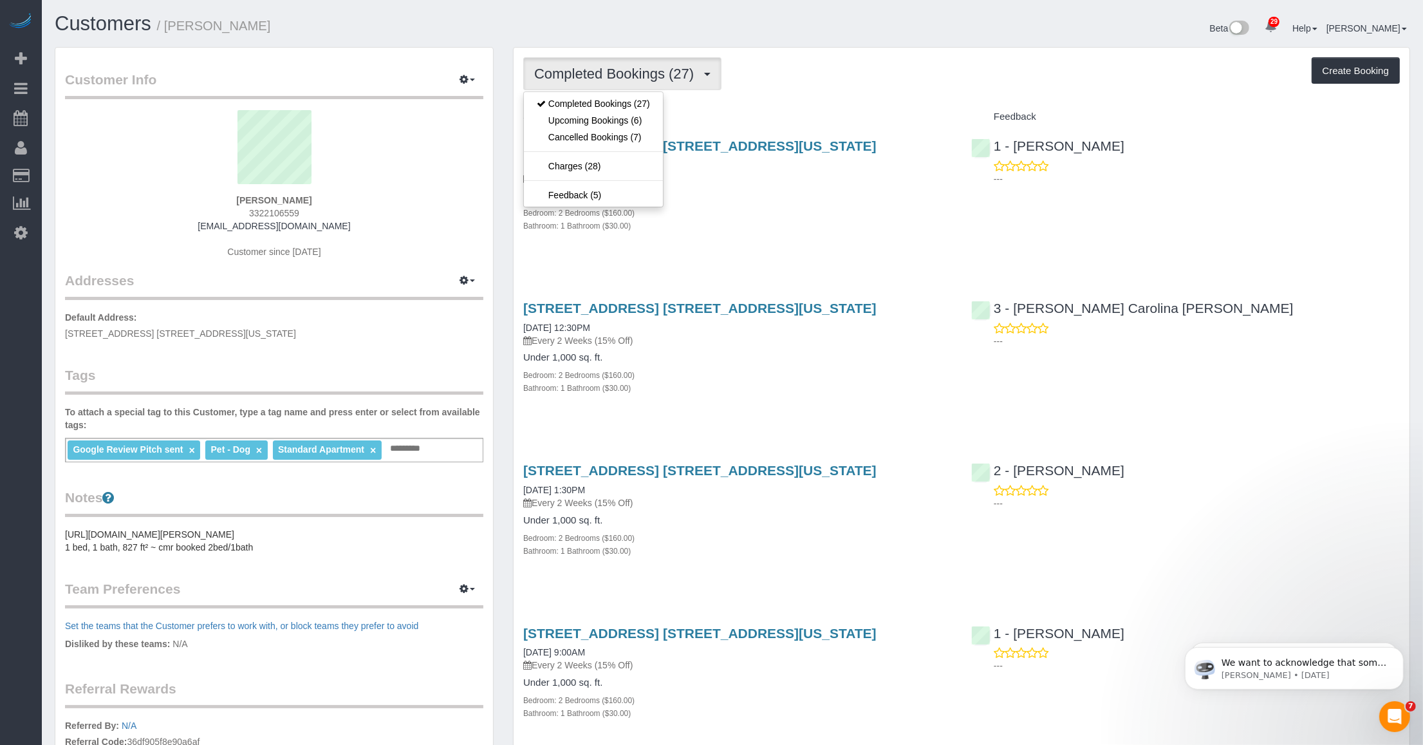
drag, startPoint x: 874, startPoint y: 68, endPoint x: 787, endPoint y: 104, distance: 94.1
click at [874, 68] on div "Completed Bookings (27) Completed Bookings (27) Upcoming Bookings (6) Cancelled…" at bounding box center [961, 73] width 877 height 33
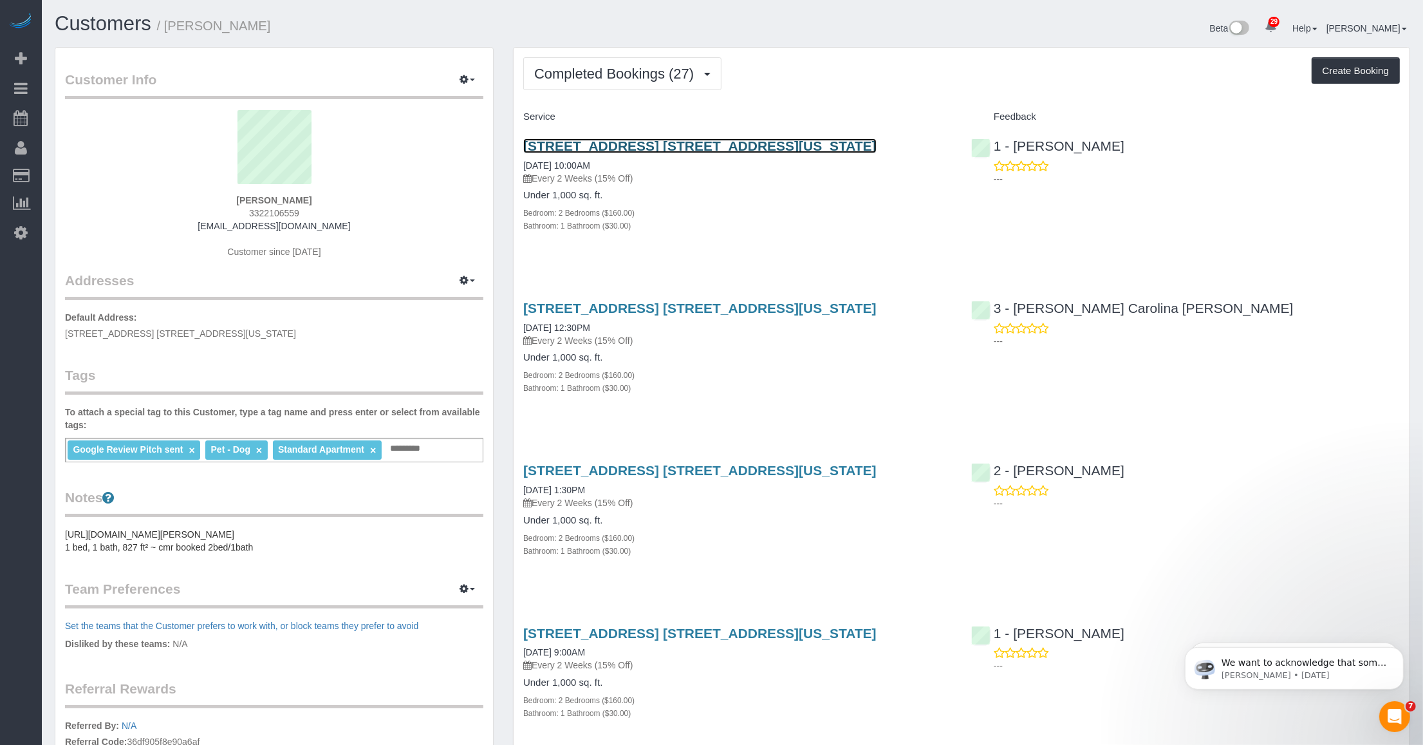
click at [715, 140] on link "245 West 25th Street, Apt. 6c, New York, NY 10001" at bounding box center [699, 145] width 353 height 15
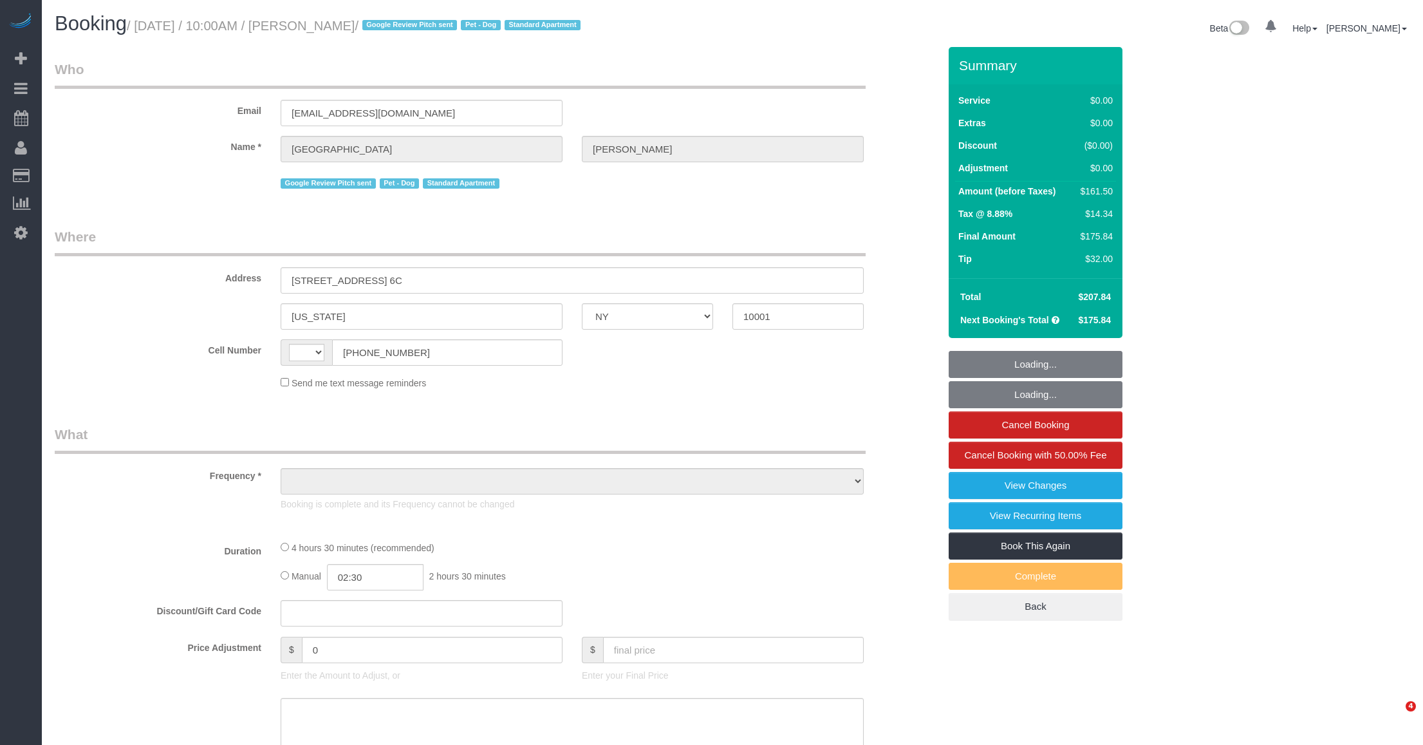
select select "NY"
select select "string:stripe-pm_1Oe5Vq4VGloSiKo7A6D1LOqR"
select select "number:58"
select select "number:71"
select select "number:13"
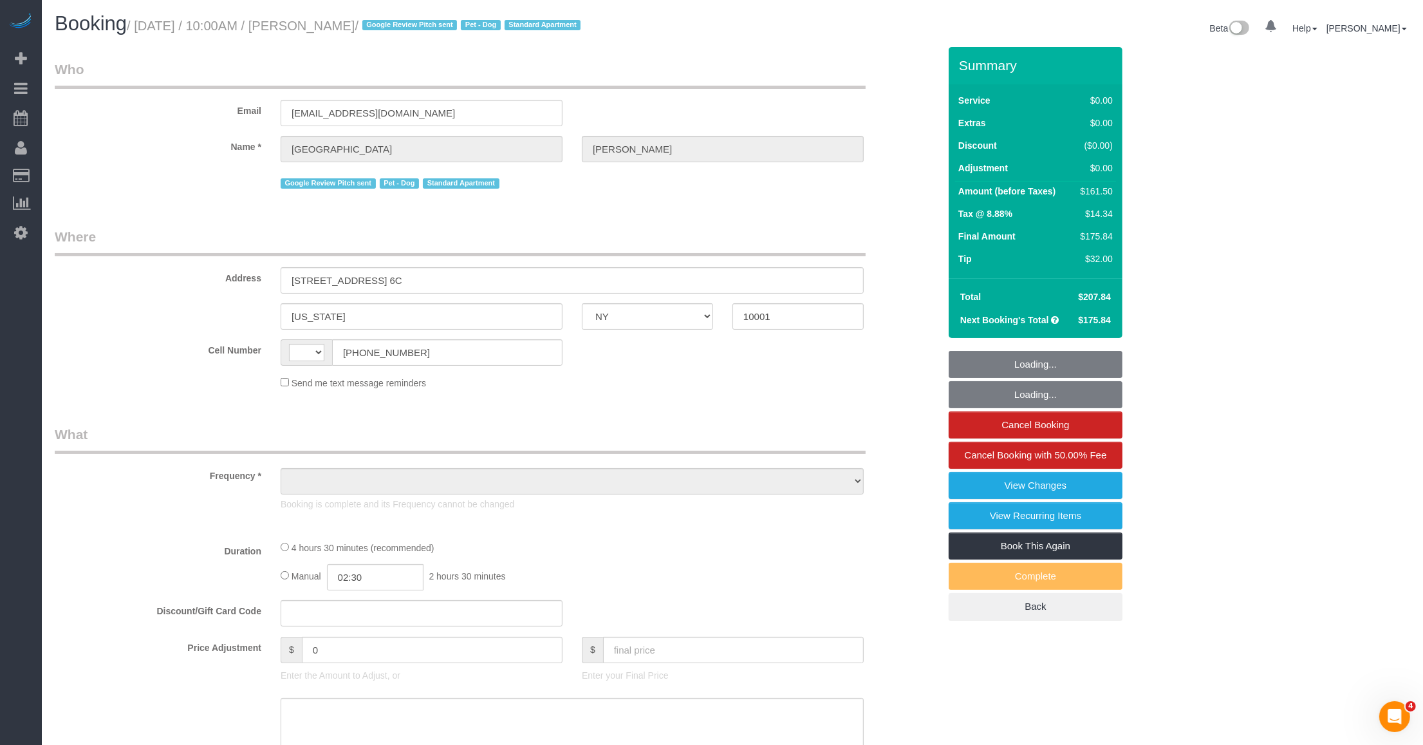
select select "number:6"
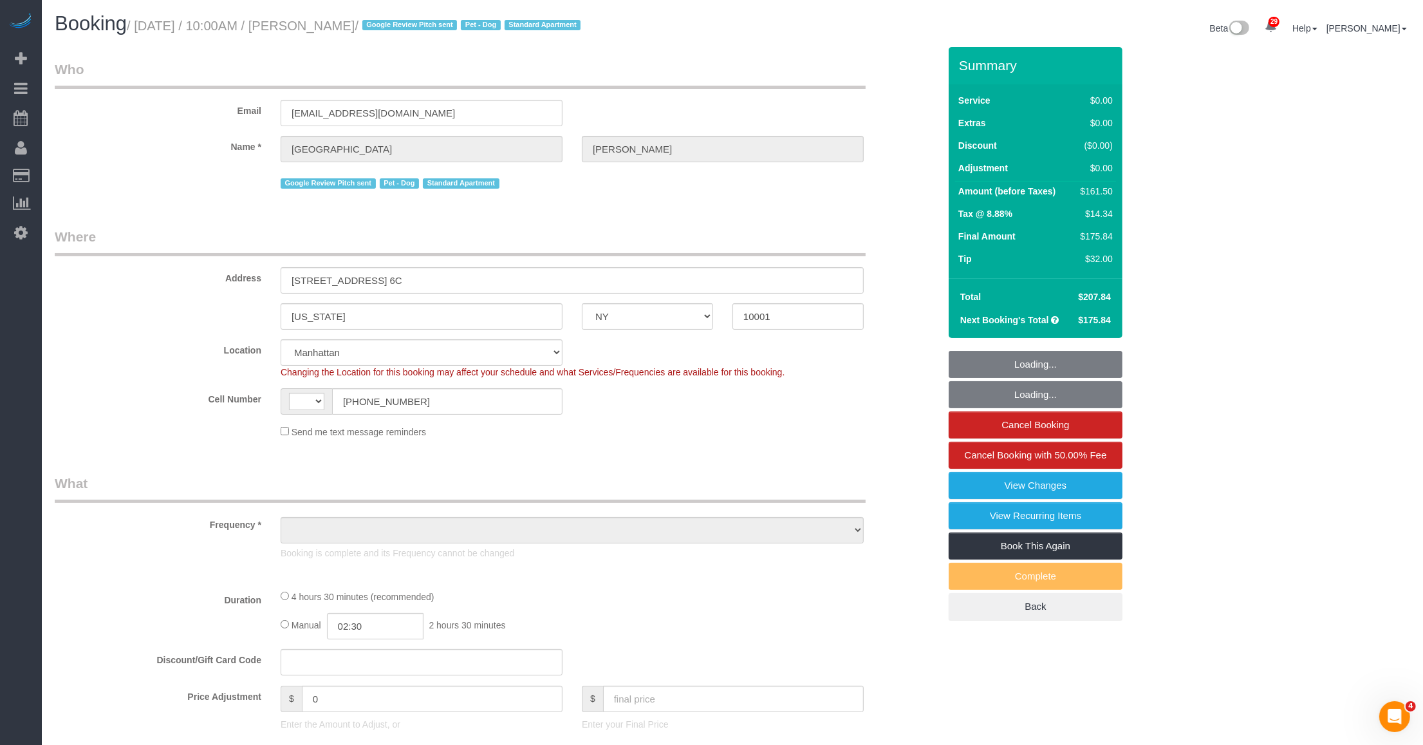
scroll to position [241, 0]
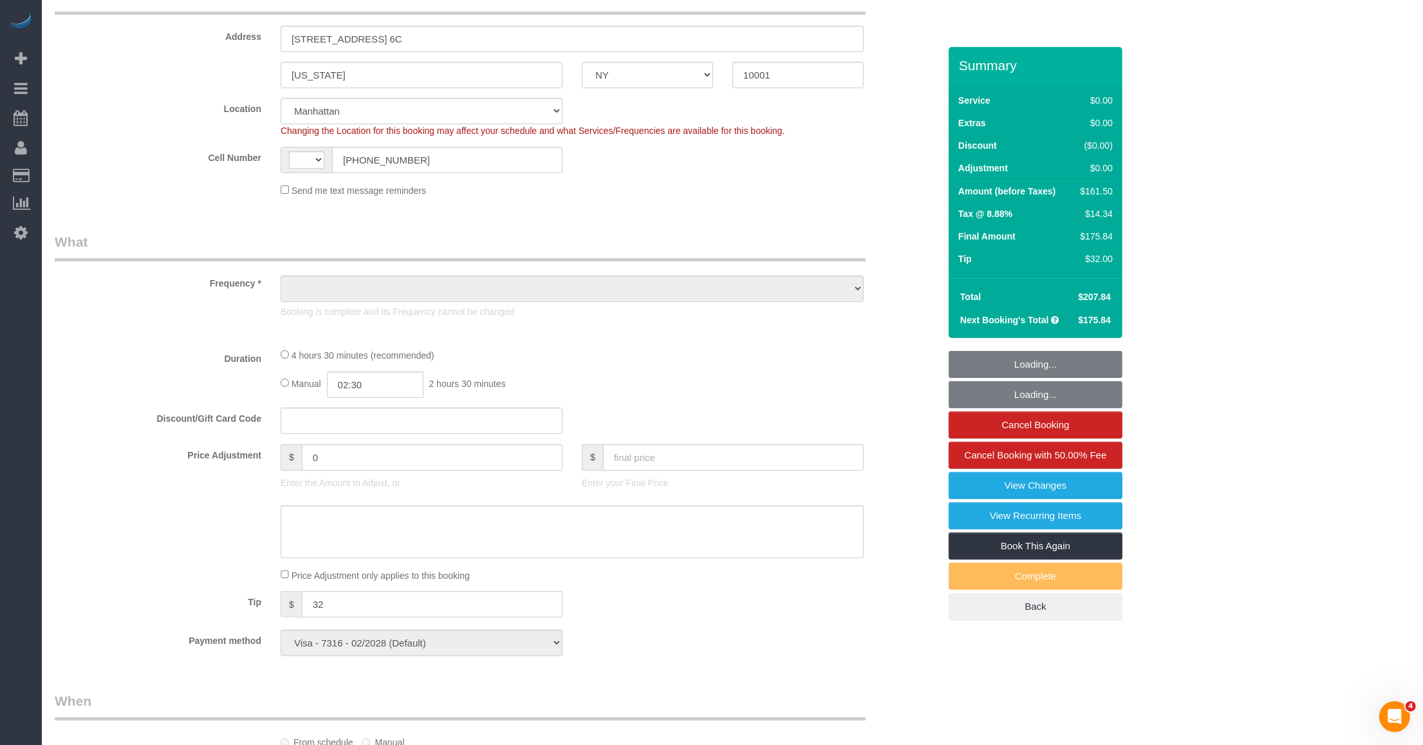
select select "string:[GEOGRAPHIC_DATA]"
select select "object:1127"
select select "2"
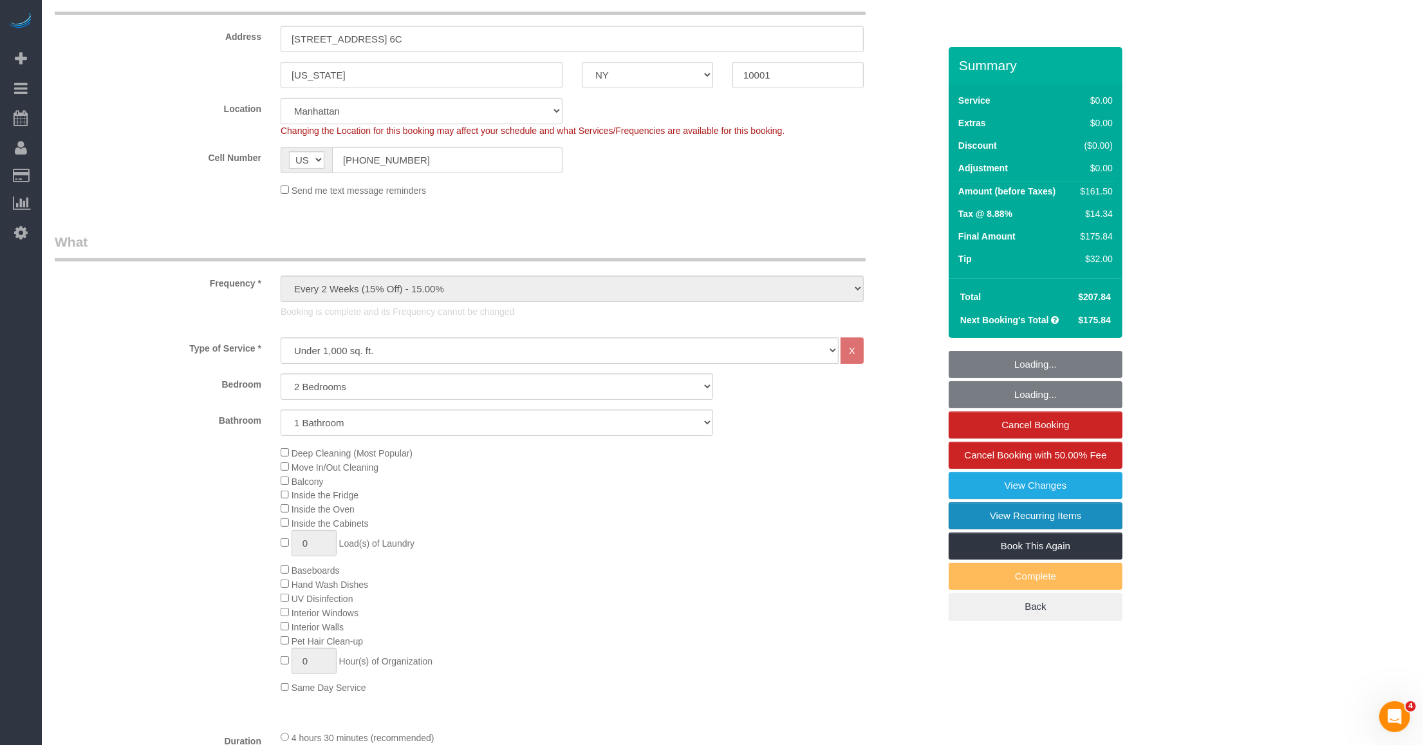
select select "spot1"
select select "object:1558"
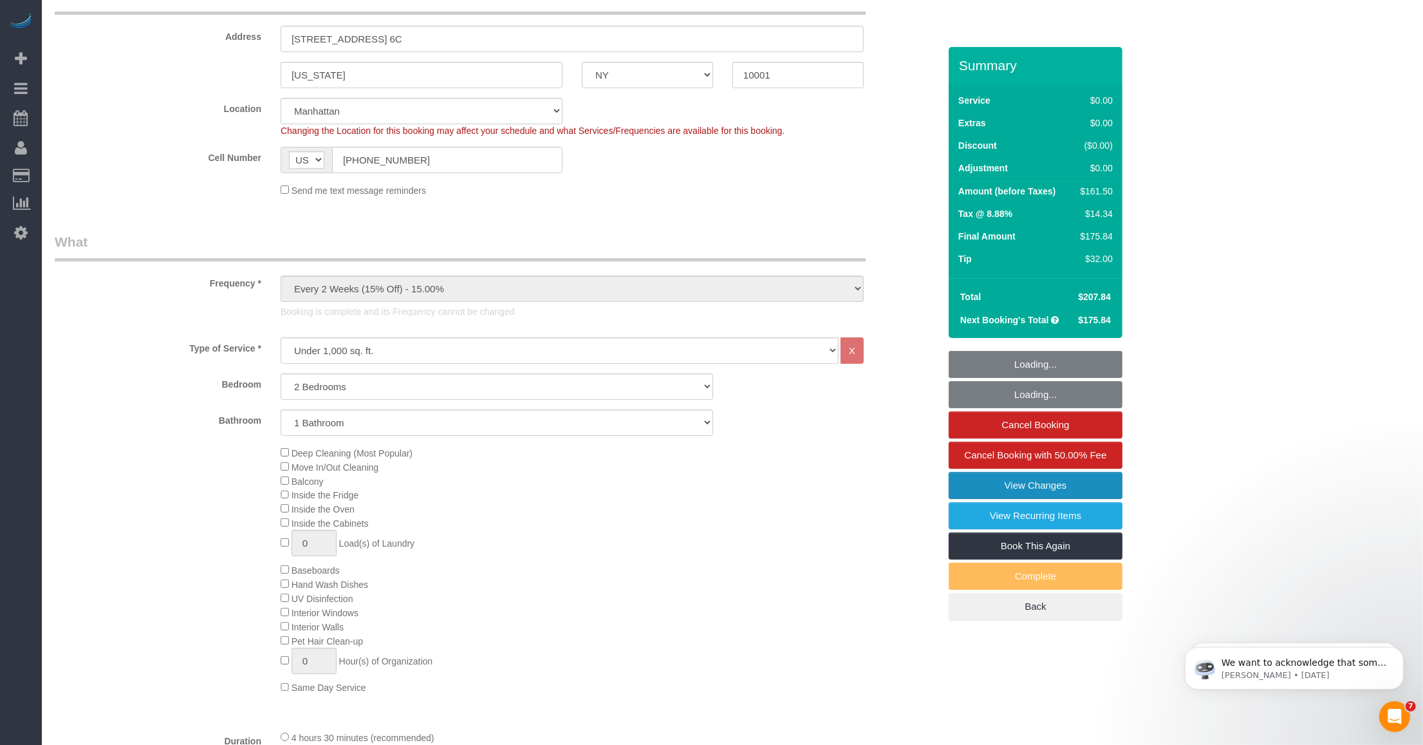
scroll to position [0, 0]
click at [1024, 483] on link "View Changes" at bounding box center [1036, 485] width 174 height 27
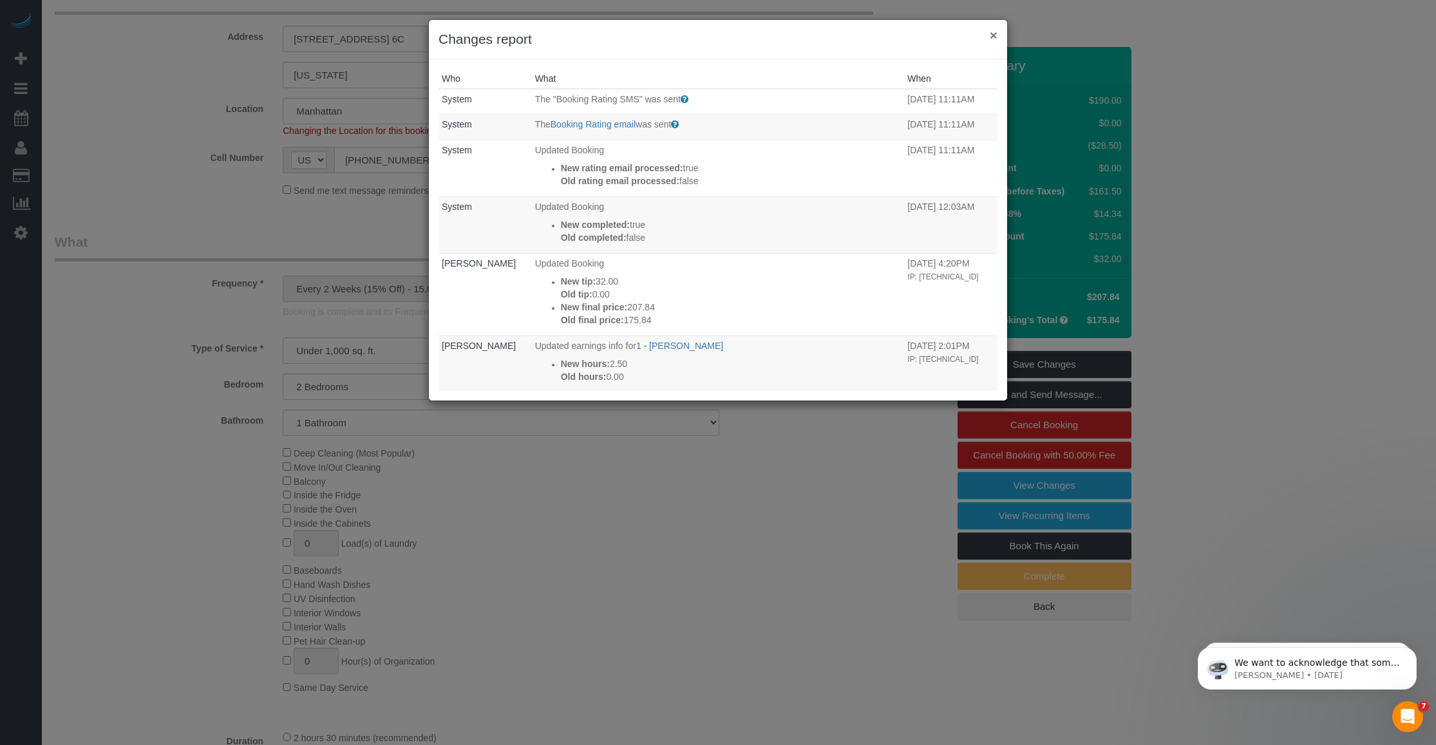
drag, startPoint x: 995, startPoint y: 33, endPoint x: 470, endPoint y: 194, distance: 549.0
click at [991, 33] on button "×" at bounding box center [993, 35] width 8 height 14
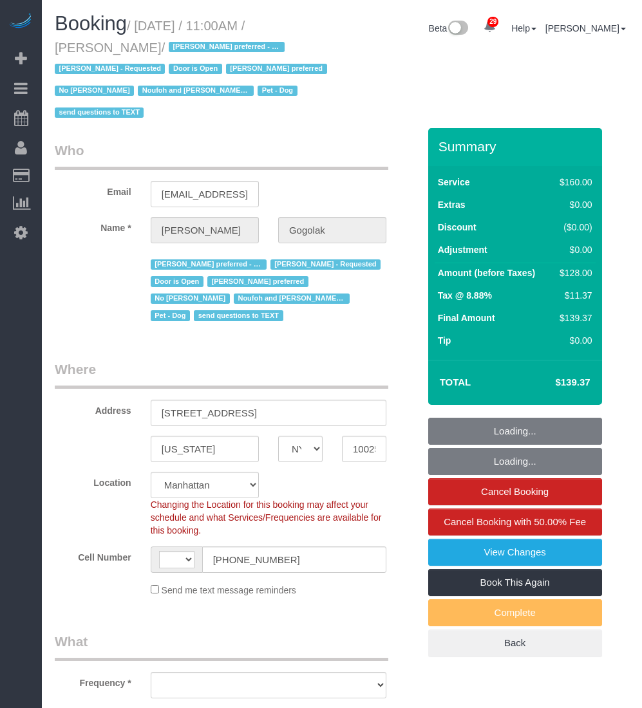
select select "NY"
select select "number:58"
select select "number:76"
select select "number:13"
select select "number:5"
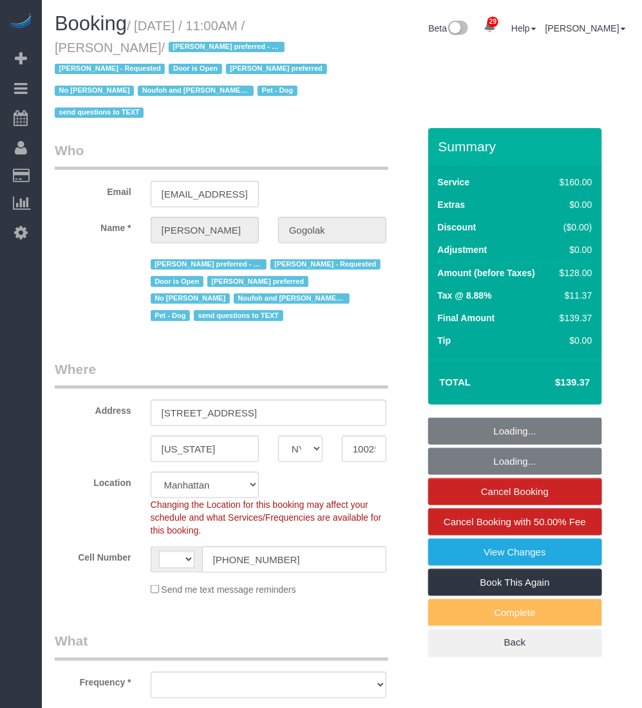
select select "string:[GEOGRAPHIC_DATA]"
select select "string:stripe-pm_1RfNyY4VGloSiKo7jWnzrFGY"
select select "object:998"
select select "spot1"
select select "object:1553"
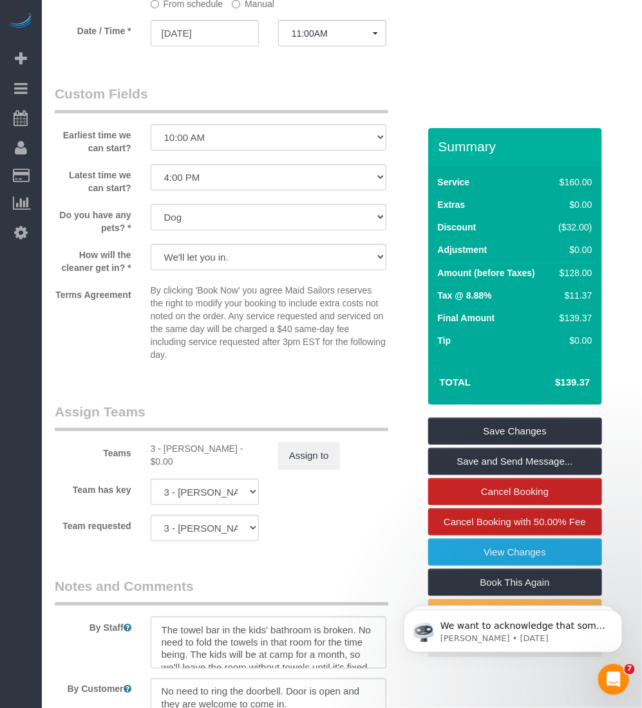
scroll to position [1127, 0]
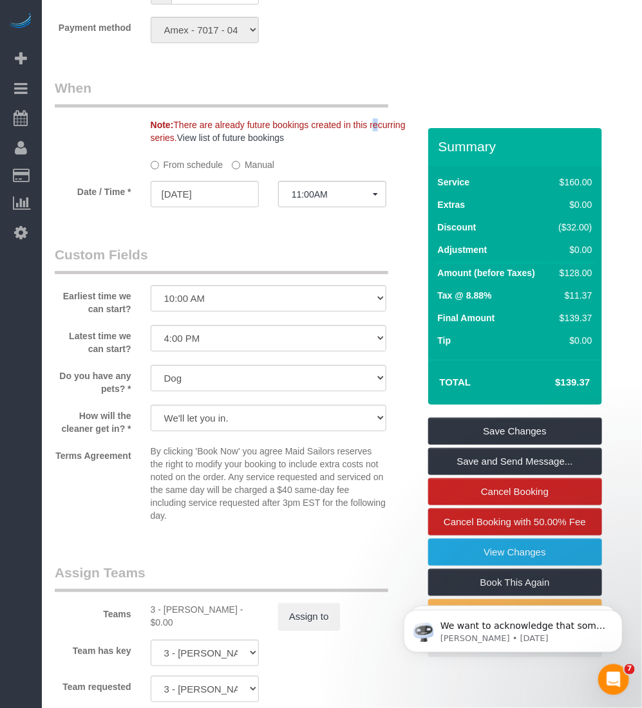
click at [346, 178] on sui-booking-spot "From schedule Manual Date / Time * 09/29/2025 11:00AM Mon September 29th 11:00A…" at bounding box center [237, 182] width 364 height 56
drag, startPoint x: 346, startPoint y: 178, endPoint x: 336, endPoint y: 193, distance: 18.0
click at [336, 193] on span "11:00AM" at bounding box center [332, 194] width 81 height 10
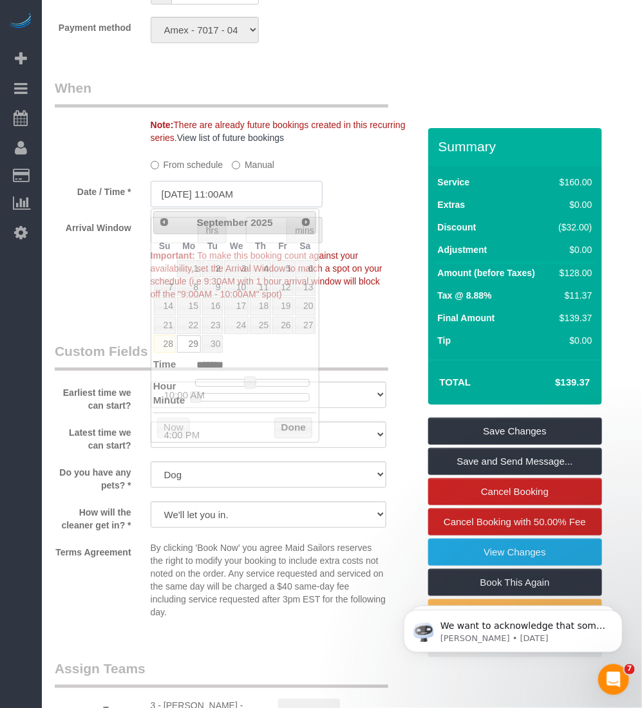
click at [236, 195] on input "09/29/2025 11:00AM" at bounding box center [237, 194] width 172 height 26
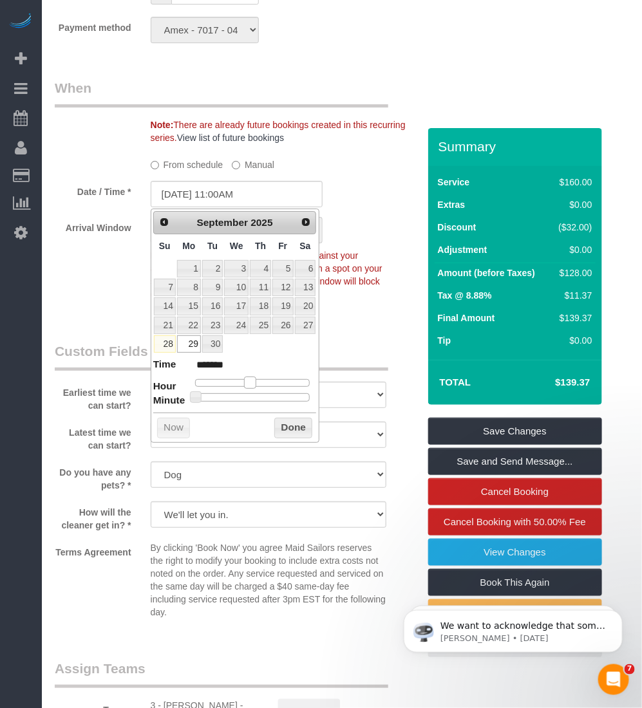
type input "09/29/2025 10:00AM"
type input "*******"
click at [240, 381] on span at bounding box center [245, 383] width 12 height 12
click at [285, 431] on button "Done" at bounding box center [293, 428] width 38 height 21
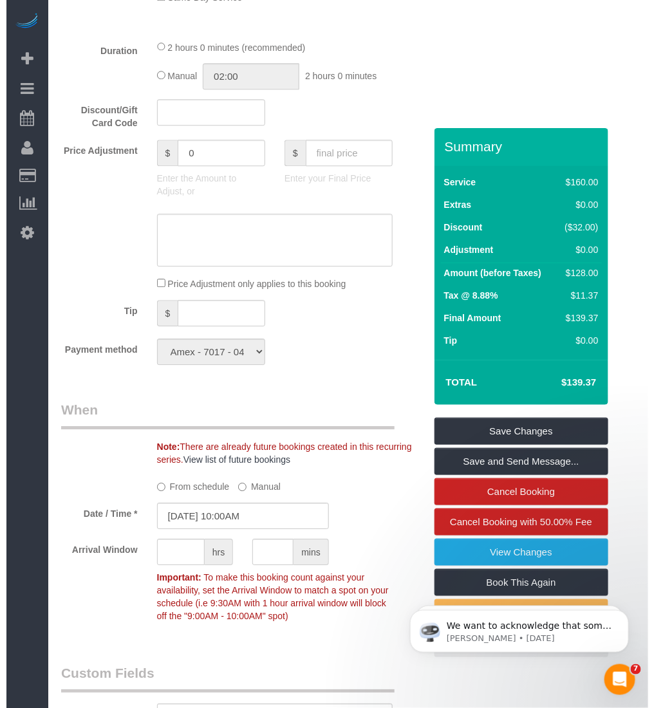
scroll to position [885, 0]
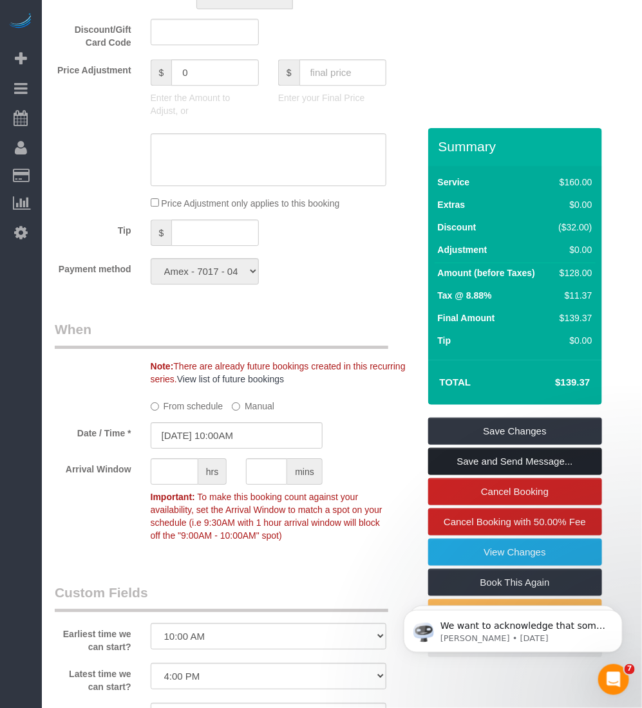
click at [530, 456] on link "Save and Send Message..." at bounding box center [515, 461] width 174 height 27
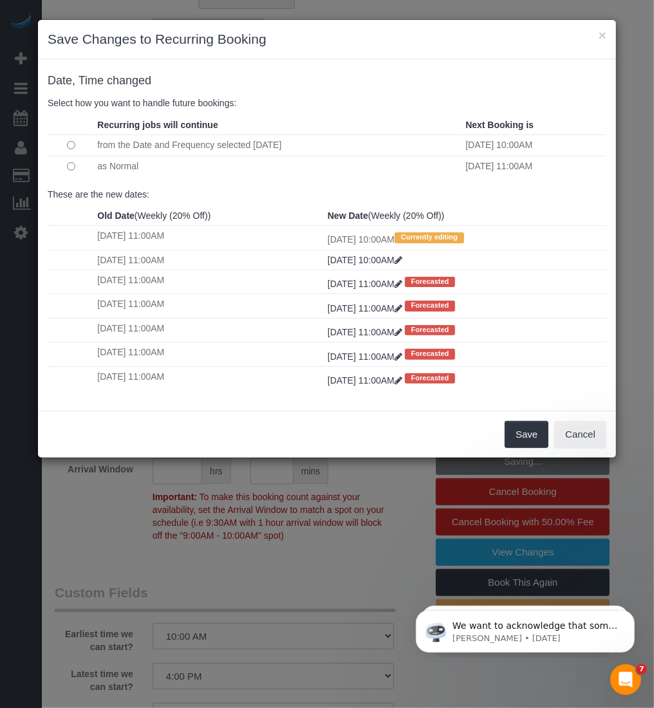
click at [84, 164] on td at bounding box center [71, 166] width 46 height 21
click at [525, 431] on button "Save" at bounding box center [527, 434] width 44 height 27
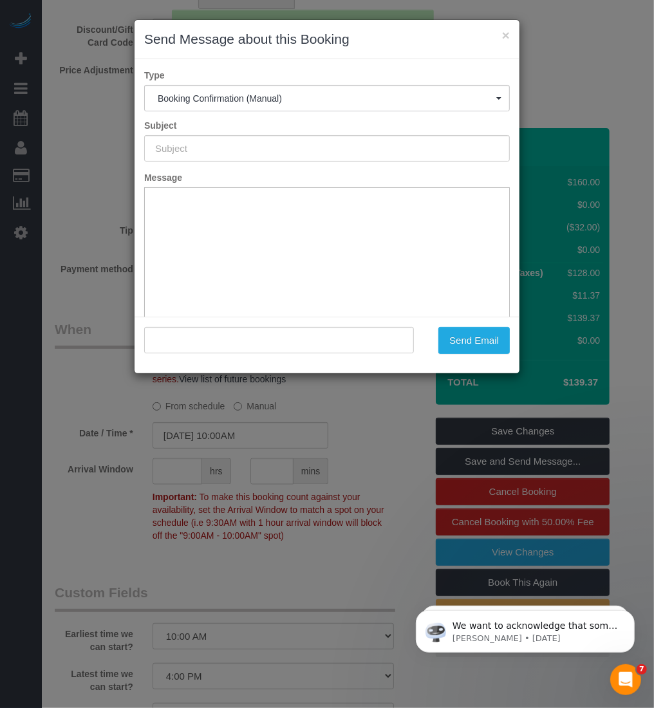
type input "Cleaning Confirmed for 09/29/2025 at 10:00am"
type input ""Leonora Gogolak" <gogolakl@gmail.com>"
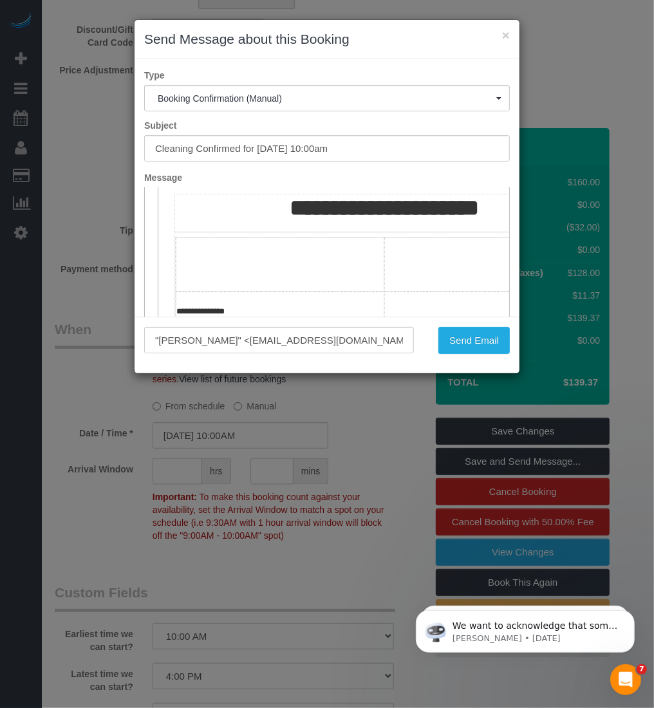
scroll to position [161, 0]
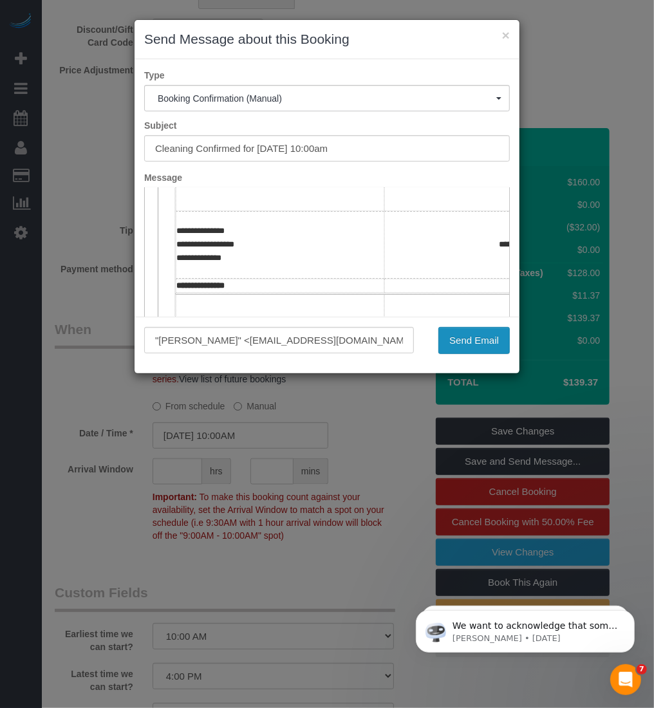
click at [481, 342] on button "Send Email" at bounding box center [473, 340] width 71 height 27
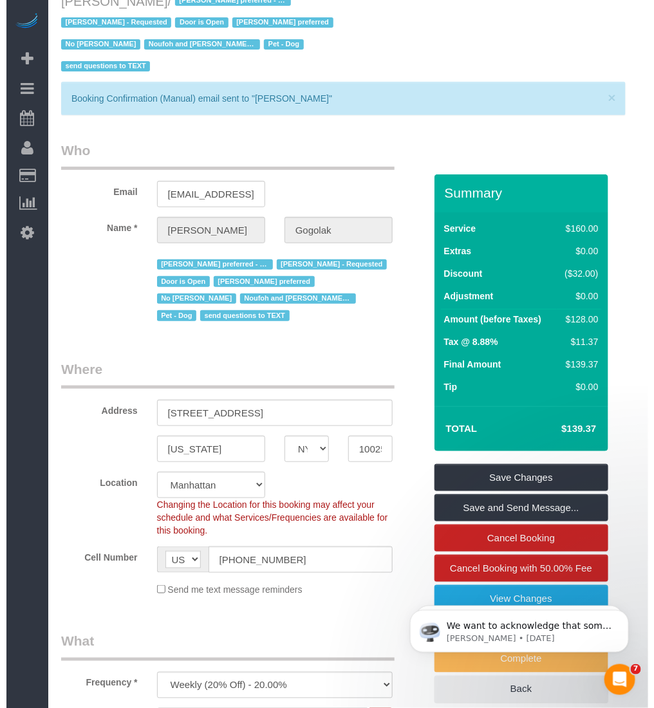
scroll to position [0, 0]
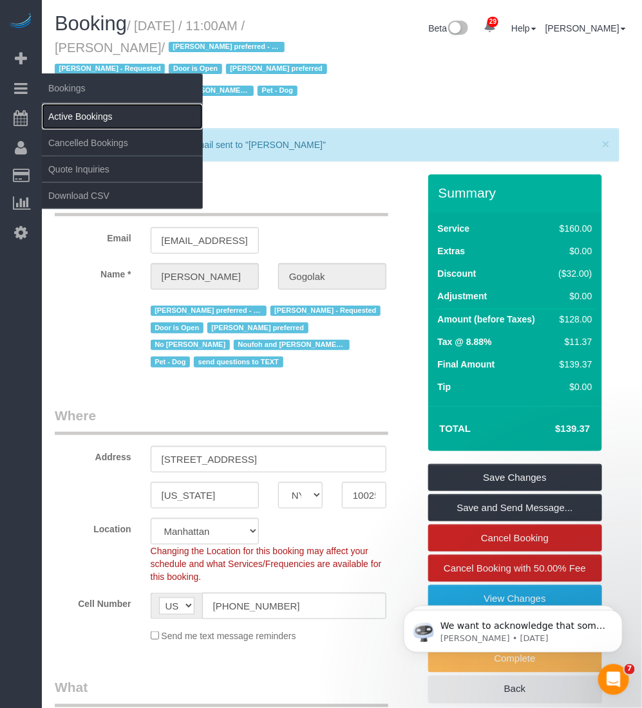
click at [66, 108] on link "Active Bookings" at bounding box center [122, 117] width 161 height 26
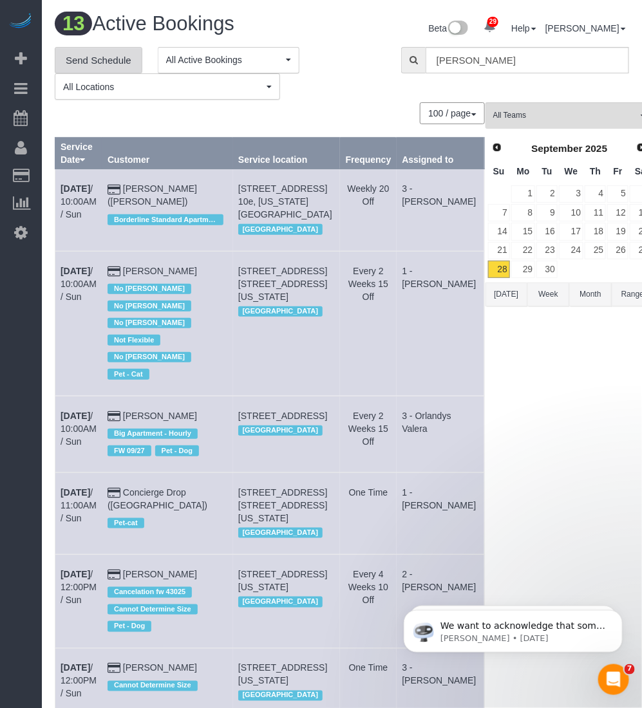
click at [101, 50] on link "Send Schedule" at bounding box center [99, 60] width 88 height 27
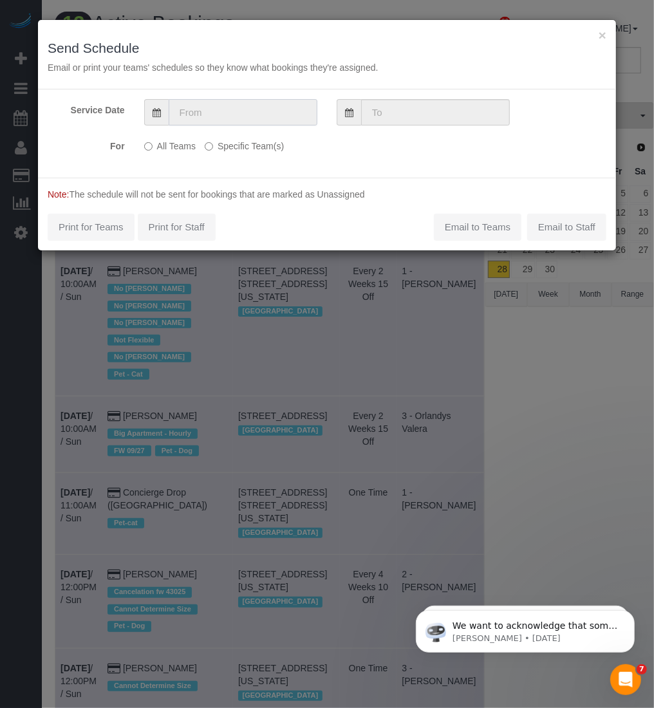
click at [245, 101] on input "text" at bounding box center [243, 112] width 149 height 26
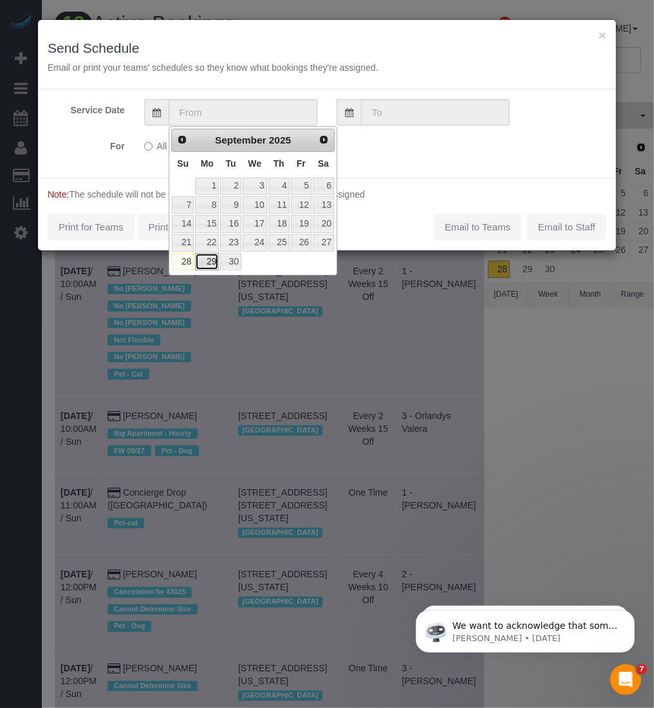
click at [212, 265] on link "29" at bounding box center [207, 261] width 24 height 17
type input "09/29/2025"
click at [212, 265] on link "29" at bounding box center [207, 261] width 24 height 17
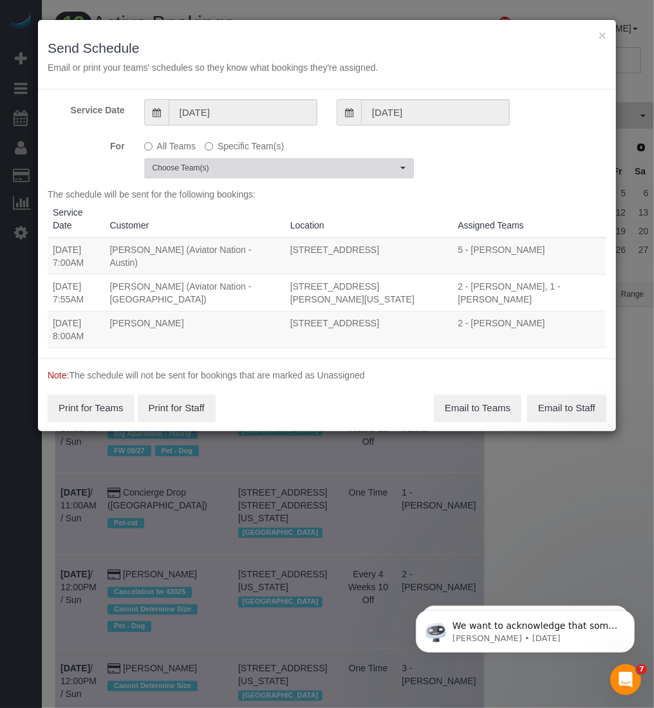
click at [265, 163] on span "Choose Team(s)" at bounding box center [275, 168] width 245 height 11
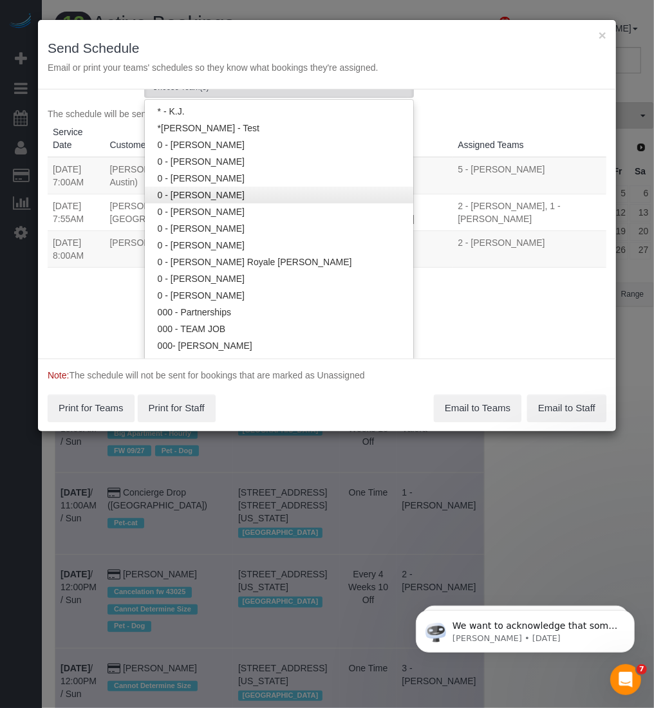
scroll to position [1105, 0]
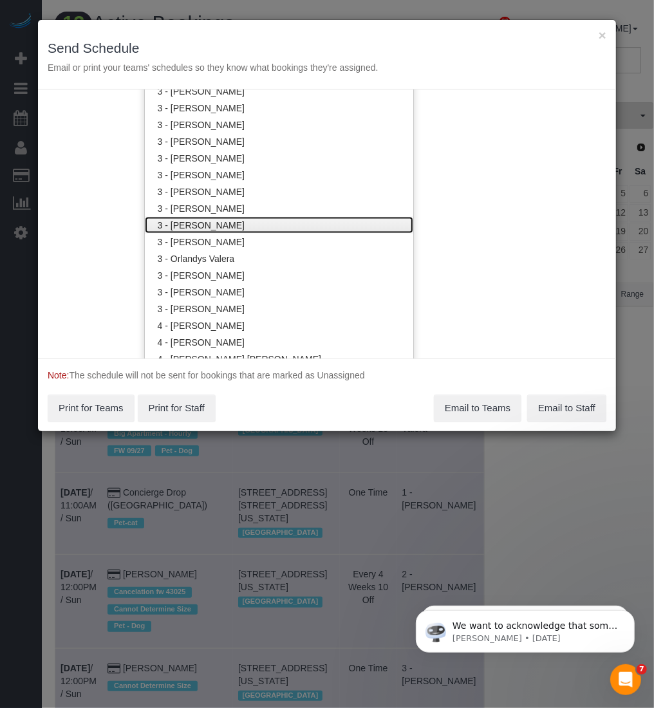
click at [211, 219] on link "3 - [PERSON_NAME]" at bounding box center [279, 225] width 268 height 17
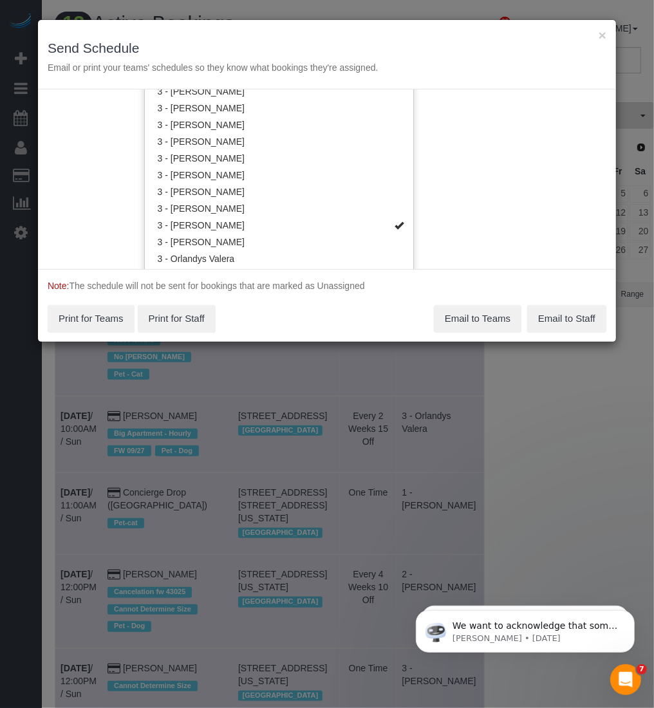
click at [580, 130] on div "Service Date 09/29/2025 09/29/2025 For All Teams Specific Team(s) 3 - Maribel C…" at bounding box center [327, 179] width 578 height 180
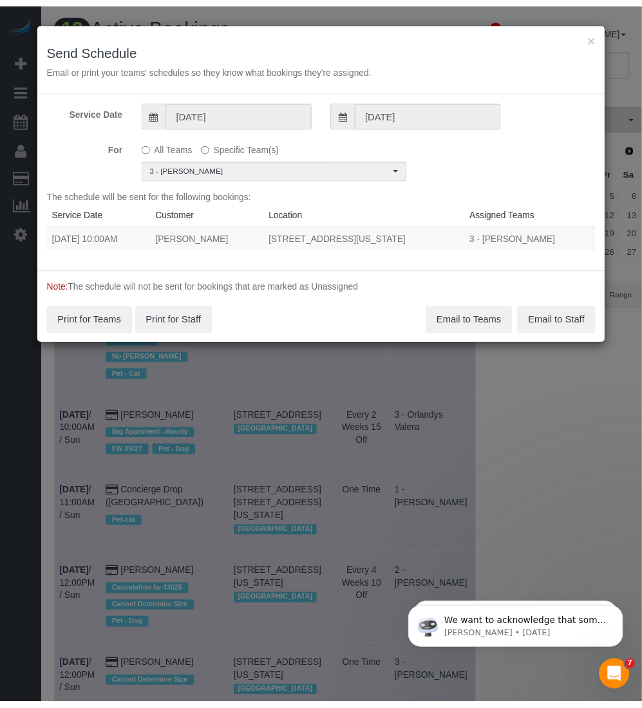
scroll to position [0, 0]
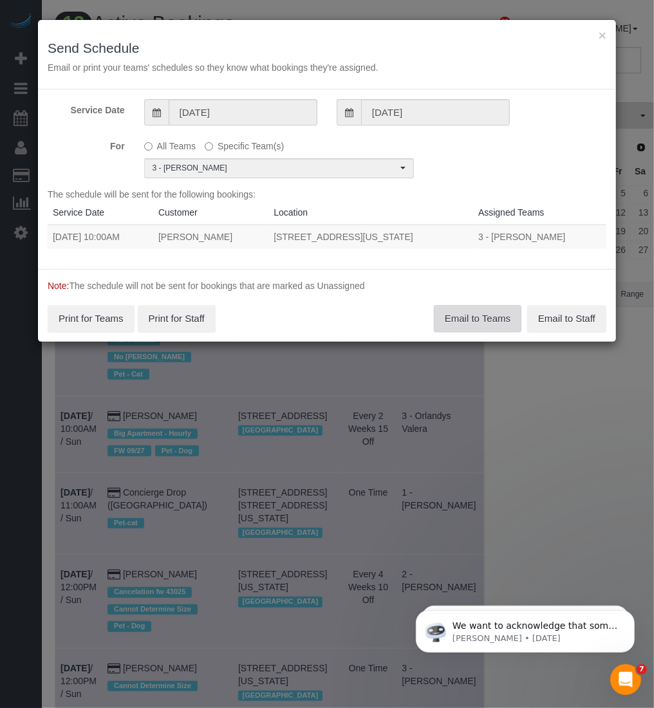
click at [478, 319] on button "Email to Teams" at bounding box center [478, 318] width 88 height 27
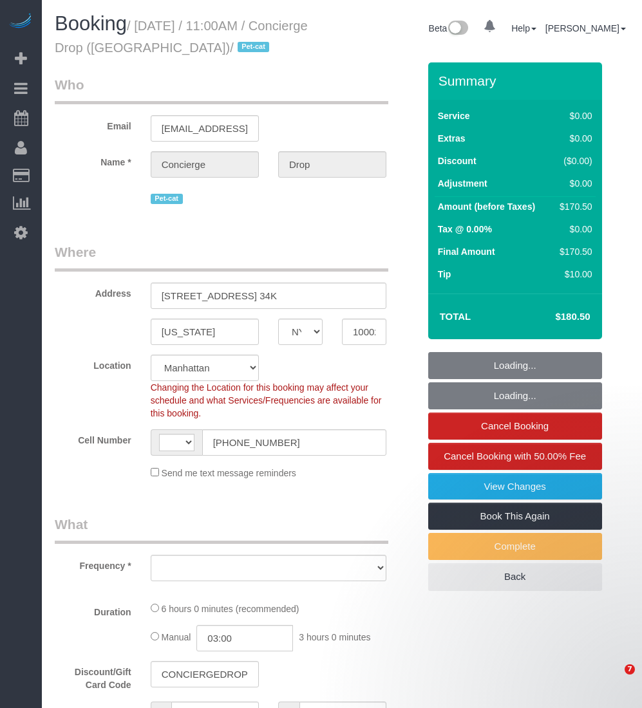
select select "NY"
select select "number:89"
select select "number:90"
select select "number:14"
select select "number:5"
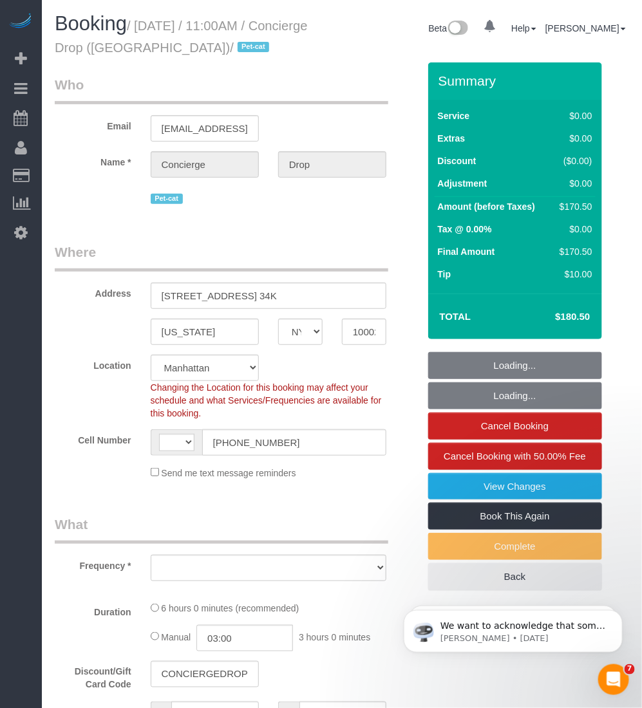
select select "string:[GEOGRAPHIC_DATA]"
select select "string:stripe-pm_1RaQn24VGloSiKo7zeOF73Wj"
select select "2"
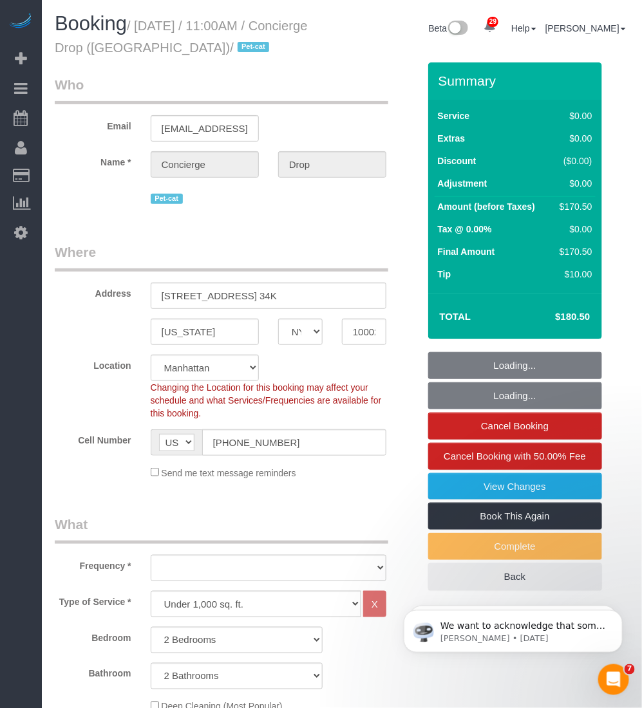
select select "object:1069"
select select "spot1"
select select "2"
select select "object:1532"
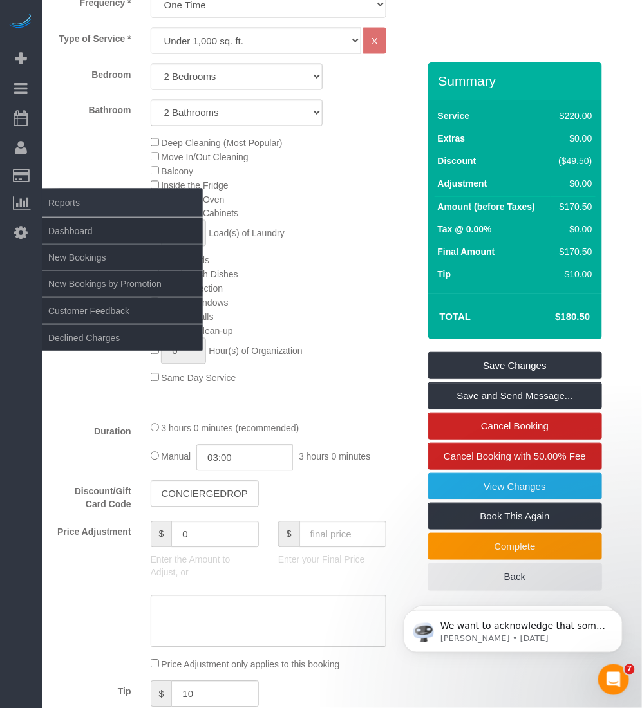
scroll to position [402, 0]
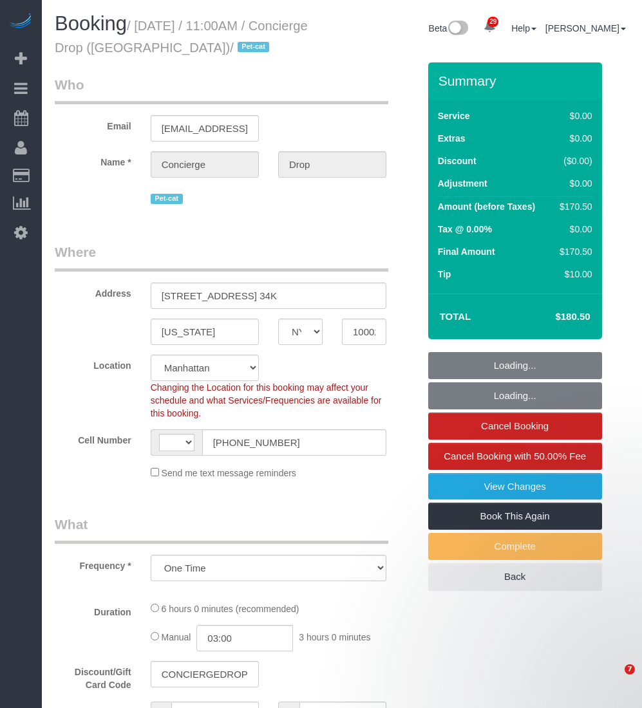
select select "NY"
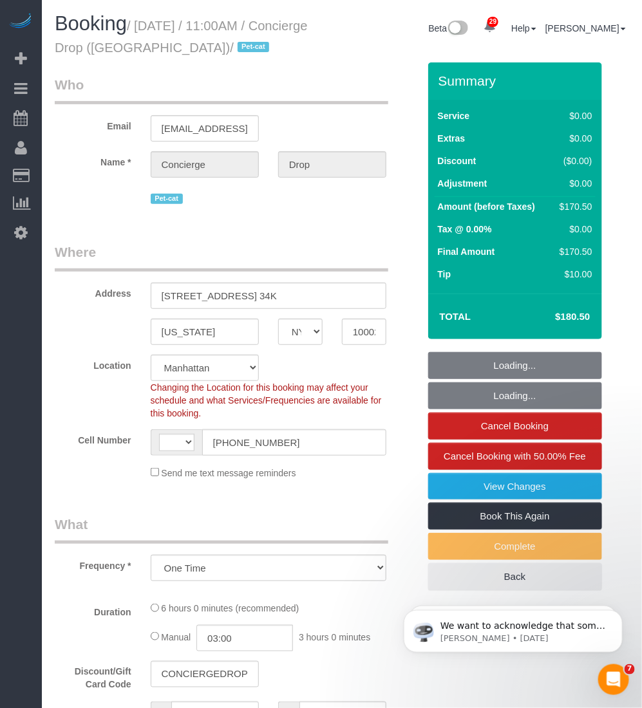
select select "object:681"
select select "string:stripe-pm_1RaQn24VGloSiKo7zeOF73Wj"
select select "2"
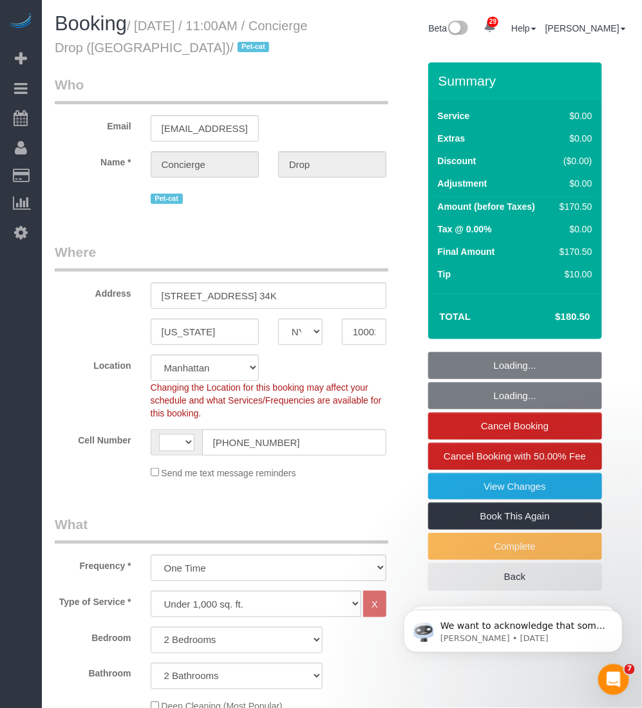
select select "string:[GEOGRAPHIC_DATA]"
select select "number:89"
select select "number:90"
select select "number:14"
select select "number:5"
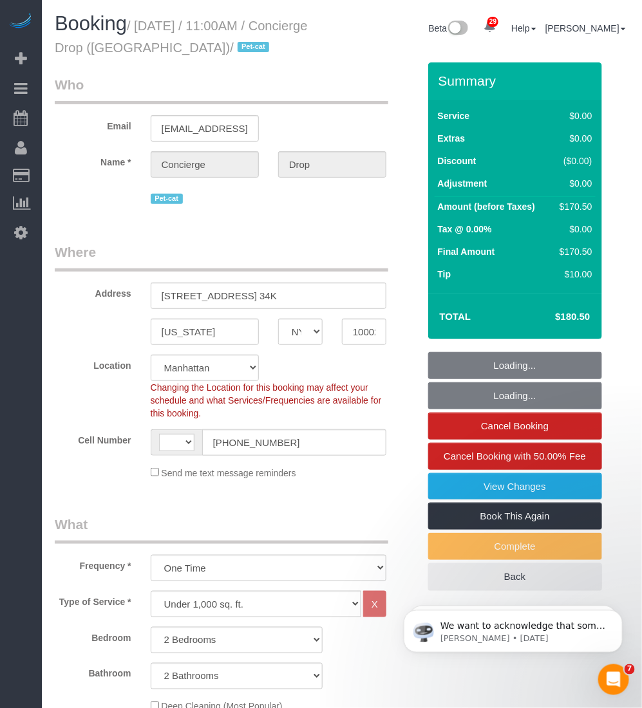
select select "2"
select select "spot1"
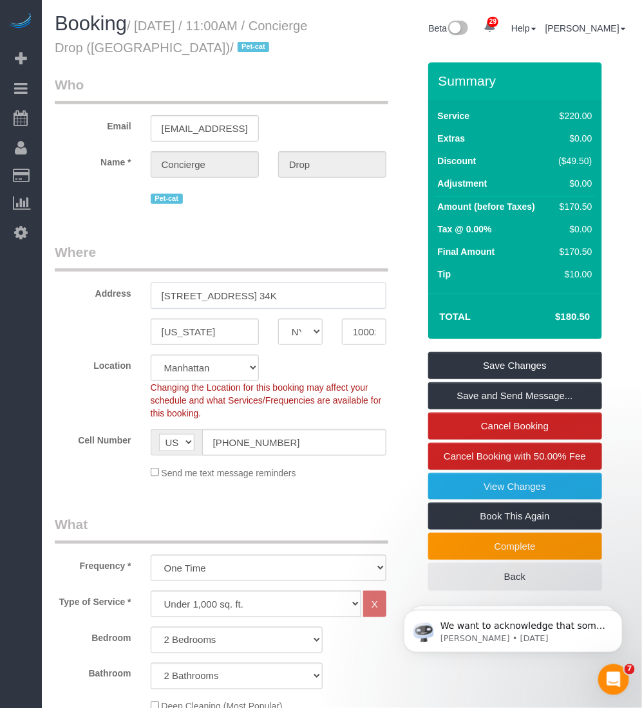
click at [198, 297] on input "[STREET_ADDRESS] 34K" at bounding box center [269, 296] width 236 height 26
click at [367, 337] on input "10002" at bounding box center [364, 332] width 44 height 26
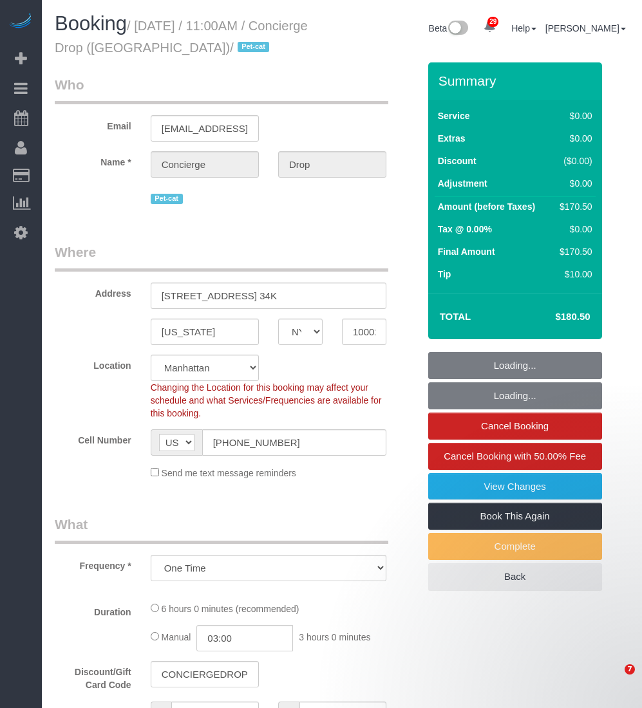
select select "NY"
select select "object:928"
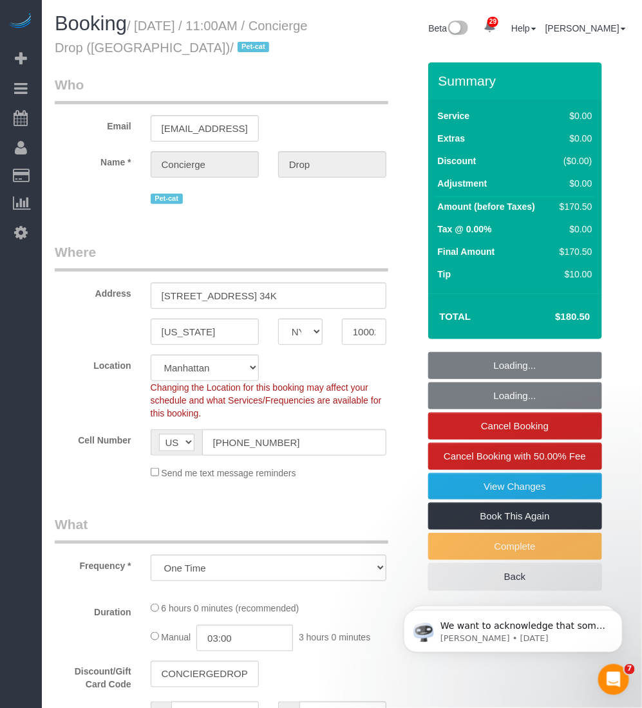
select select "number:89"
select select "number:90"
select select "number:14"
select select "number:5"
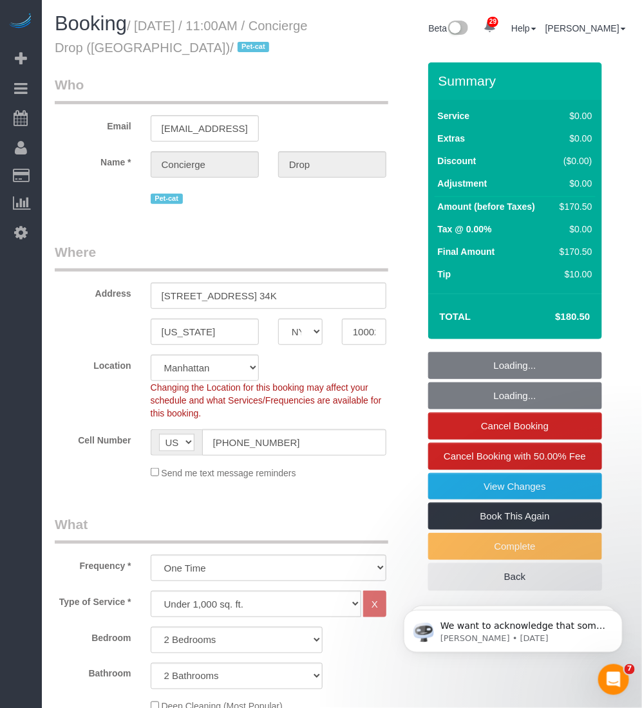
select select "spot1"
select select "2"
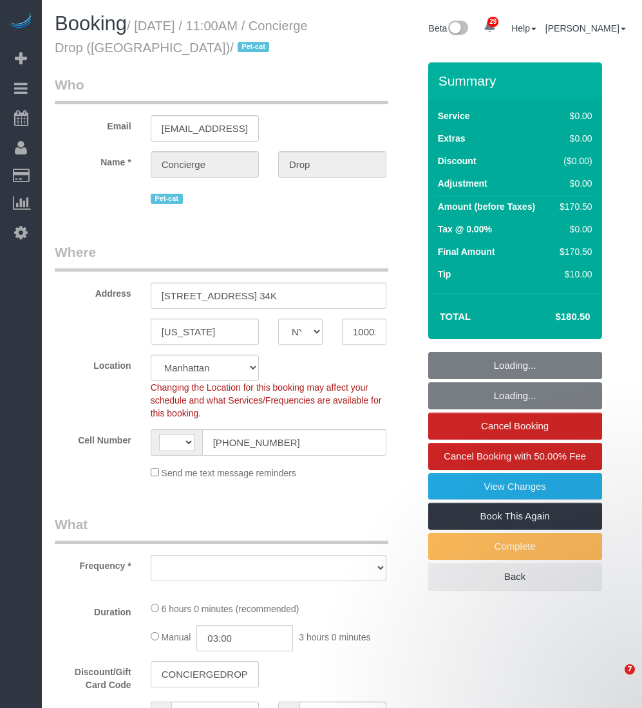
select select "NY"
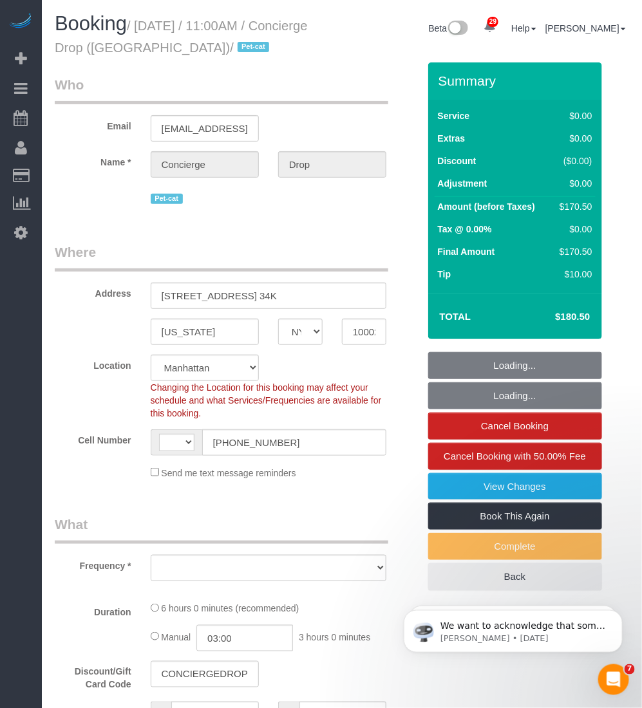
select select "string:stripe-pm_1RaQn24VGloSiKo7zeOF73Wj"
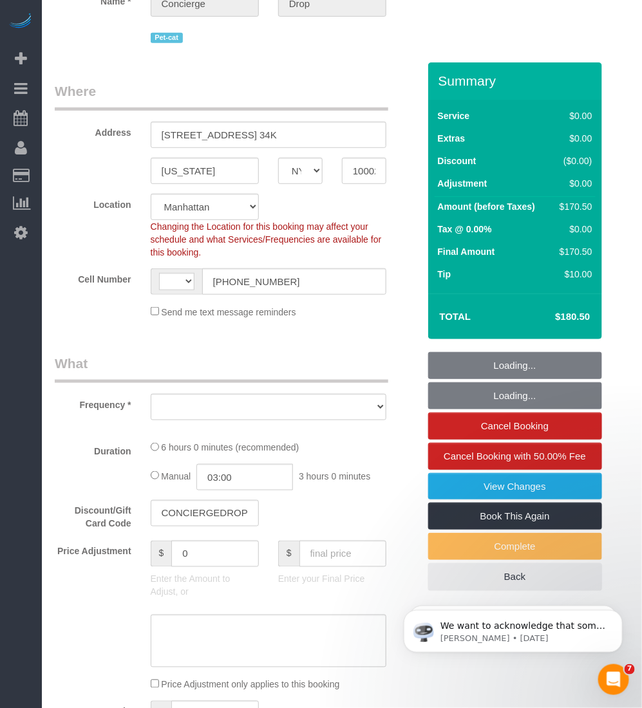
select select "string:[GEOGRAPHIC_DATA]"
select select "object:821"
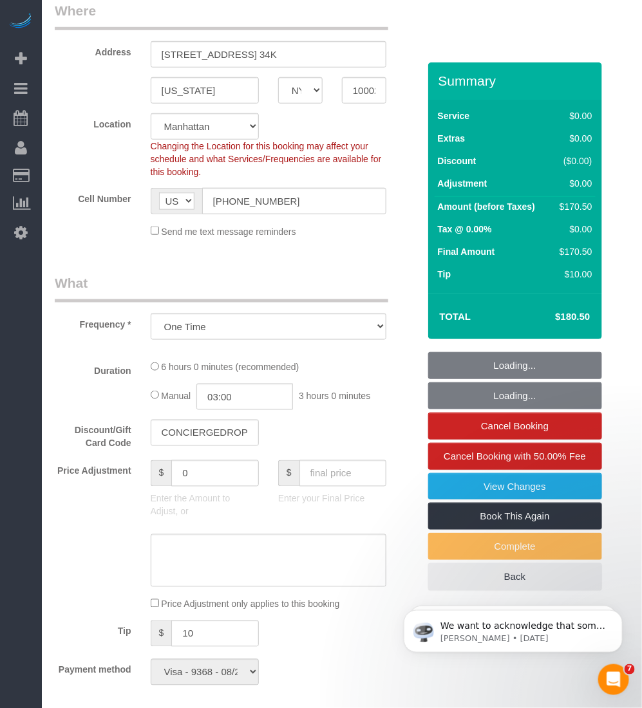
select select "2"
select select "spot1"
select select "number:89"
select select "number:90"
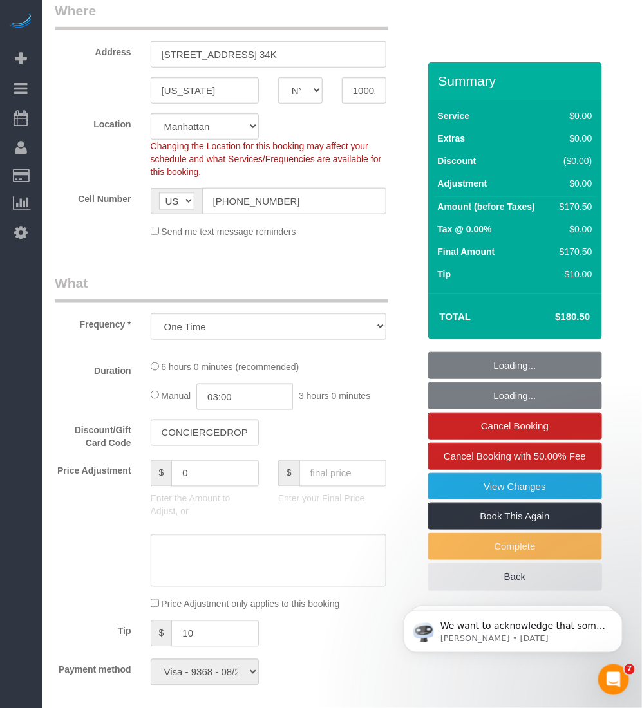
select select "number:14"
select select "number:5"
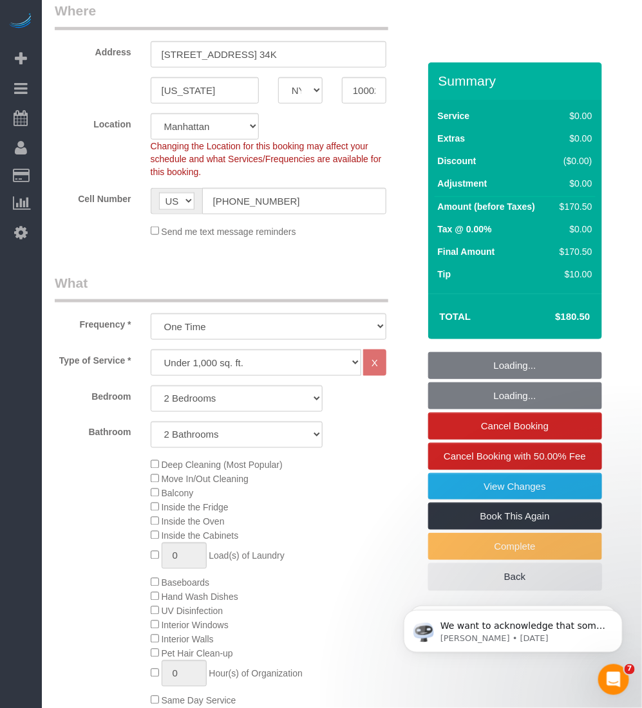
select select "object:1393"
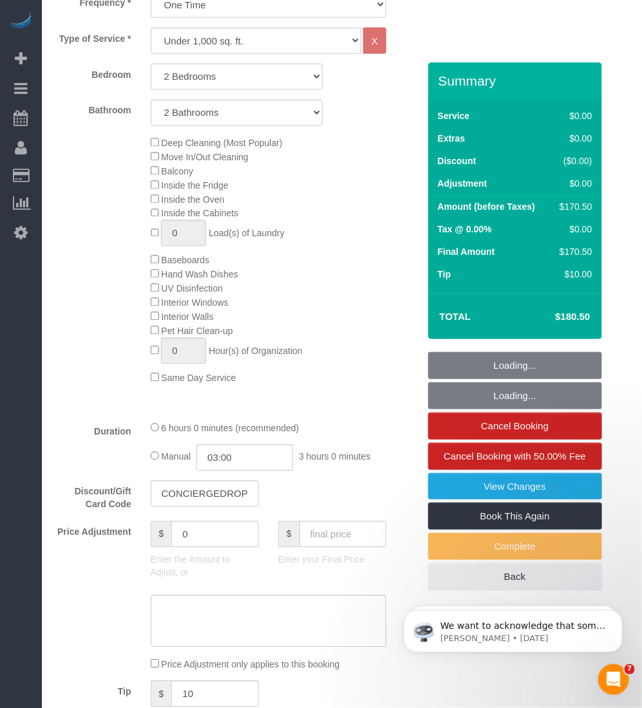
select select "2"
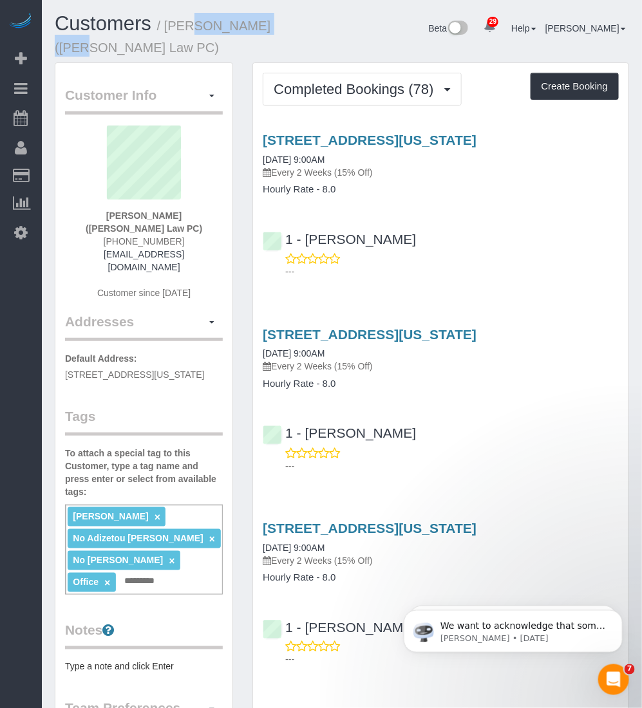
drag, startPoint x: 165, startPoint y: 24, endPoint x: 245, endPoint y: 28, distance: 79.9
click at [245, 28] on small "/ [PERSON_NAME] ([PERSON_NAME] Law PC)" at bounding box center [163, 37] width 216 height 36
copy small "[PERSON_NAME]"
